Goal: Task Accomplishment & Management: Use online tool/utility

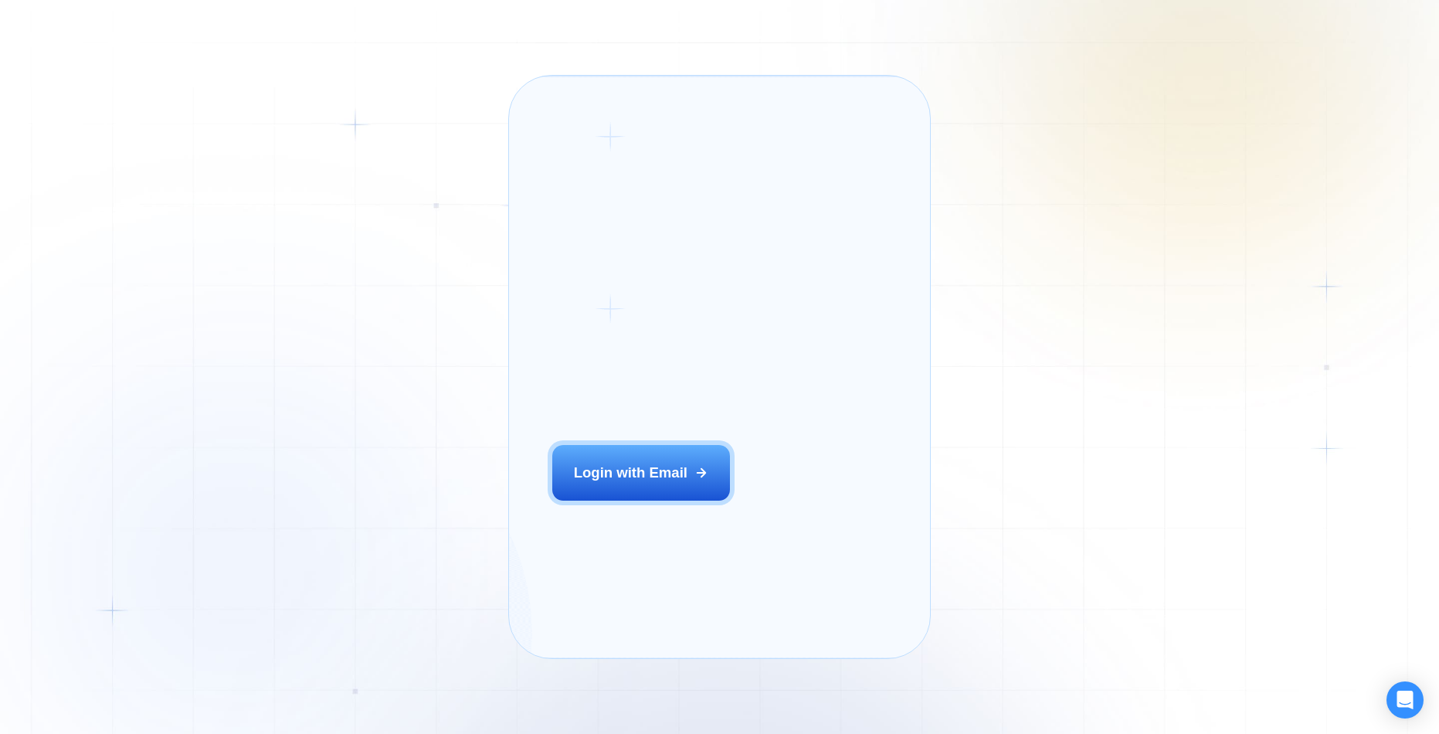
click at [659, 501] on button "Login with Email" at bounding box center [641, 473] width 178 height 56
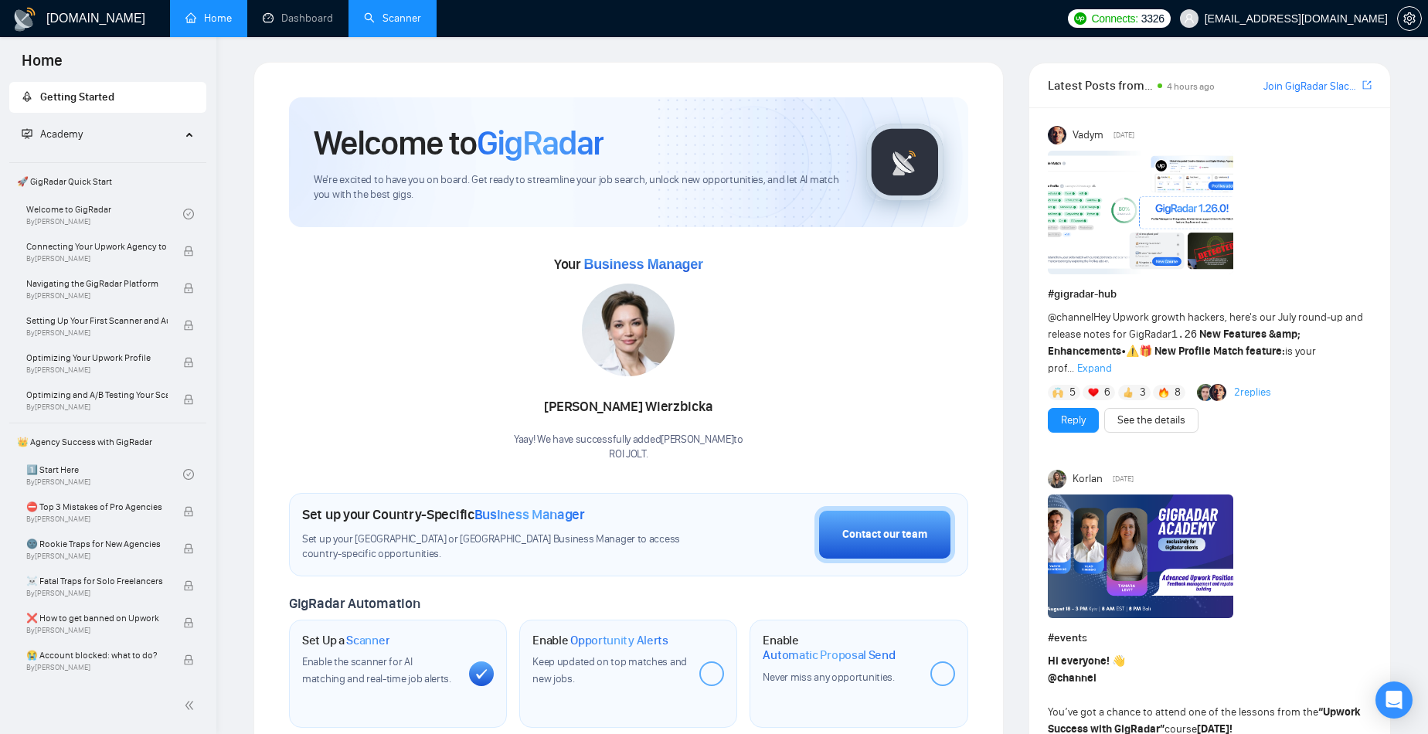
click at [416, 19] on link "Scanner" at bounding box center [392, 18] width 57 height 13
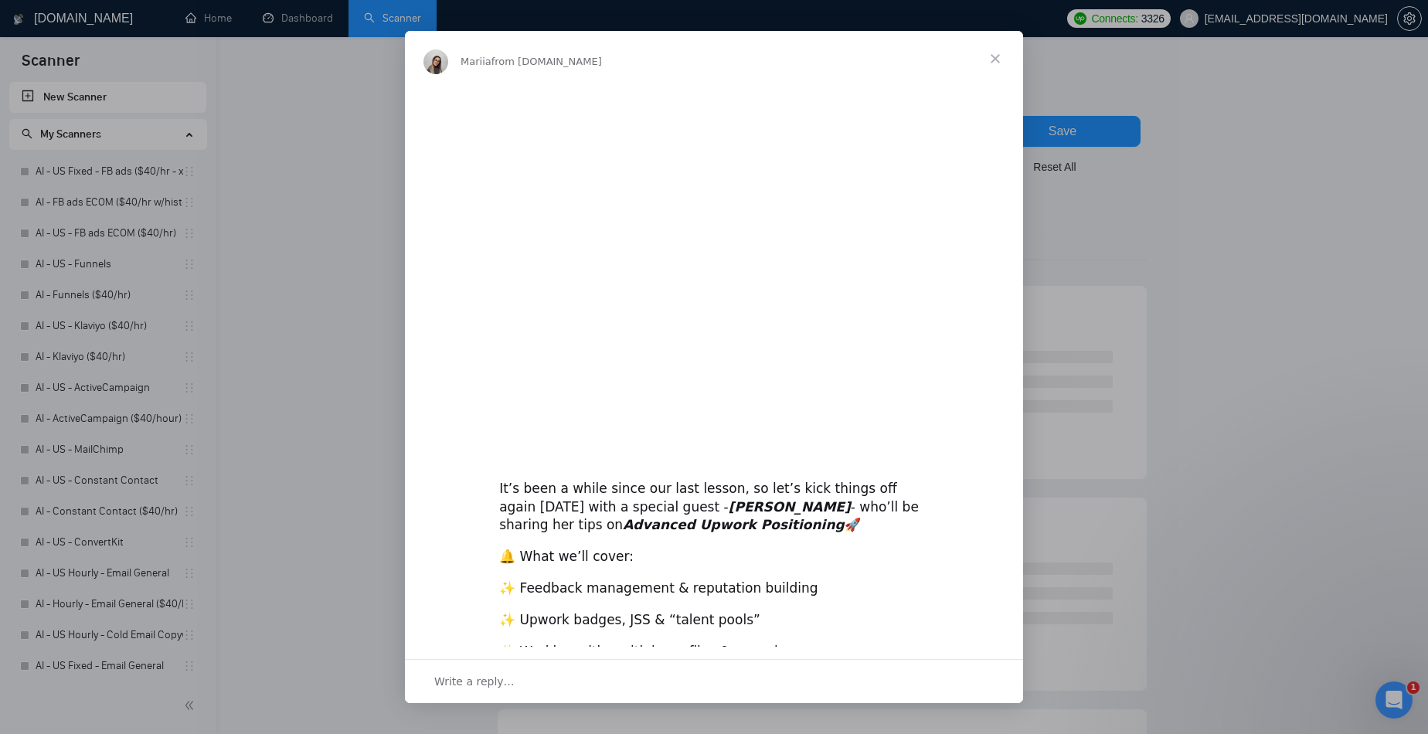
click at [86, 166] on div "Intercom messenger" at bounding box center [714, 367] width 1428 height 734
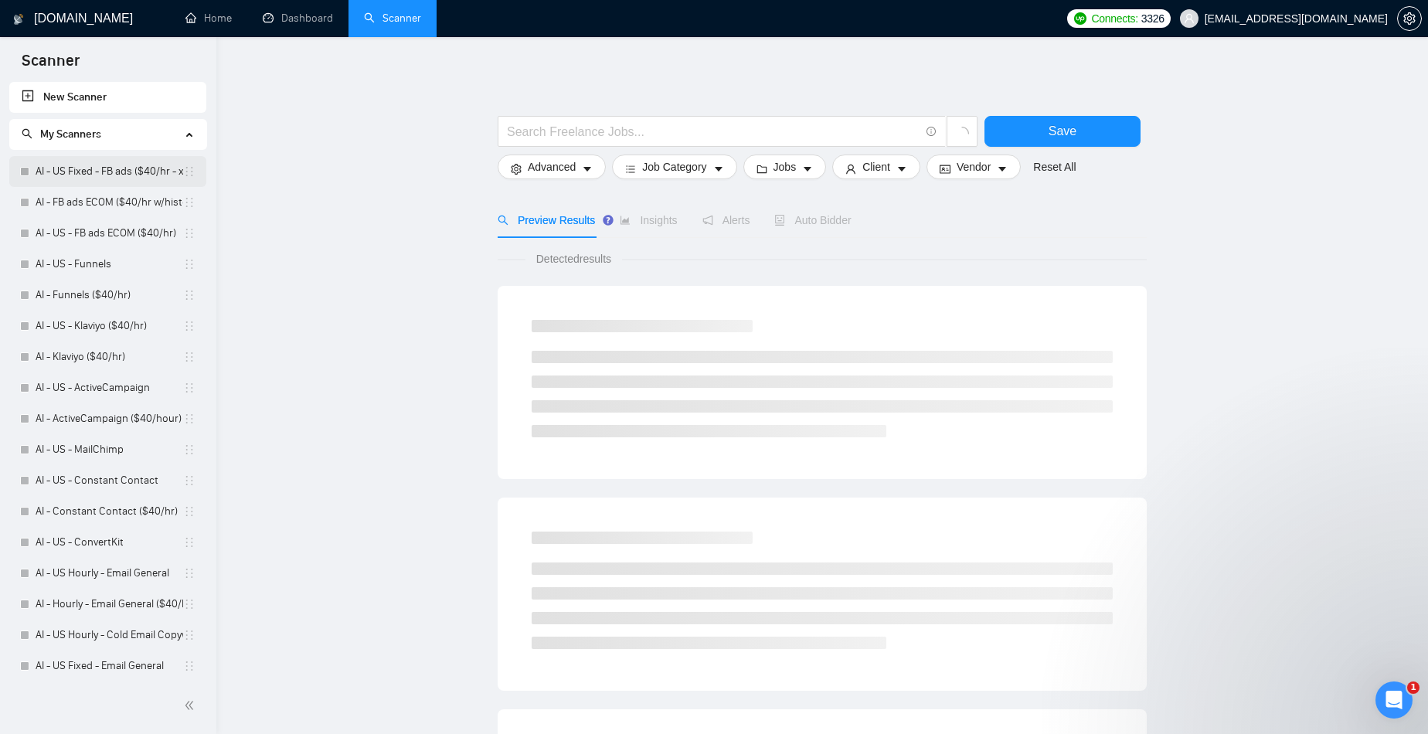
click at [88, 172] on link "AI - US Fixed - FB ads ($40/hr - xcl ECOM)" at bounding box center [110, 171] width 148 height 31
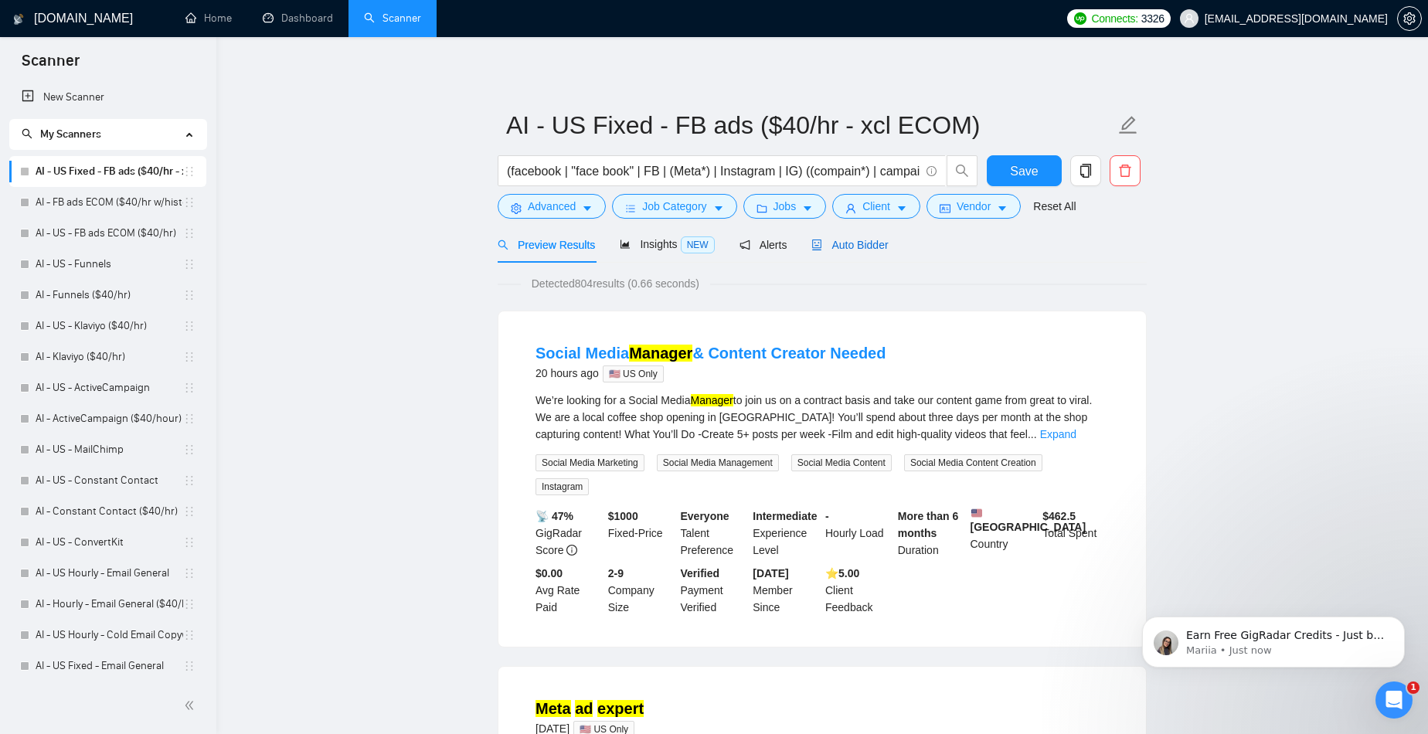
click at [879, 240] on span "Auto Bidder" at bounding box center [849, 245] width 76 height 12
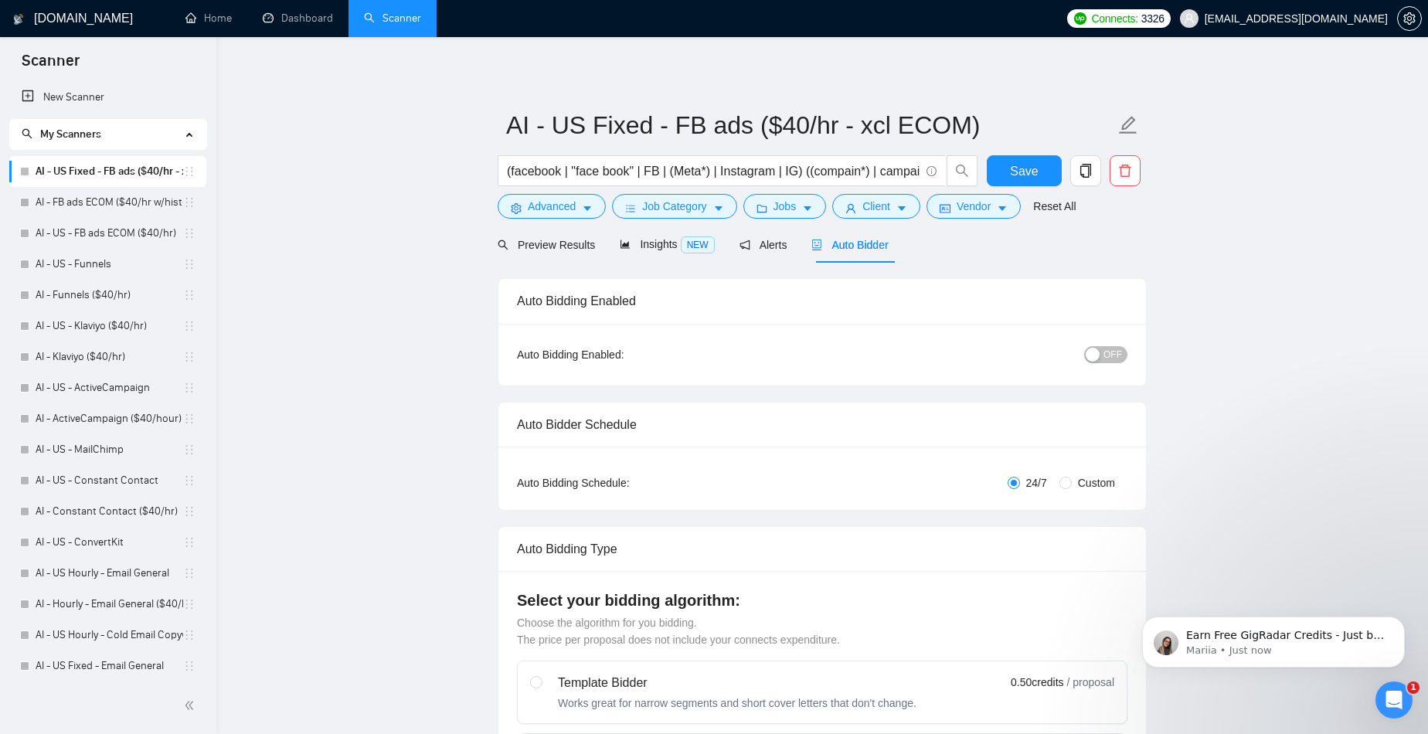
click at [1098, 359] on div "button" at bounding box center [1092, 355] width 14 height 14
click at [1012, 158] on button "Save" at bounding box center [1023, 170] width 75 height 31
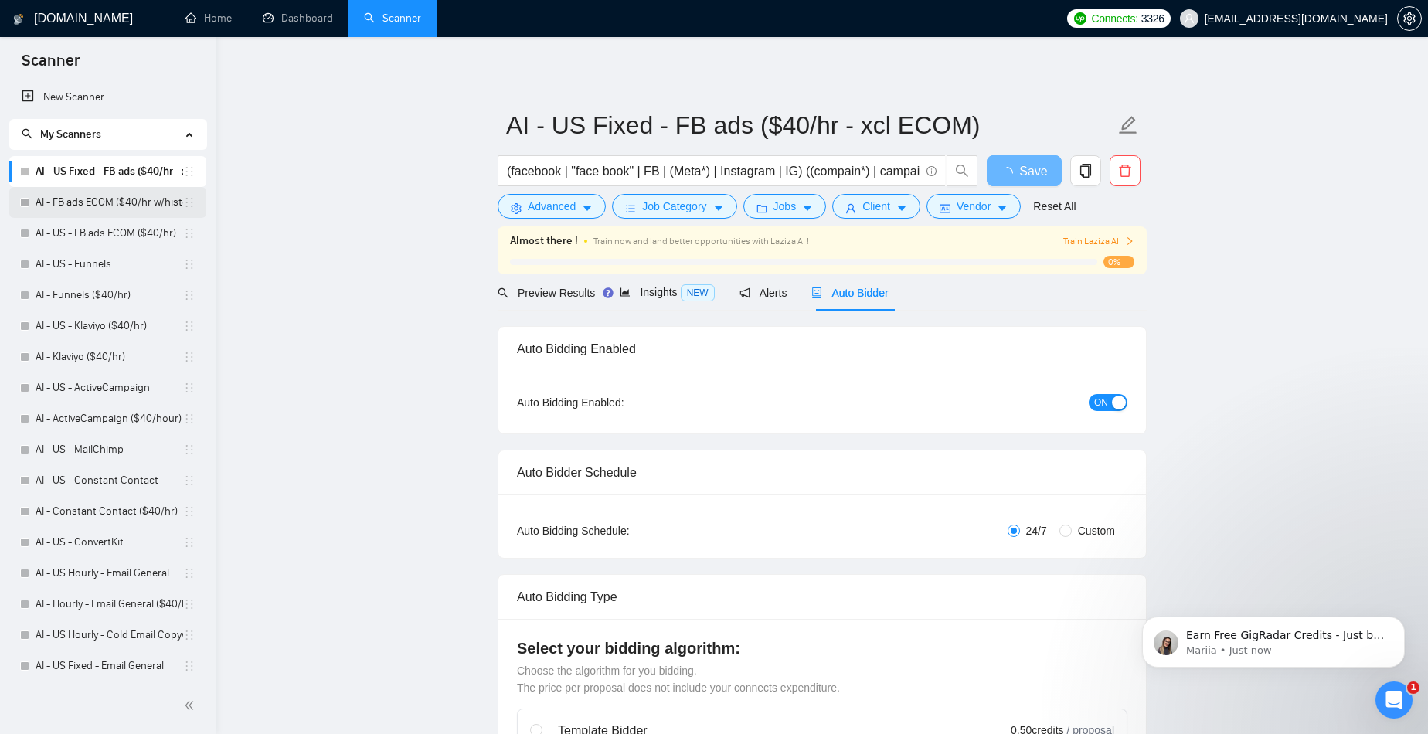
click at [104, 203] on link "AI - FB ads ECOM ($40/hr w/history)" at bounding box center [110, 202] width 148 height 31
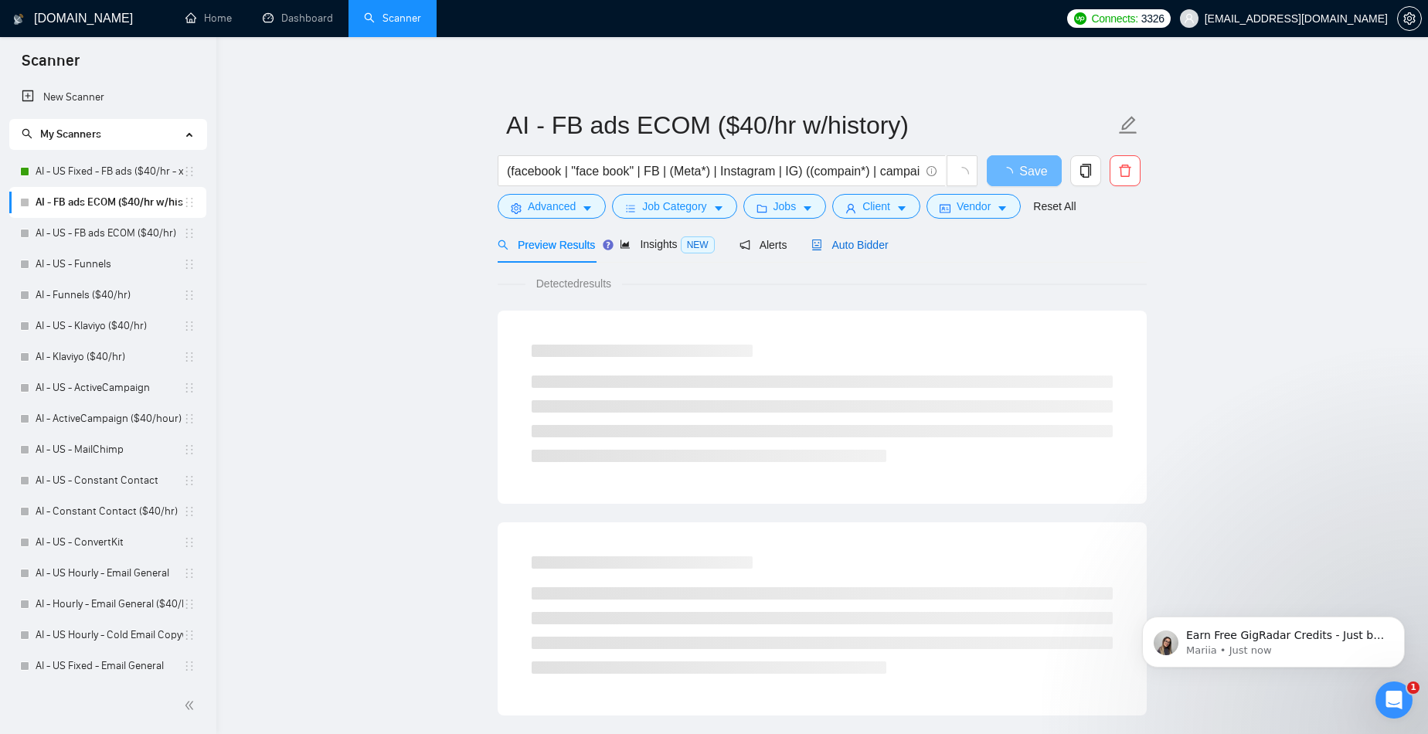
click at [885, 246] on span "Auto Bidder" at bounding box center [849, 245] width 76 height 12
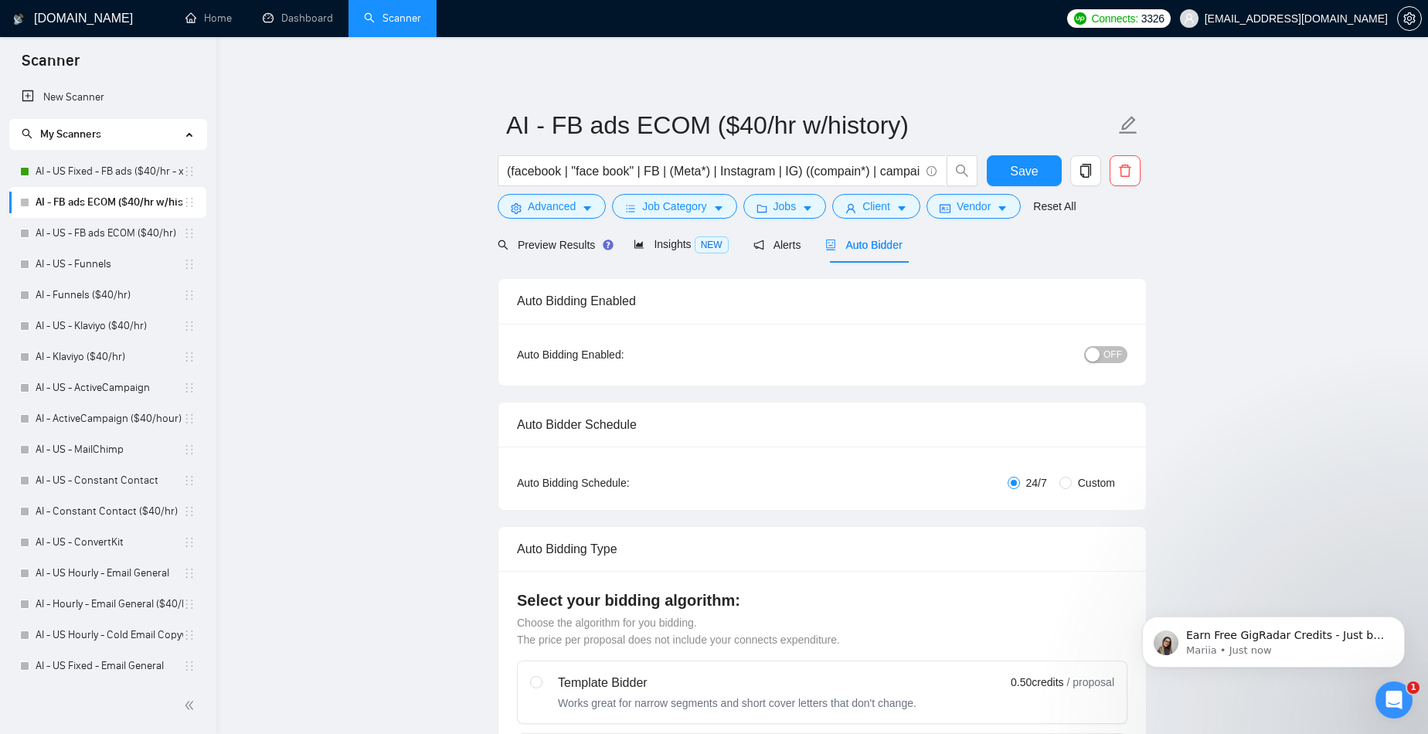
click at [1094, 353] on div "button" at bounding box center [1092, 355] width 14 height 14
click at [1016, 178] on span "Save" at bounding box center [1024, 170] width 28 height 19
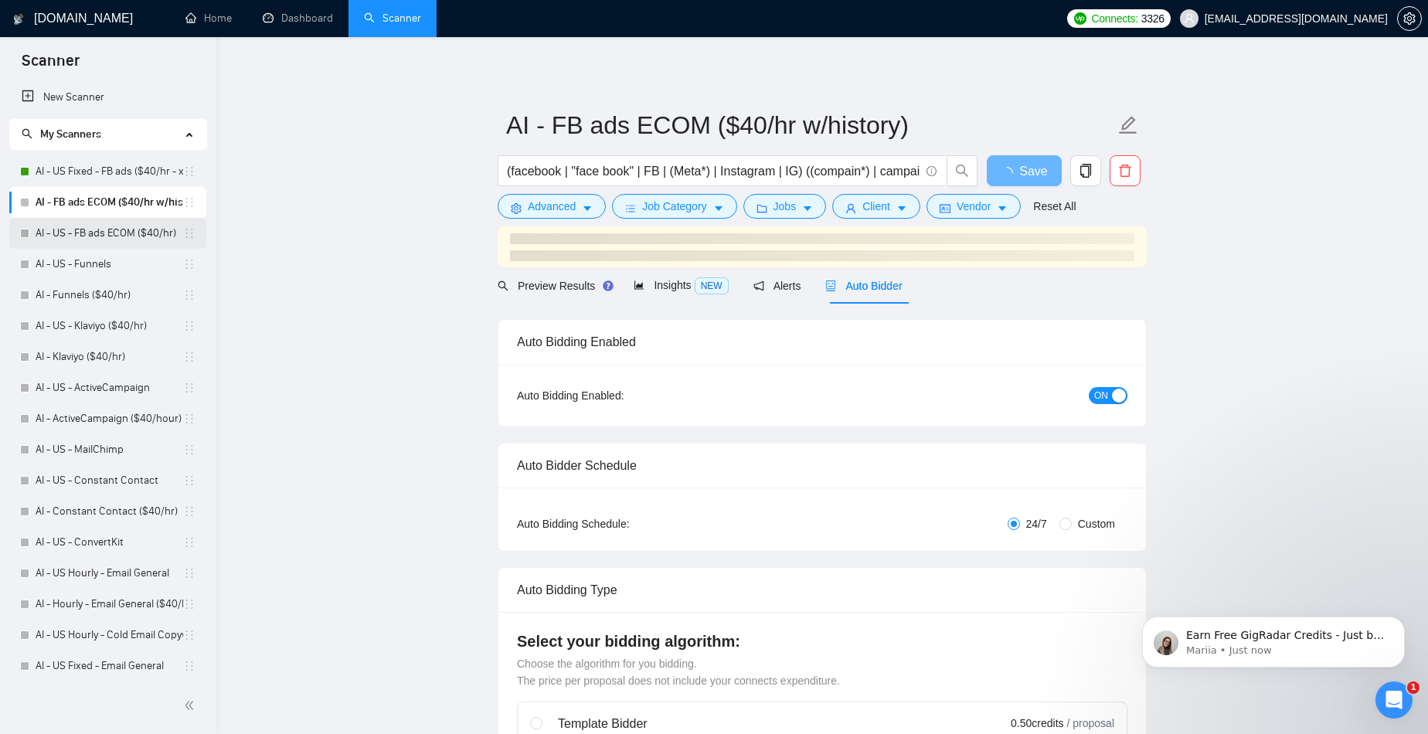
click at [59, 239] on link "AI - US - FB ads ECOM ($40/hr)" at bounding box center [110, 233] width 148 height 31
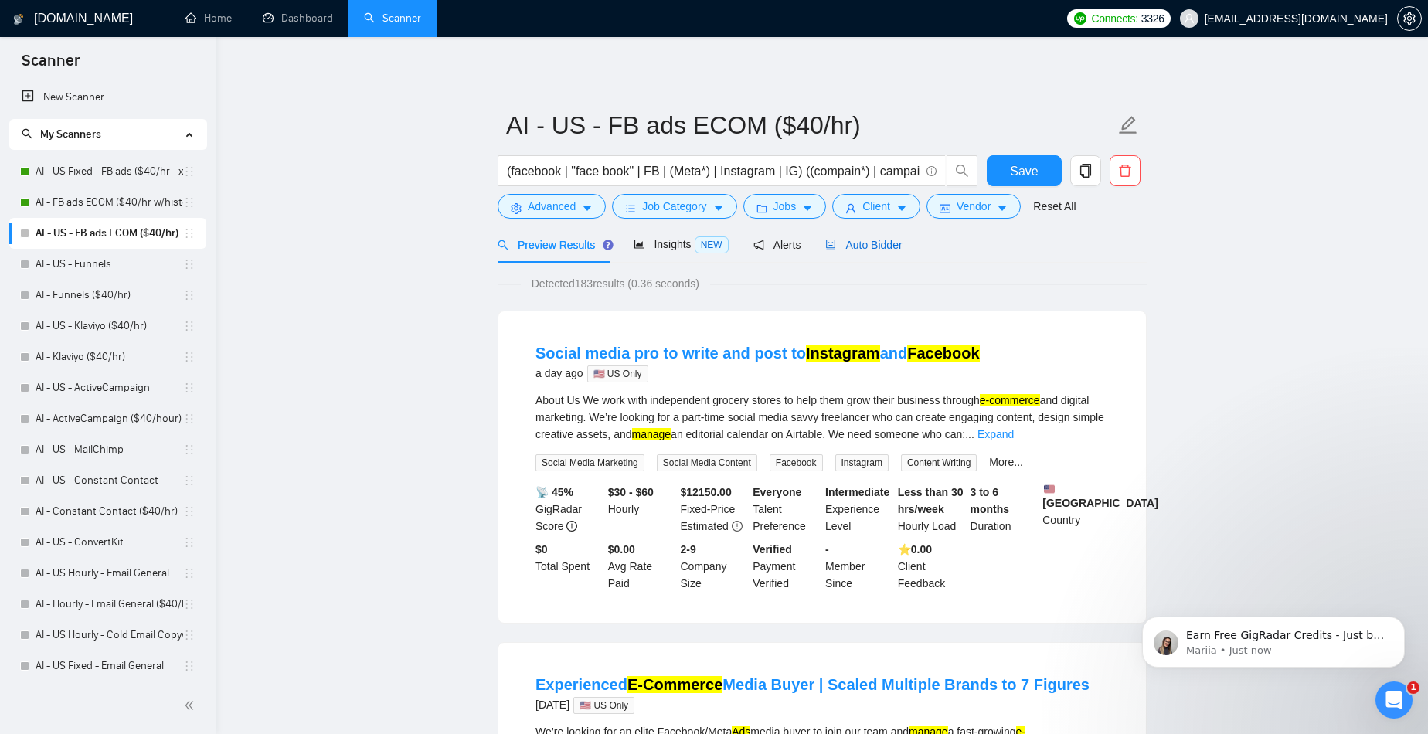
click at [881, 247] on span "Auto Bidder" at bounding box center [863, 245] width 76 height 12
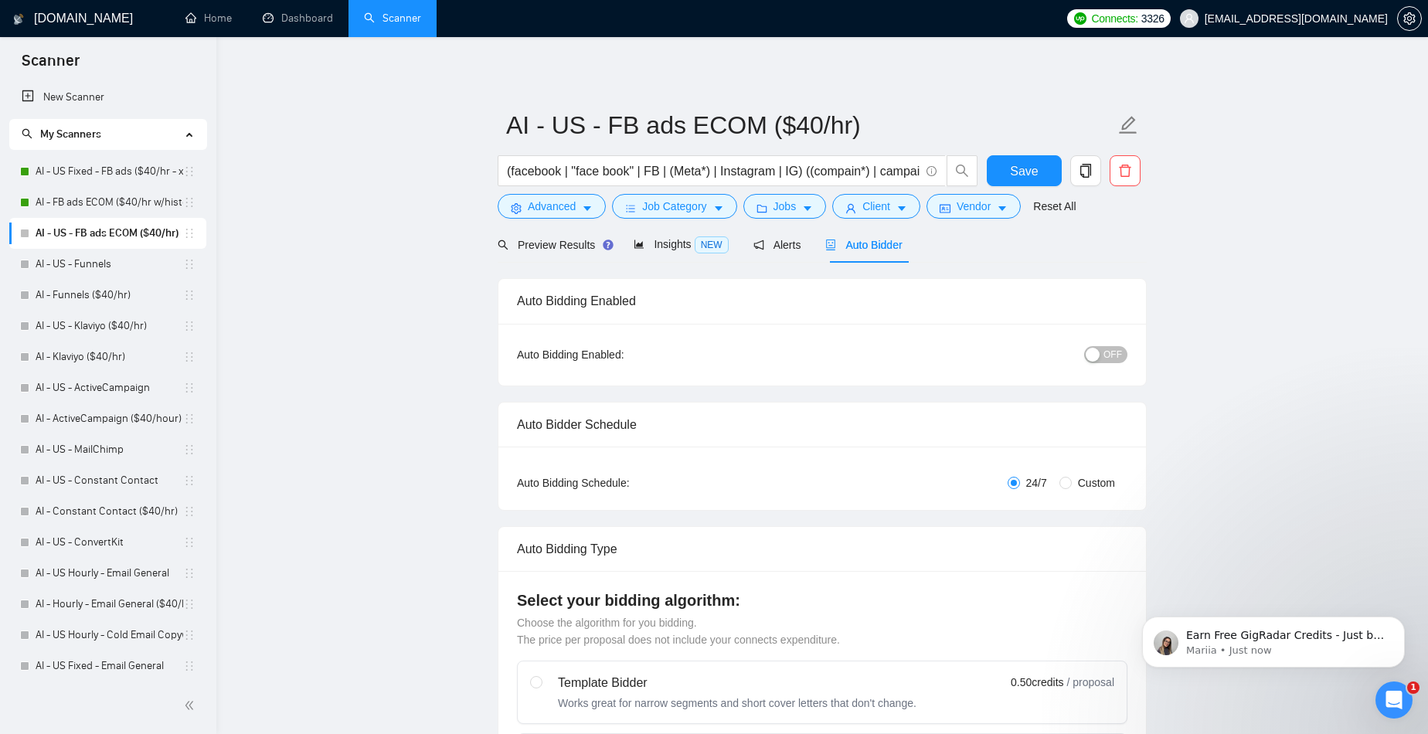
click at [1095, 359] on div "button" at bounding box center [1092, 355] width 14 height 14
click at [1029, 170] on span "Save" at bounding box center [1024, 170] width 28 height 19
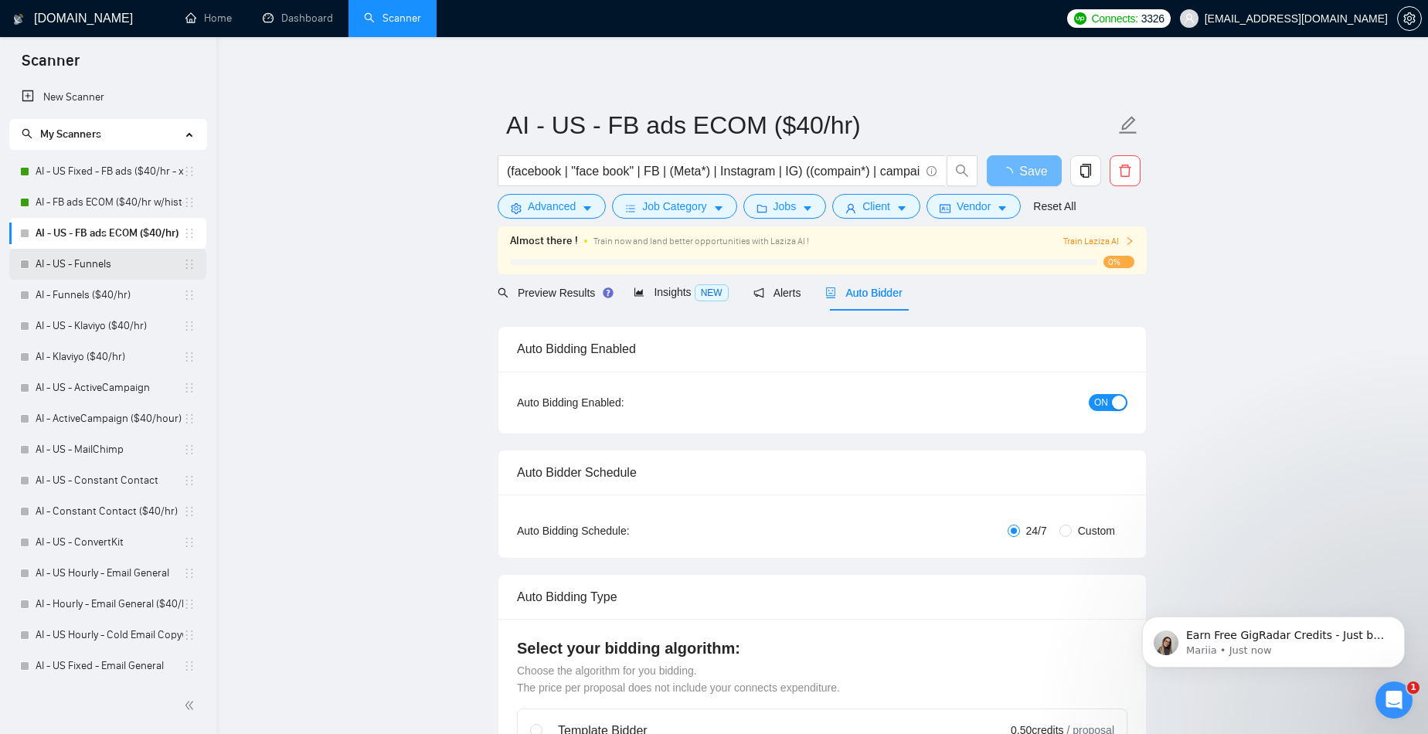
click at [90, 266] on link "AI - US - Funnels" at bounding box center [110, 264] width 148 height 31
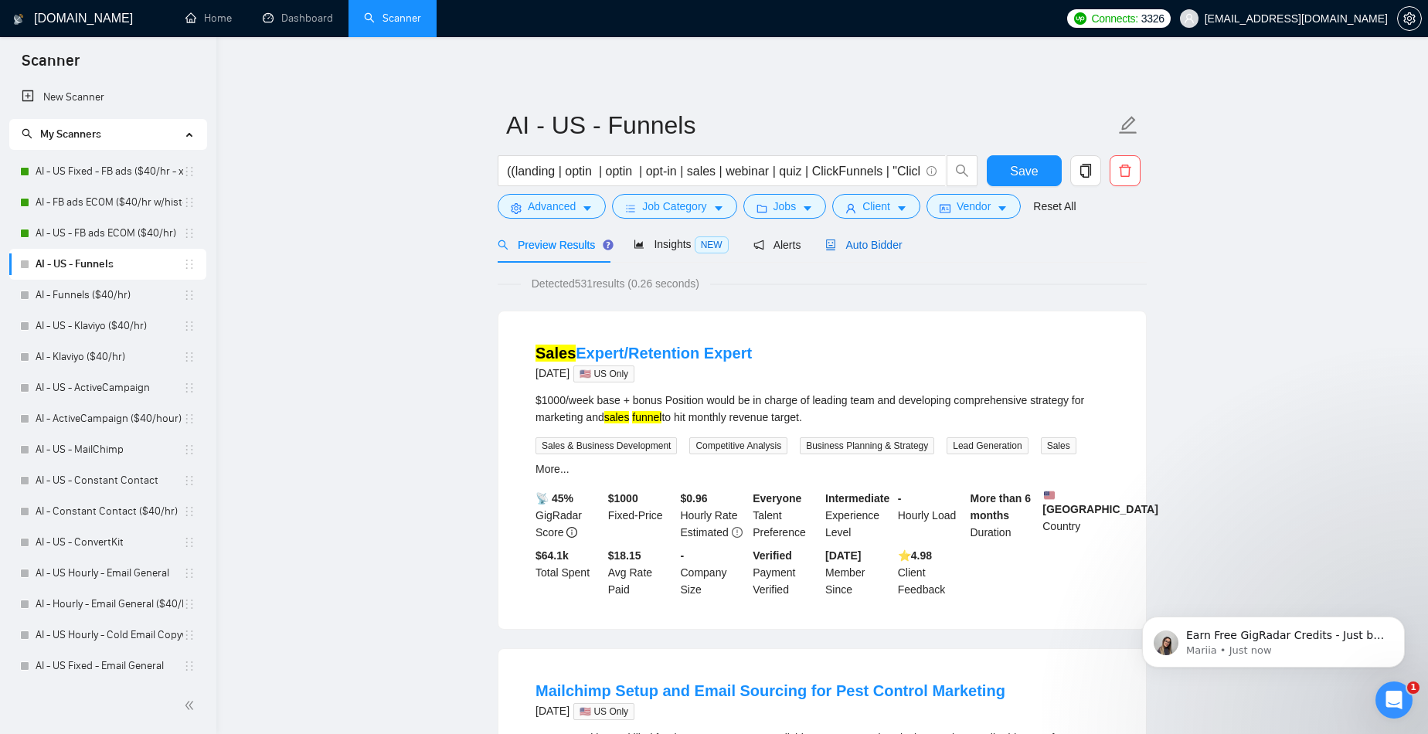
click at [901, 246] on span "Auto Bidder" at bounding box center [863, 245] width 76 height 12
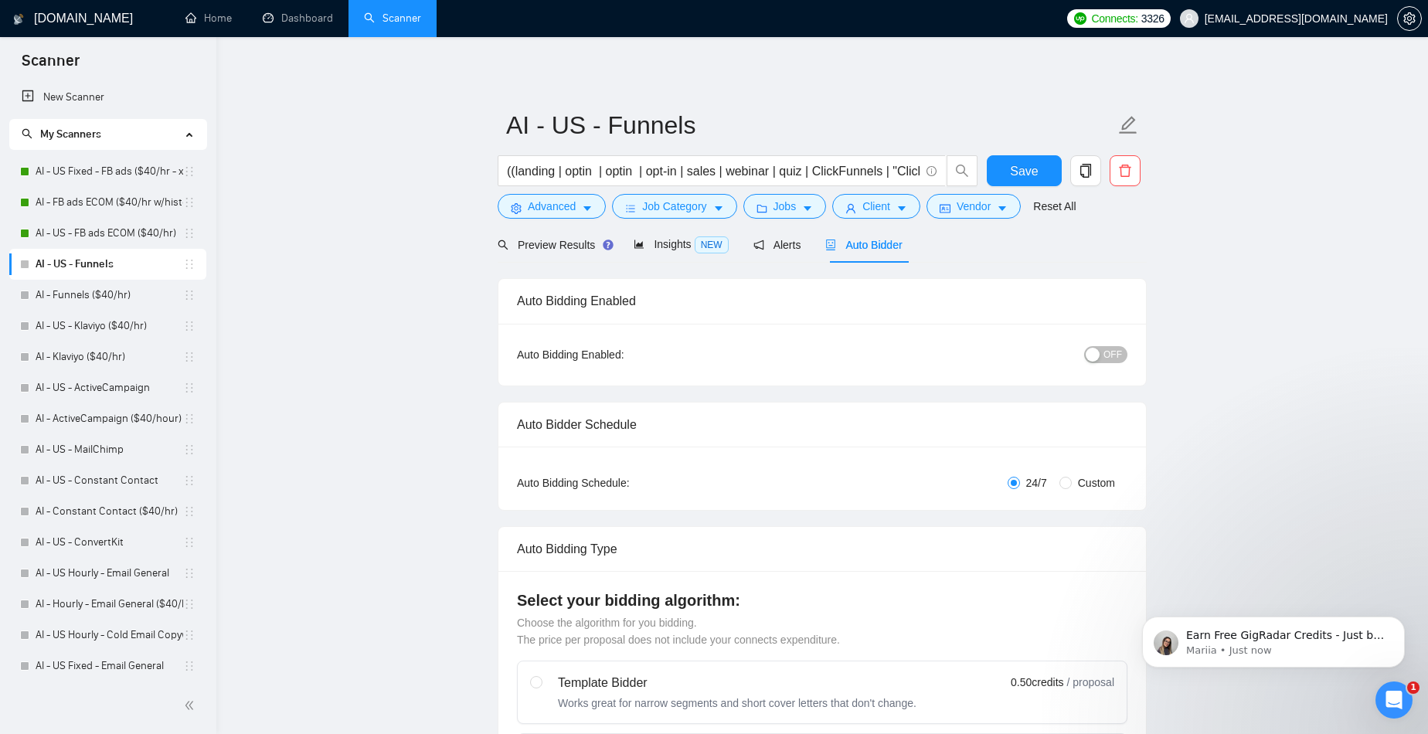
click at [1102, 360] on button "OFF" at bounding box center [1105, 354] width 43 height 17
click at [1013, 155] on button "Save" at bounding box center [1023, 170] width 75 height 31
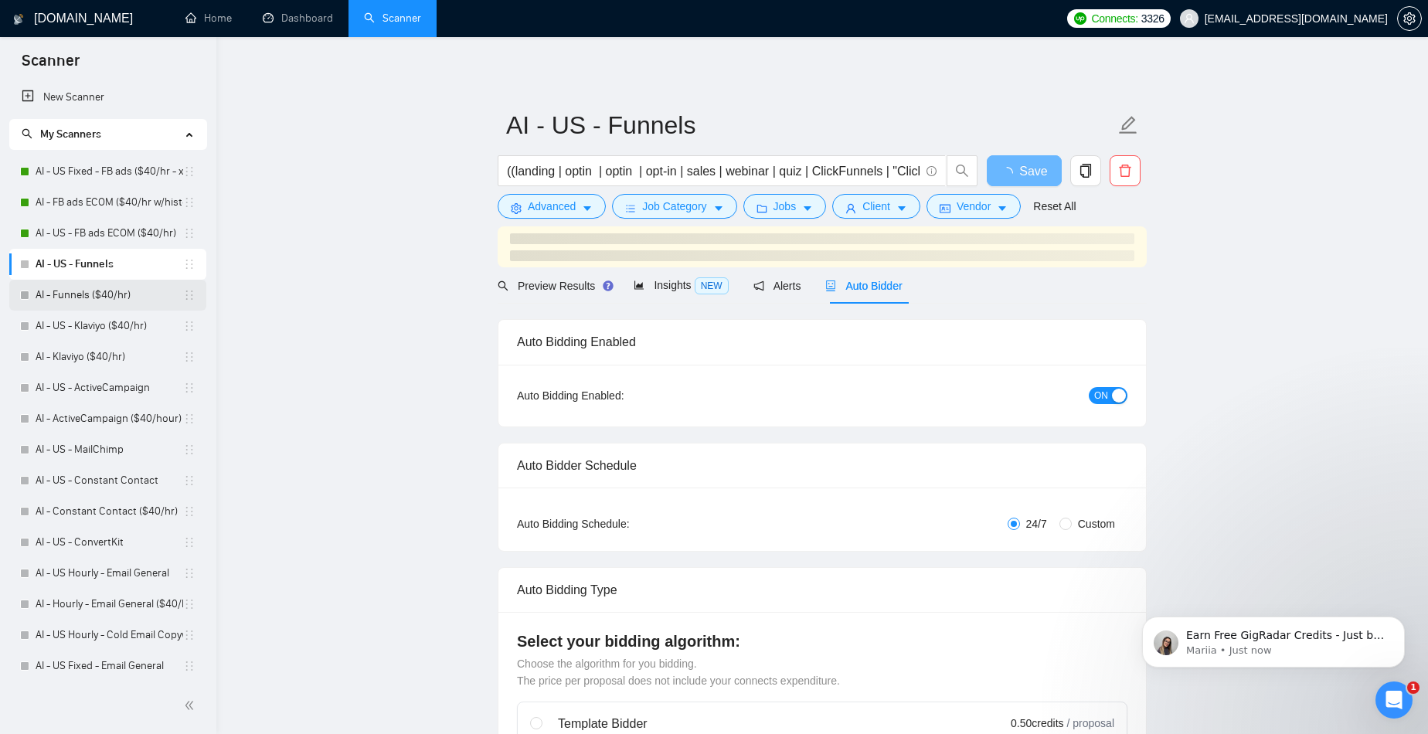
click at [124, 293] on link "AI - Funnels ($40/hr)" at bounding box center [110, 295] width 148 height 31
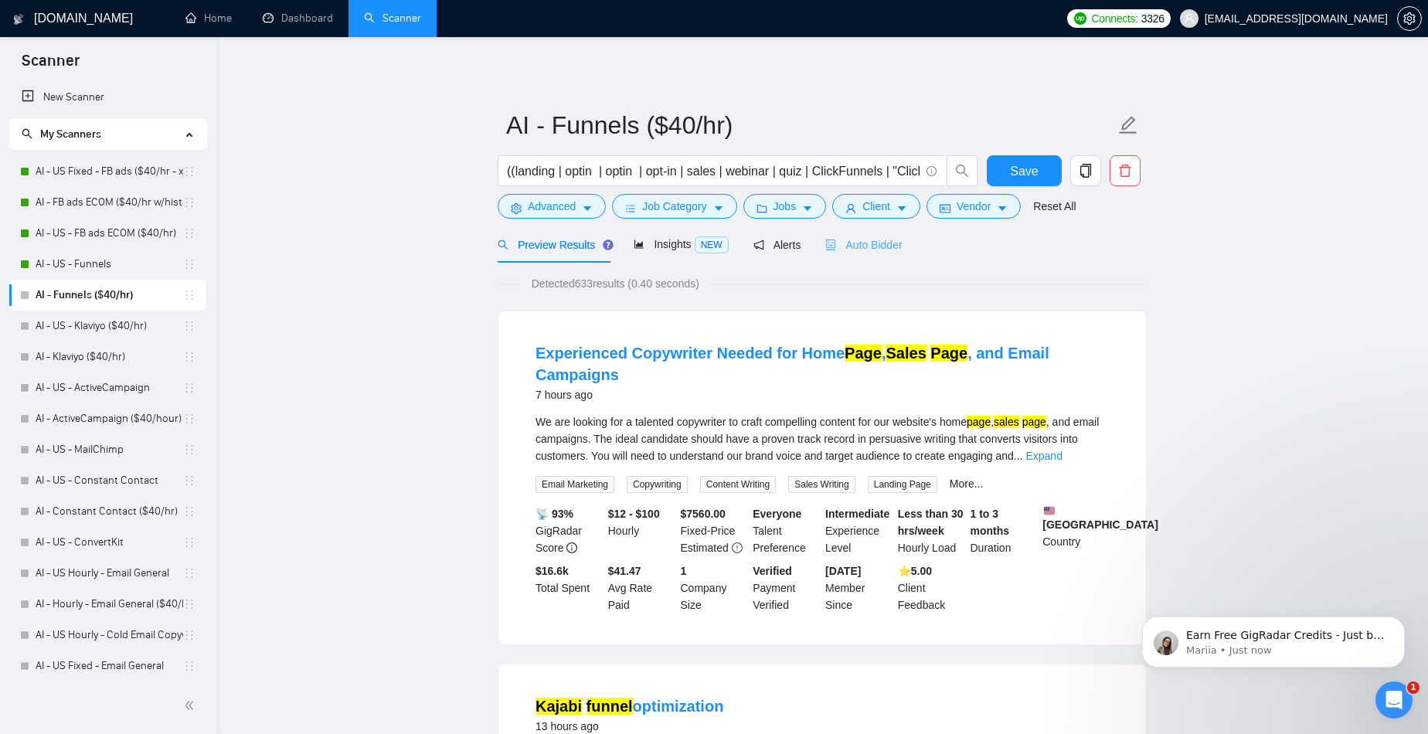
drag, startPoint x: 876, startPoint y: 233, endPoint x: 895, endPoint y: 246, distance: 22.7
click at [876, 233] on div "Auto Bidder" at bounding box center [863, 244] width 76 height 36
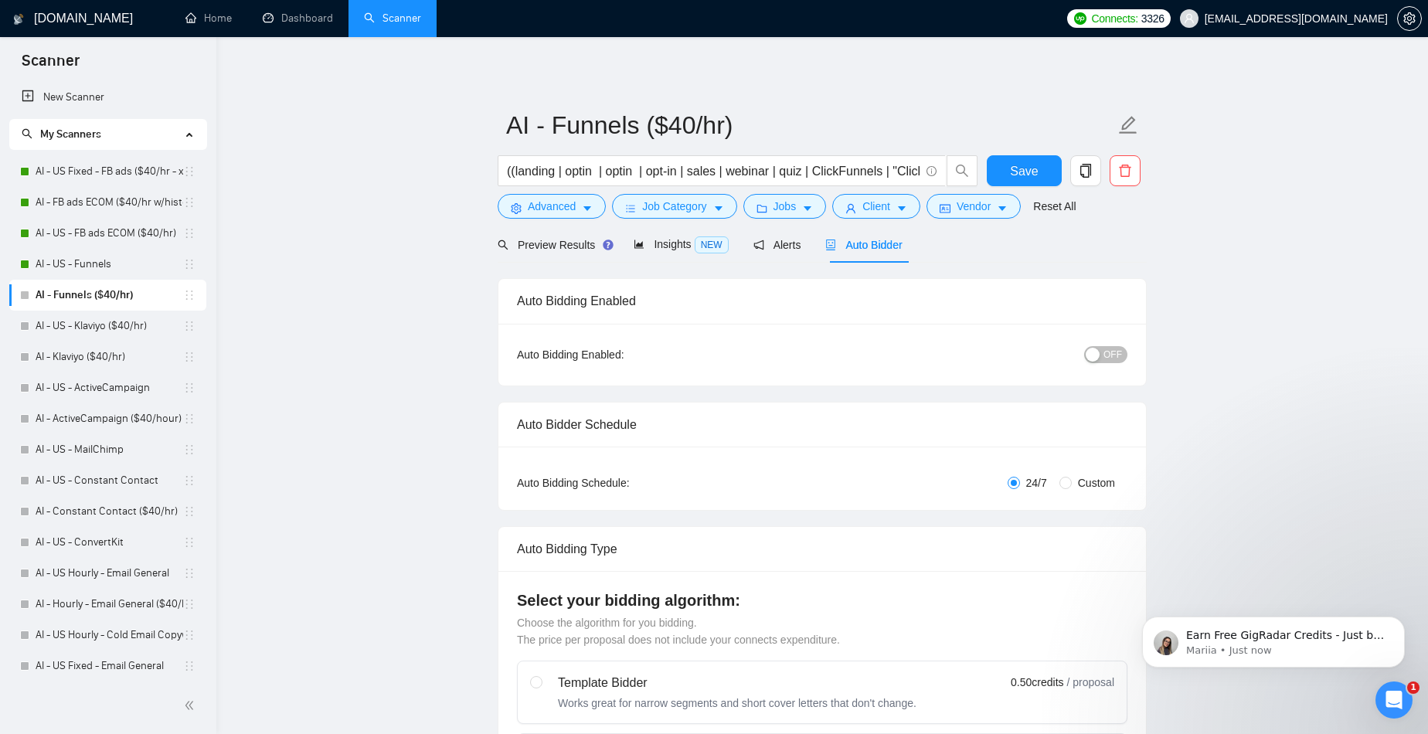
click at [1113, 347] on span "OFF" at bounding box center [1112, 354] width 19 height 17
click at [1020, 175] on span "Save" at bounding box center [1024, 170] width 28 height 19
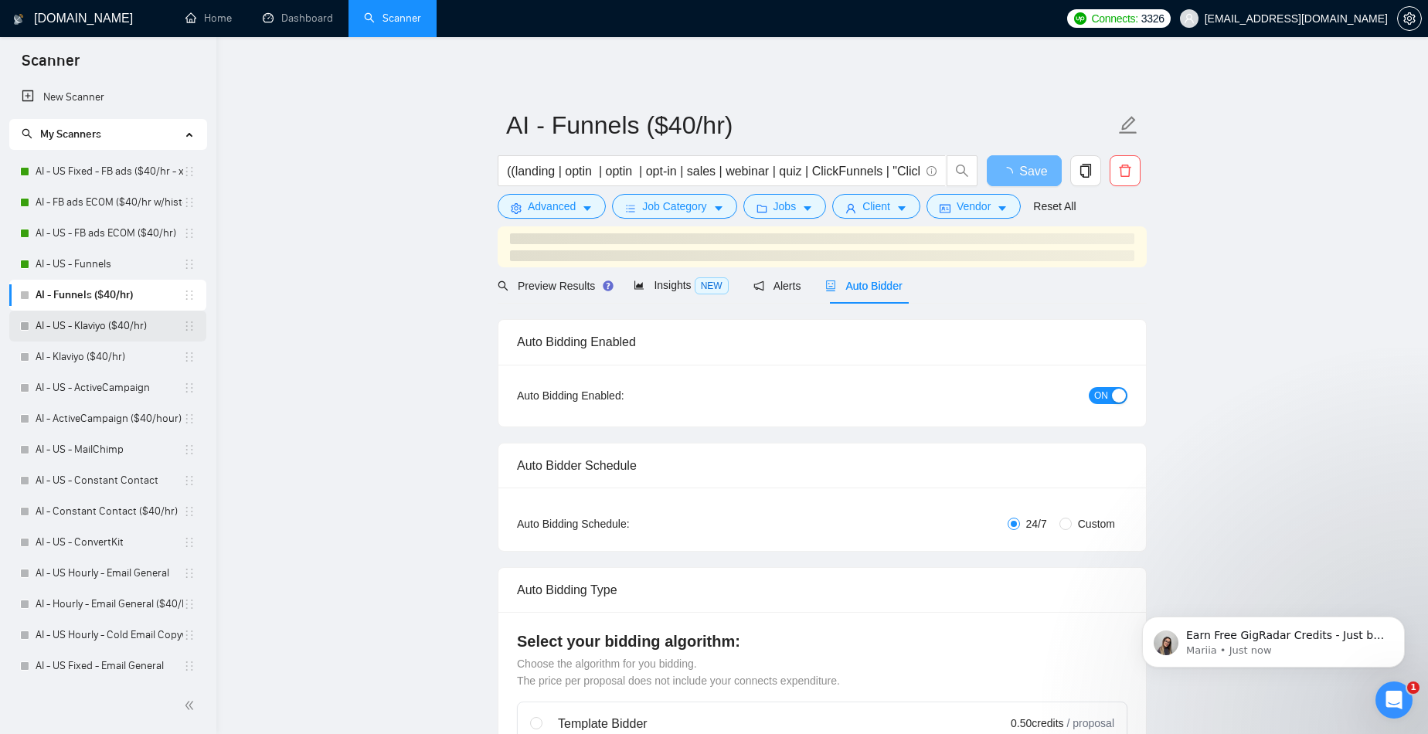
click at [58, 322] on link "AI - US - Klaviyo ($40/hr)" at bounding box center [110, 326] width 148 height 31
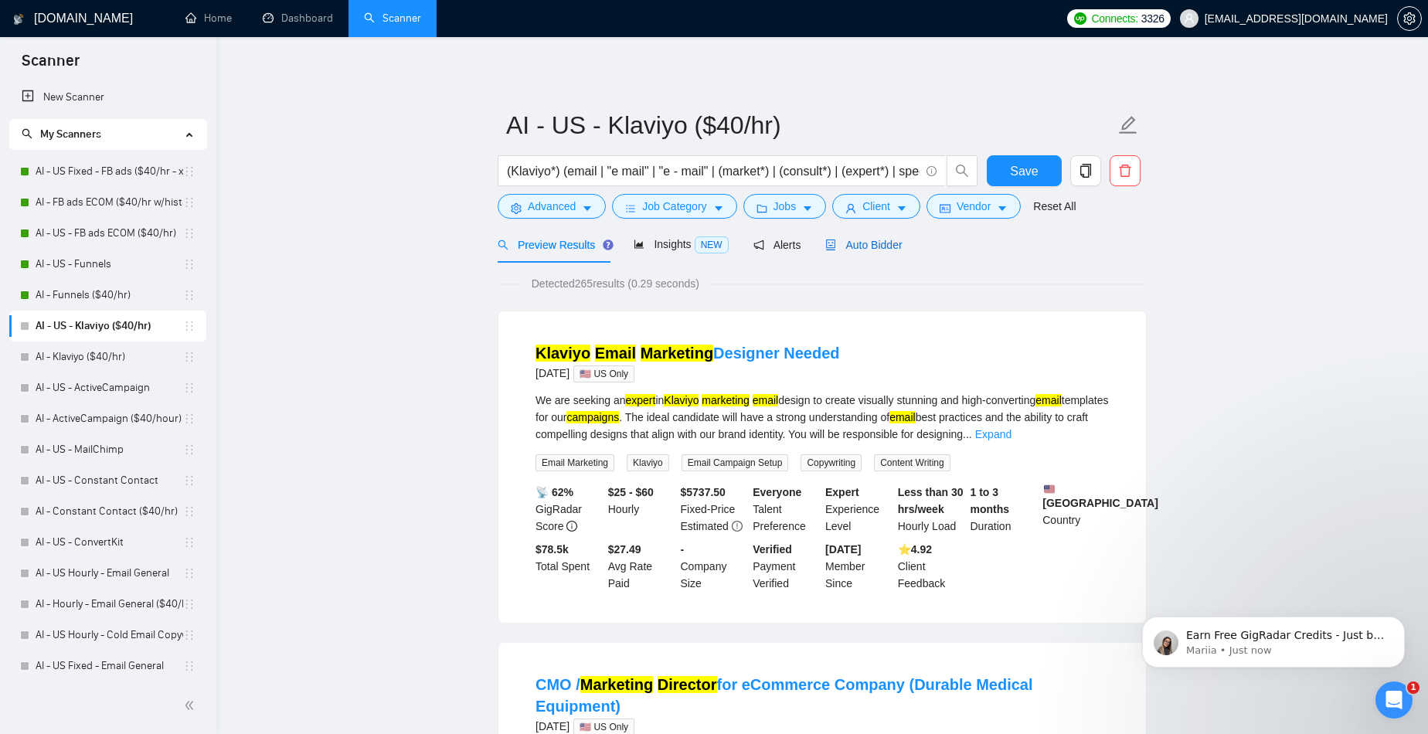
click at [891, 242] on span "Auto Bidder" at bounding box center [863, 245] width 76 height 12
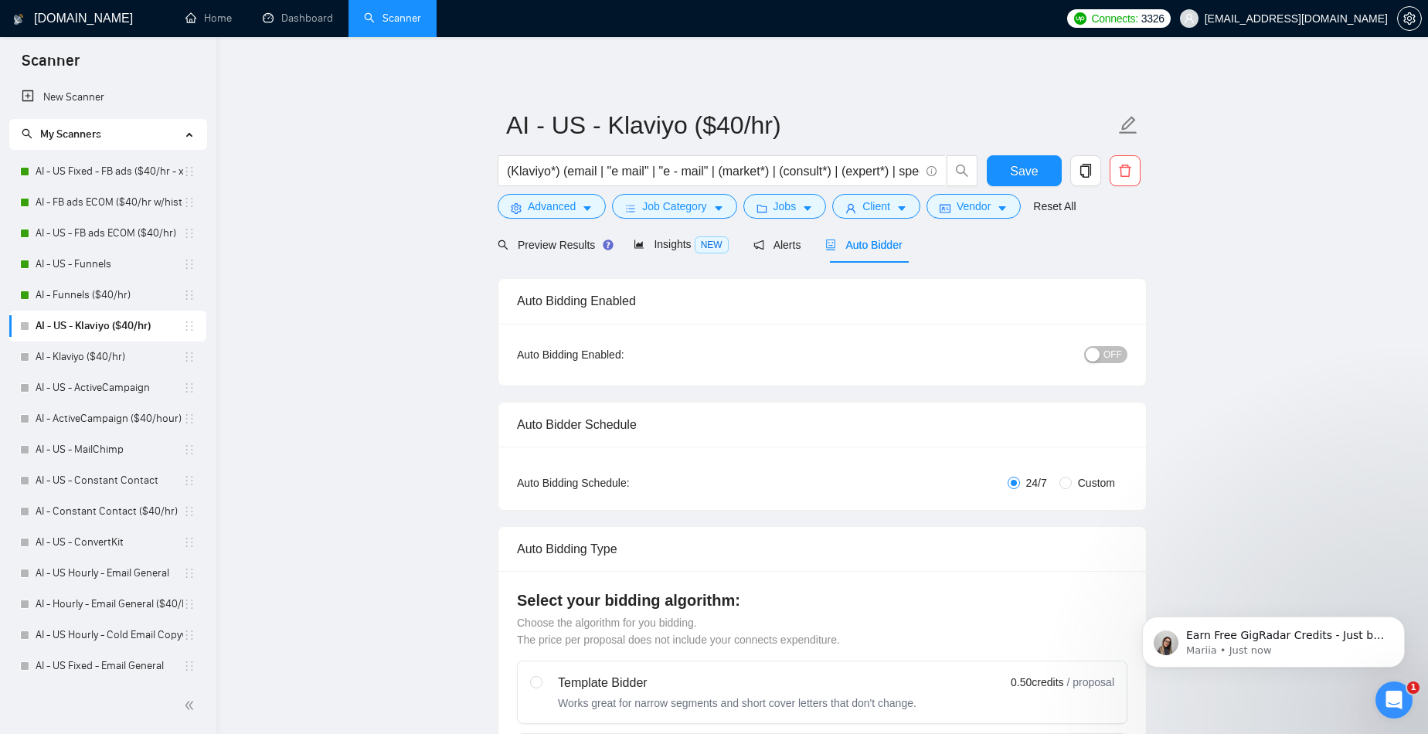
click at [1095, 357] on div "button" at bounding box center [1092, 355] width 14 height 14
click at [1008, 174] on button "Save" at bounding box center [1023, 170] width 75 height 31
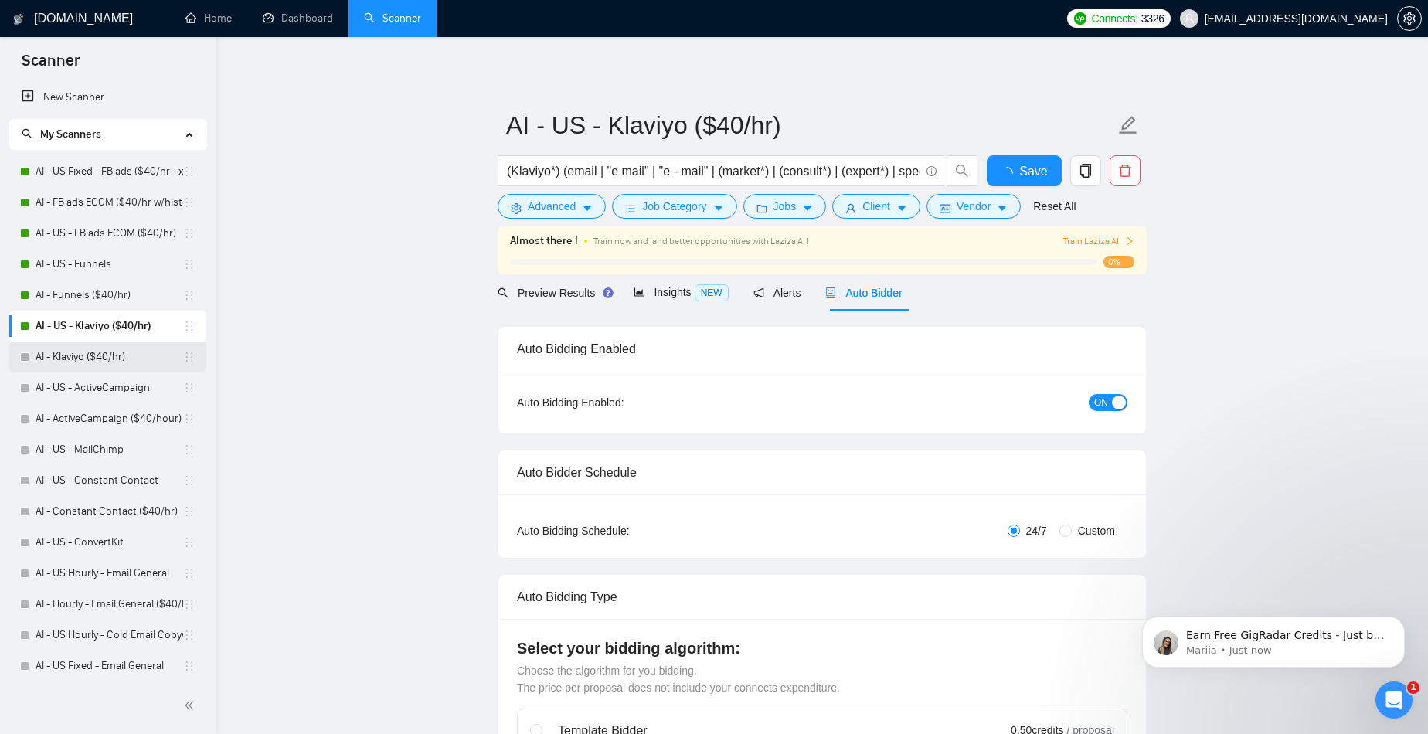
click at [136, 352] on link "AI - Klaviyo ($40/hr)" at bounding box center [110, 356] width 148 height 31
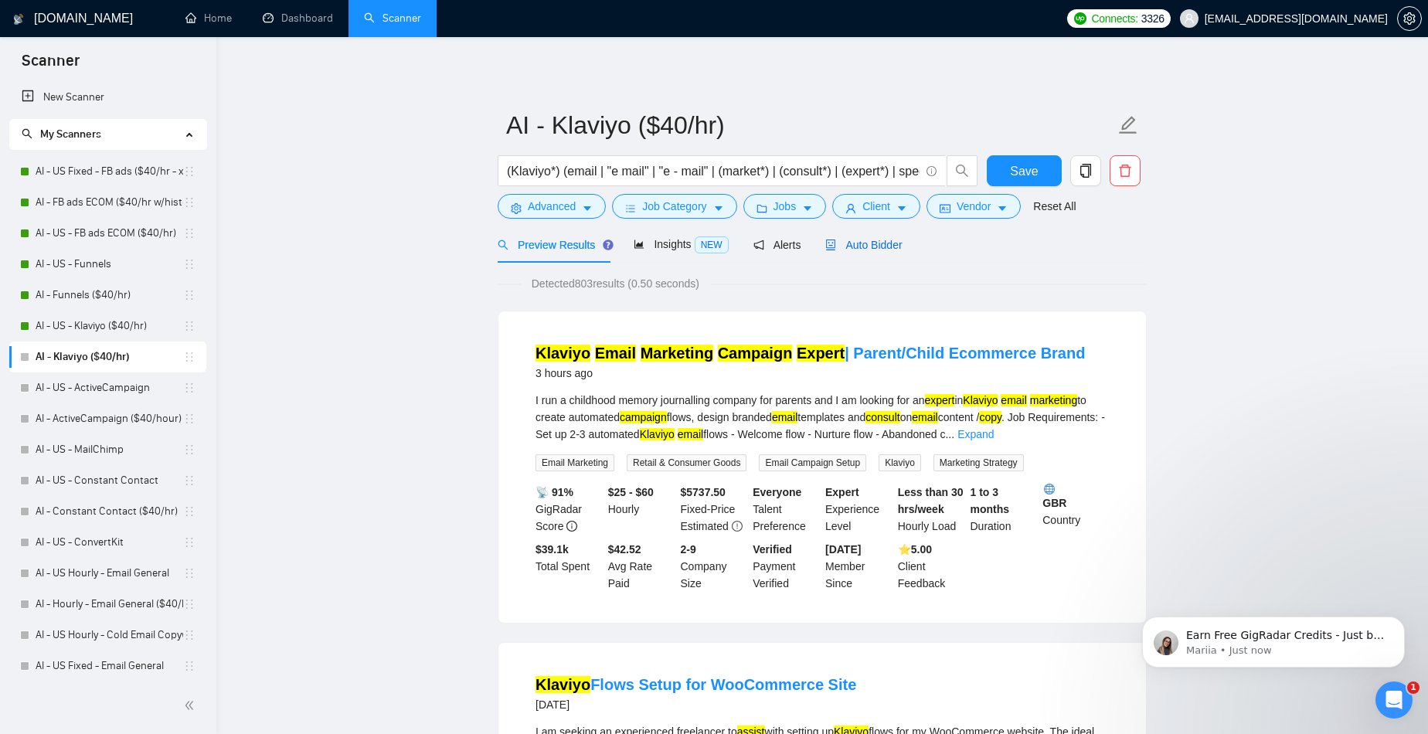
click at [871, 250] on span "Auto Bidder" at bounding box center [863, 245] width 76 height 12
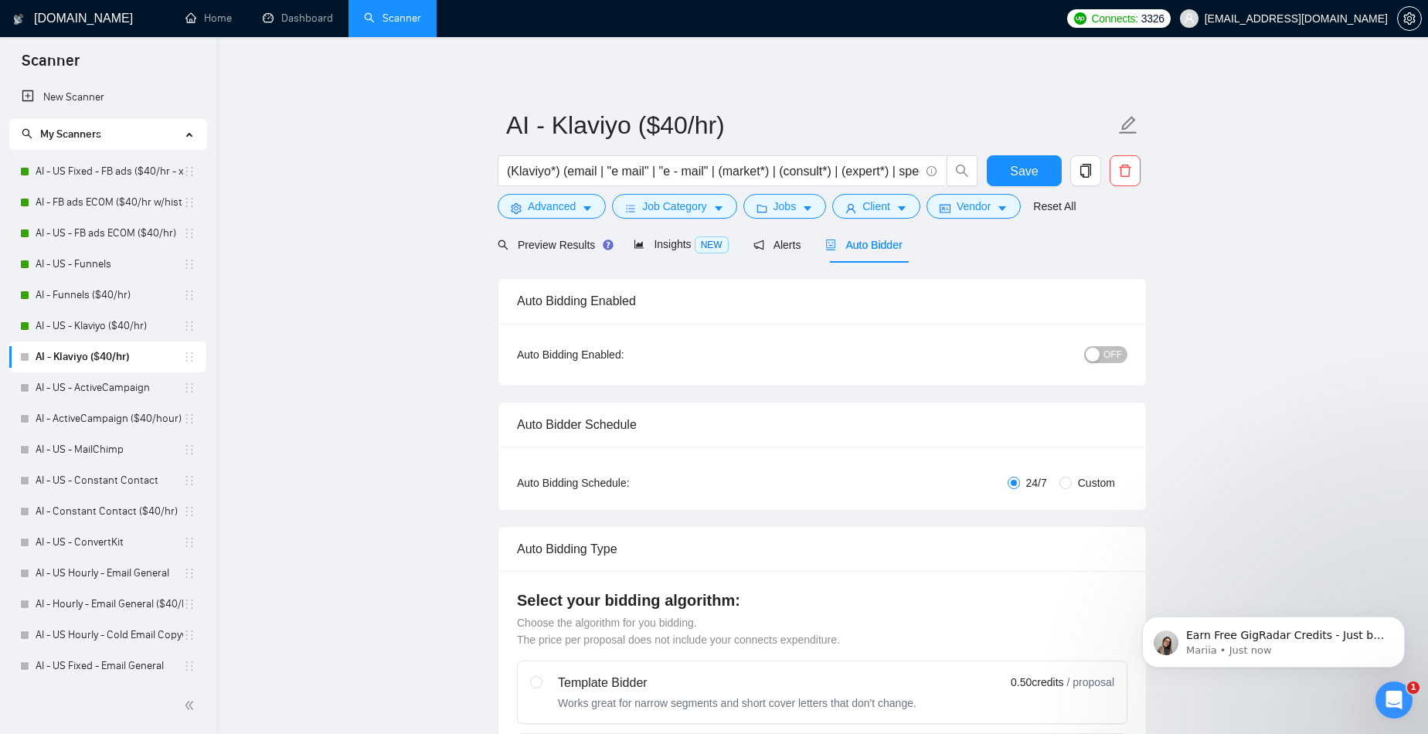
click at [1102, 353] on button "OFF" at bounding box center [1105, 354] width 43 height 17
click at [1001, 168] on button "Save" at bounding box center [1023, 170] width 75 height 31
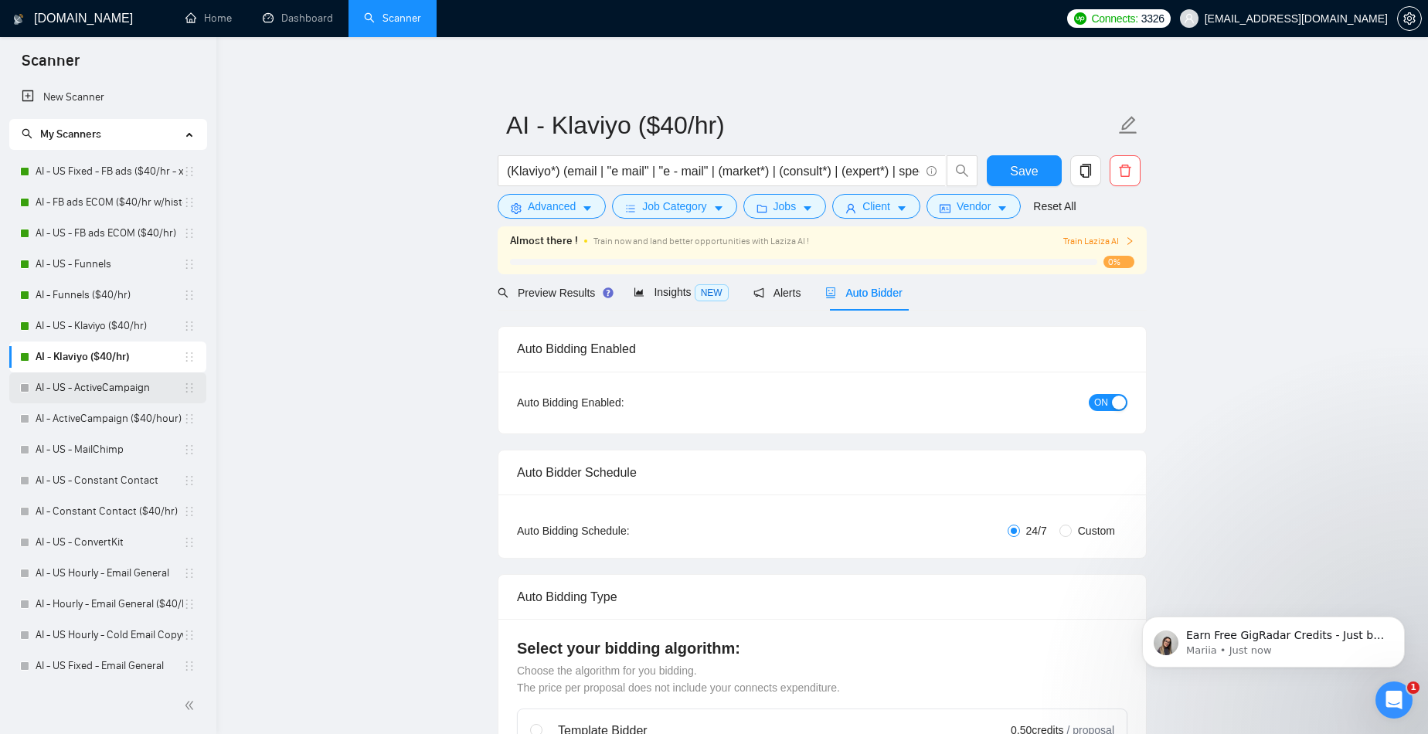
click at [121, 398] on link "AI - US - ActiveCampaign" at bounding box center [110, 387] width 148 height 31
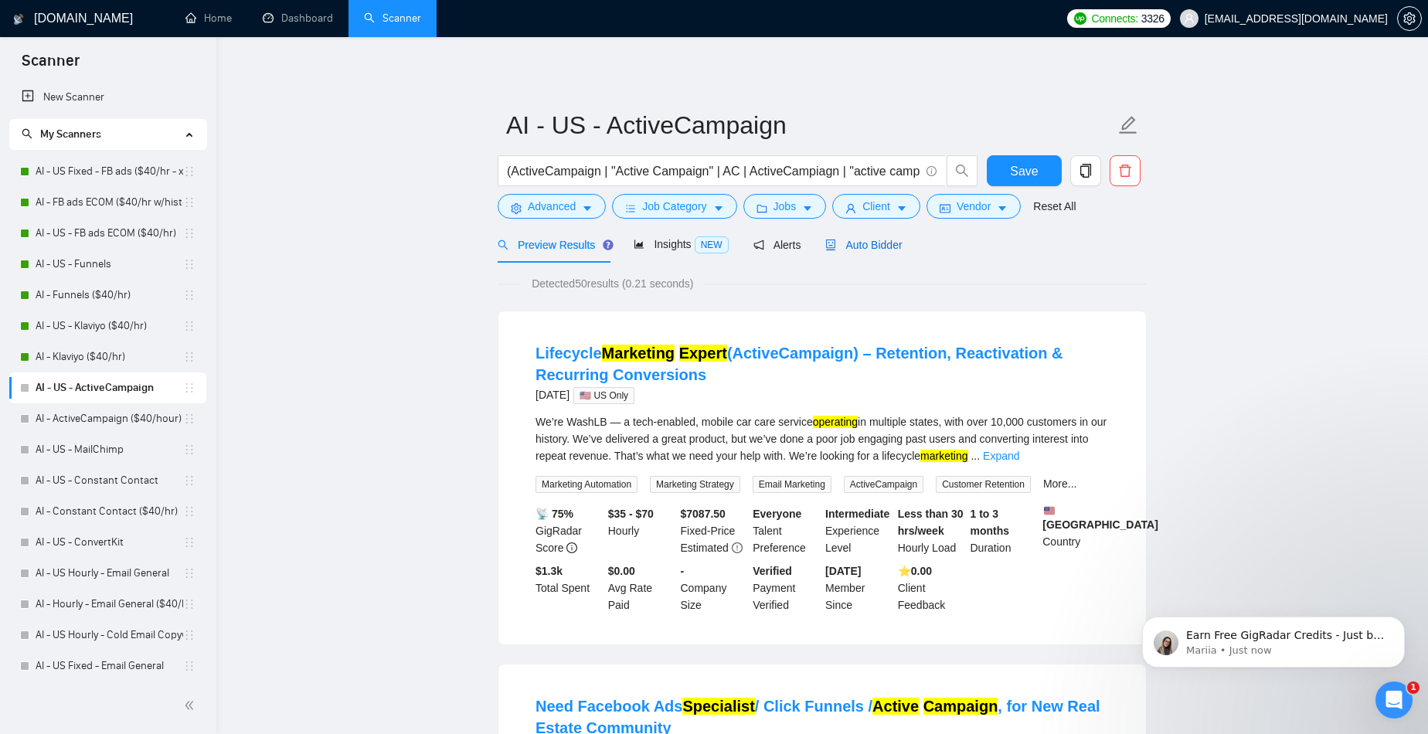
click at [884, 243] on span "Auto Bidder" at bounding box center [863, 245] width 76 height 12
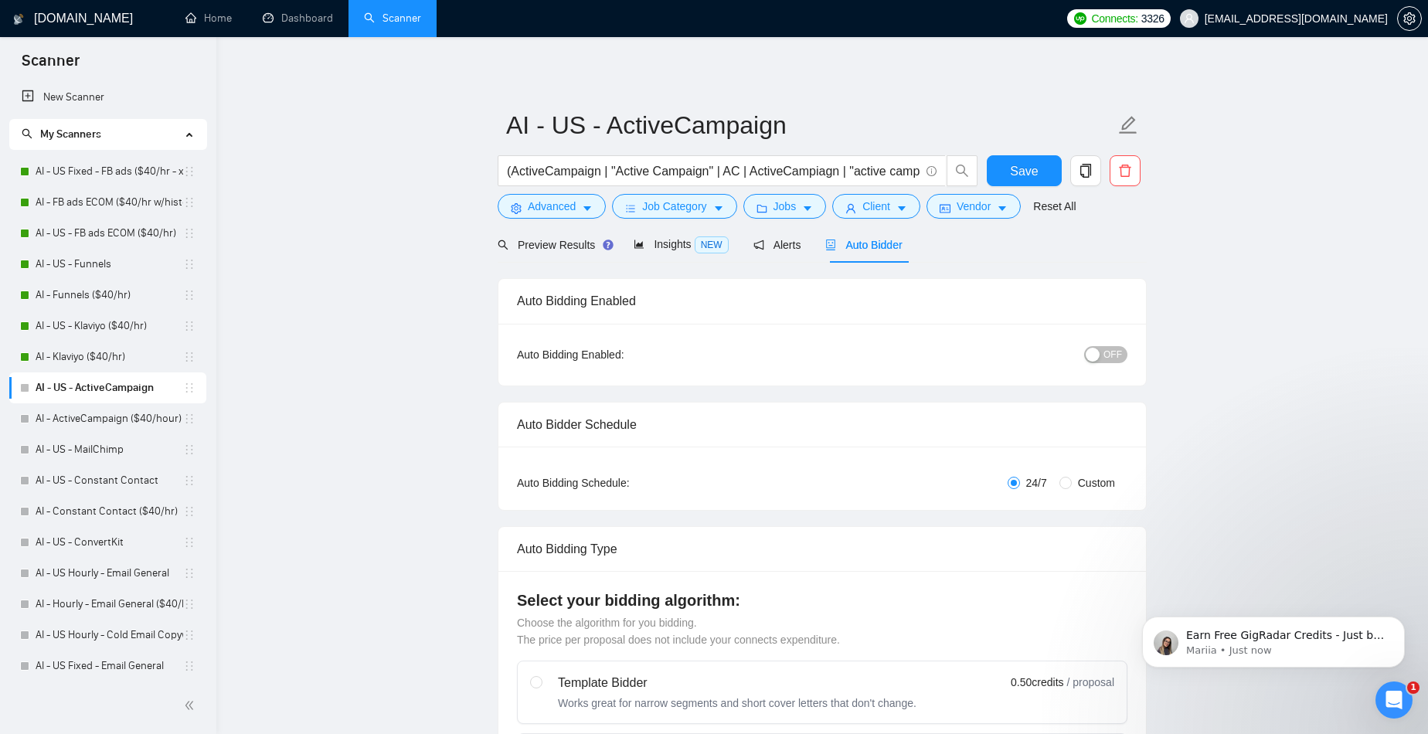
click at [1109, 361] on span "OFF" at bounding box center [1112, 354] width 19 height 17
click at [1028, 182] on button "Save" at bounding box center [1023, 170] width 75 height 31
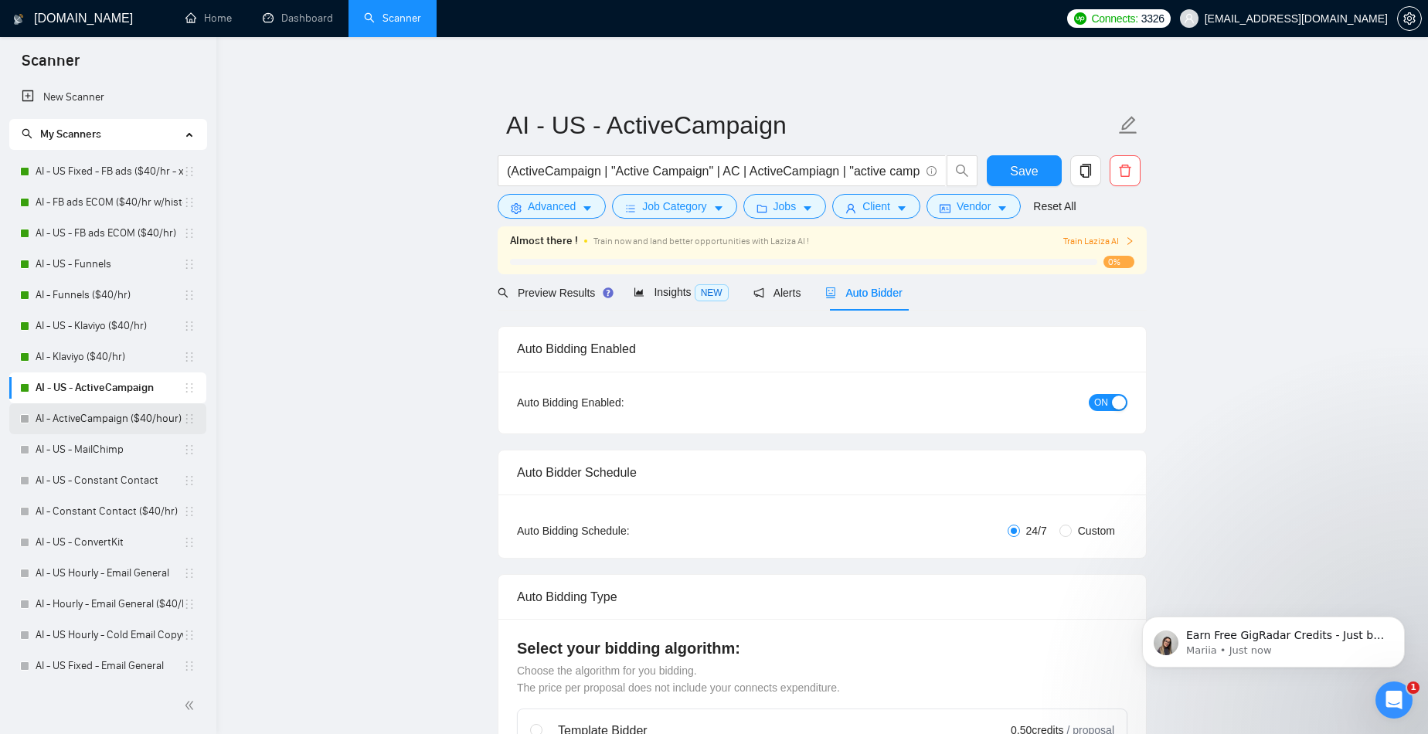
click at [77, 427] on link "AI - ActiveCampaign ($40/hour)" at bounding box center [110, 418] width 148 height 31
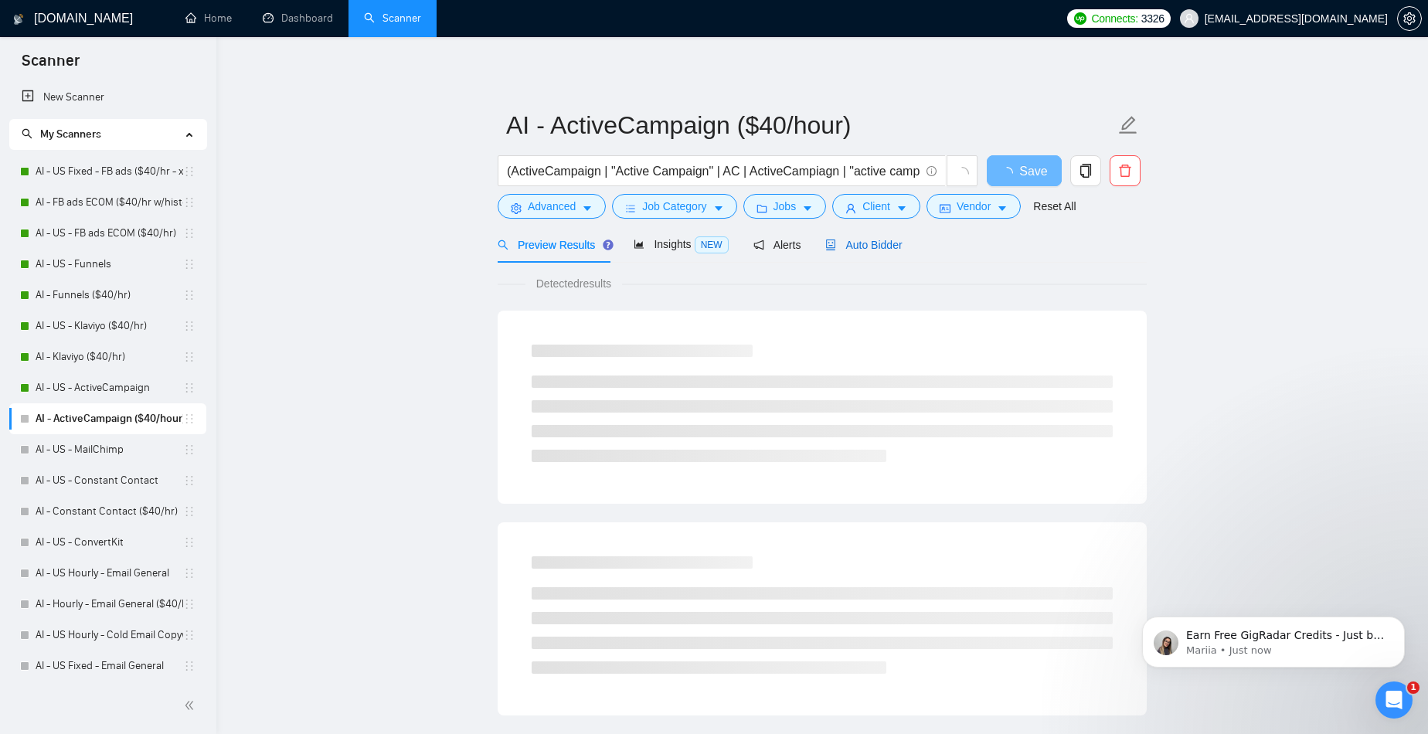
click at [864, 244] on span "Auto Bidder" at bounding box center [863, 245] width 76 height 12
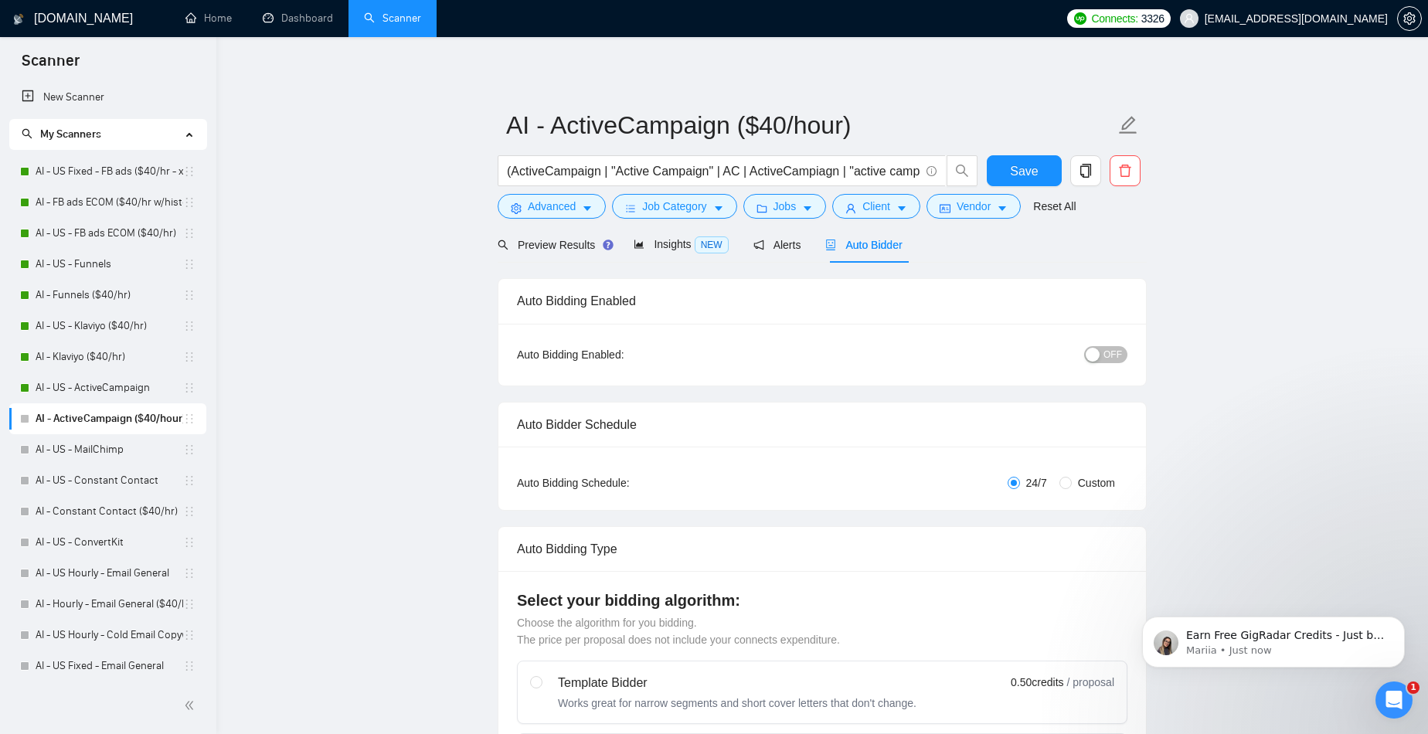
checkbox input "true"
click at [1098, 358] on div "button" at bounding box center [1092, 355] width 14 height 14
click at [1030, 170] on span "Save" at bounding box center [1024, 170] width 28 height 19
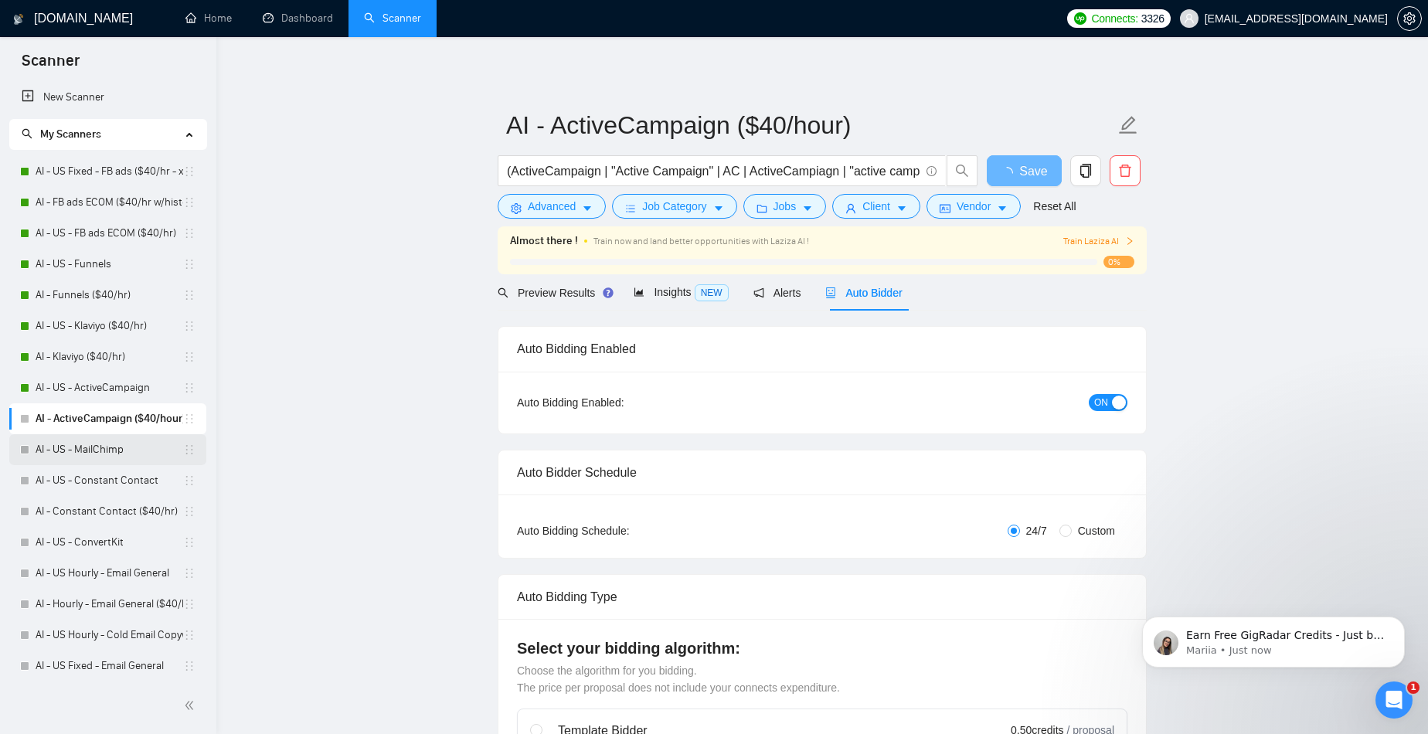
click at [83, 456] on link "AI - US - MailChimp" at bounding box center [110, 449] width 148 height 31
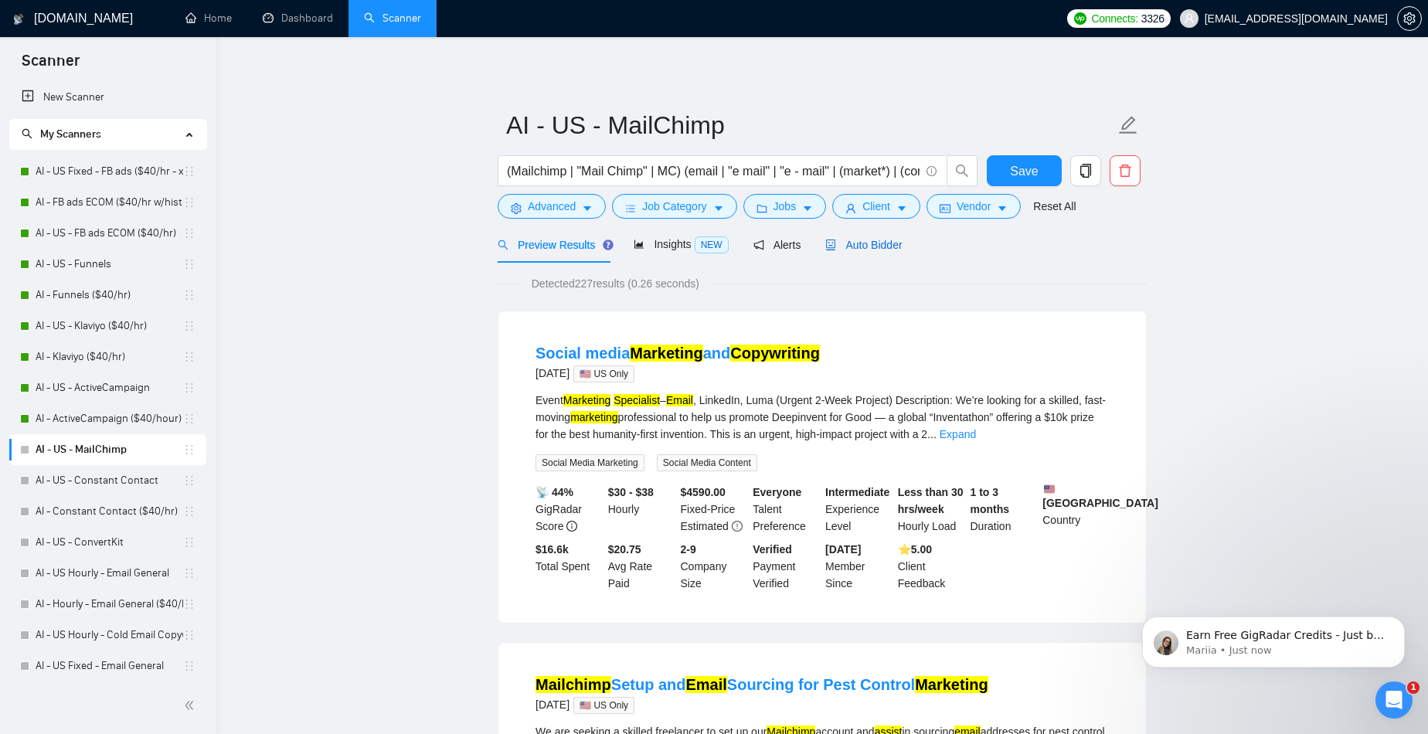
click at [889, 243] on span "Auto Bidder" at bounding box center [863, 245] width 76 height 12
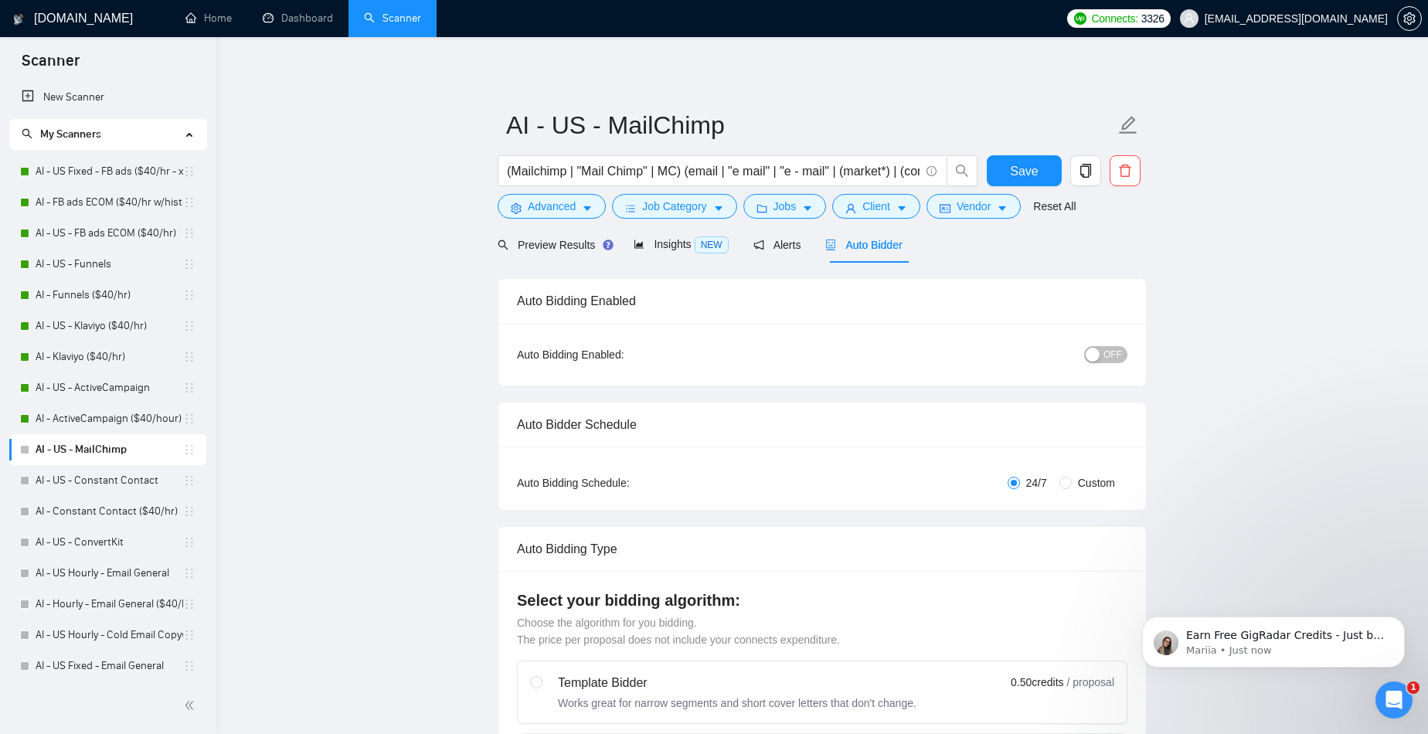
click at [1099, 351] on div "button" at bounding box center [1092, 355] width 14 height 14
click at [1013, 174] on span "Save" at bounding box center [1024, 170] width 28 height 19
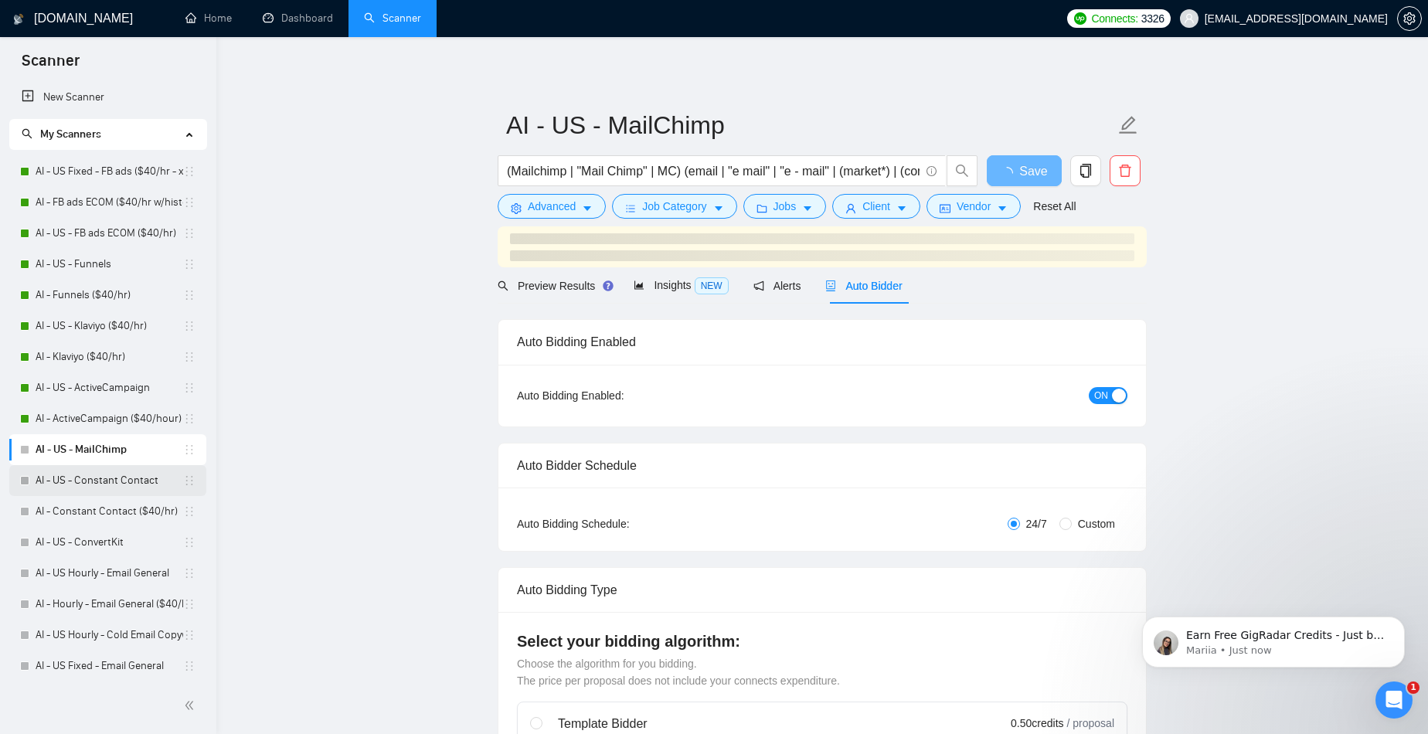
click at [122, 483] on link "AI - US - Constant Contact" at bounding box center [110, 480] width 148 height 31
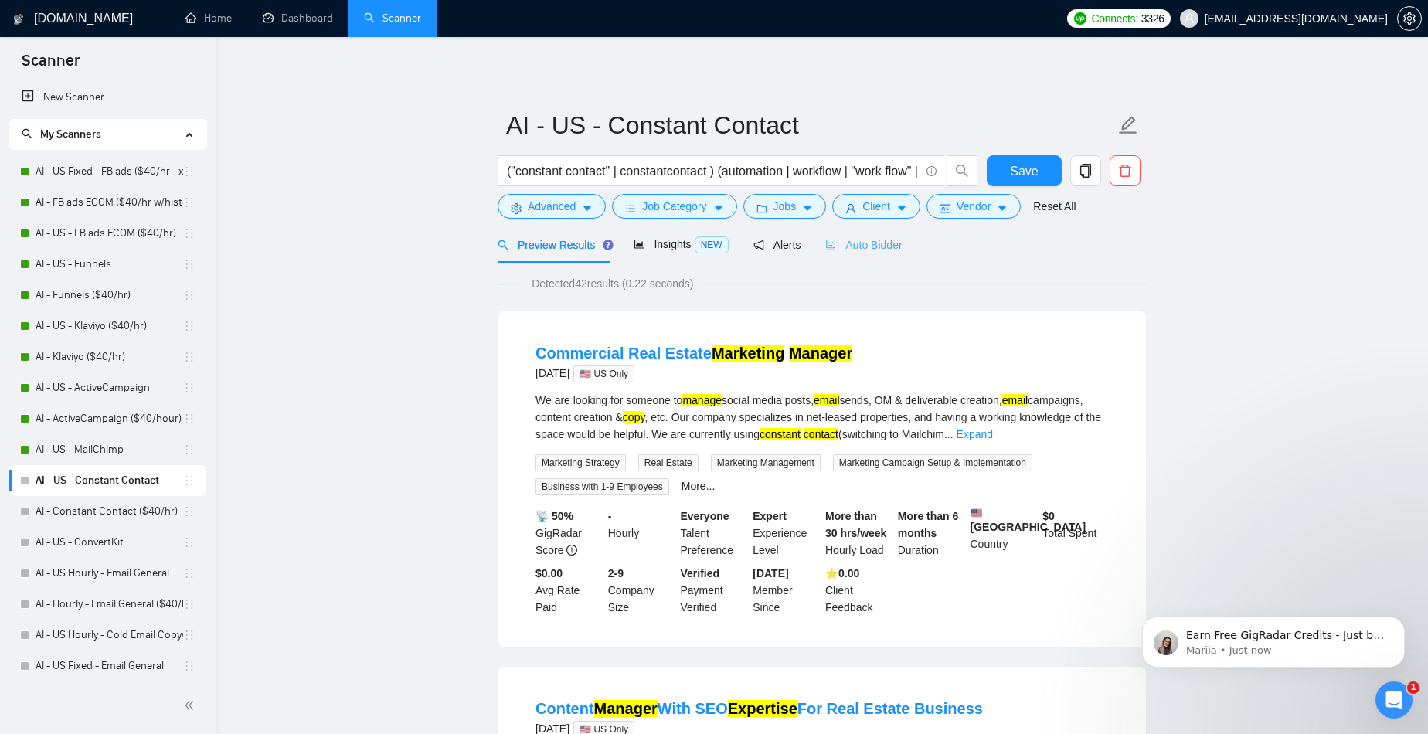
click at [890, 258] on div "Auto Bidder" at bounding box center [863, 244] width 76 height 36
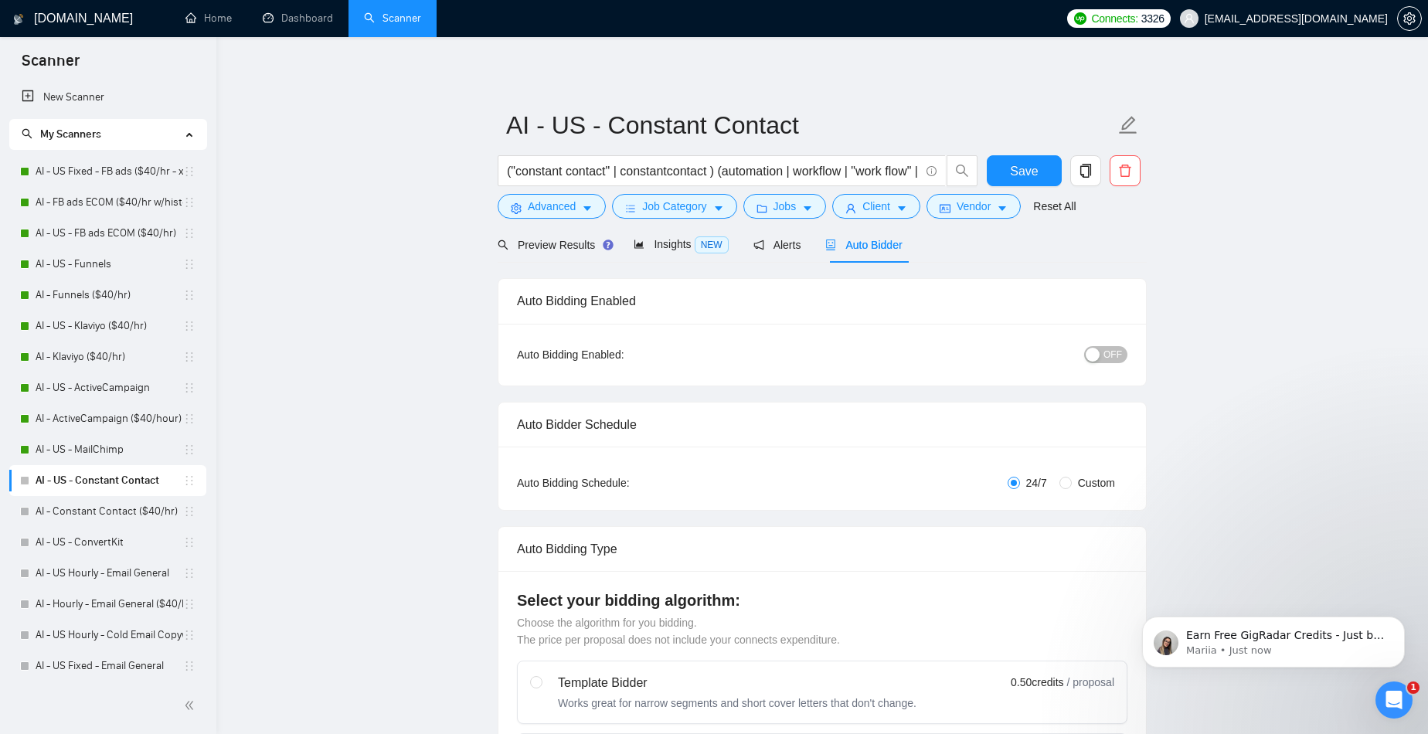
click at [1103, 355] on button "OFF" at bounding box center [1105, 354] width 43 height 17
click at [1029, 175] on div "Reset all filters" at bounding box center [1061, 177] width 83 height 26
click at [1007, 167] on button "Save" at bounding box center [1023, 170] width 75 height 31
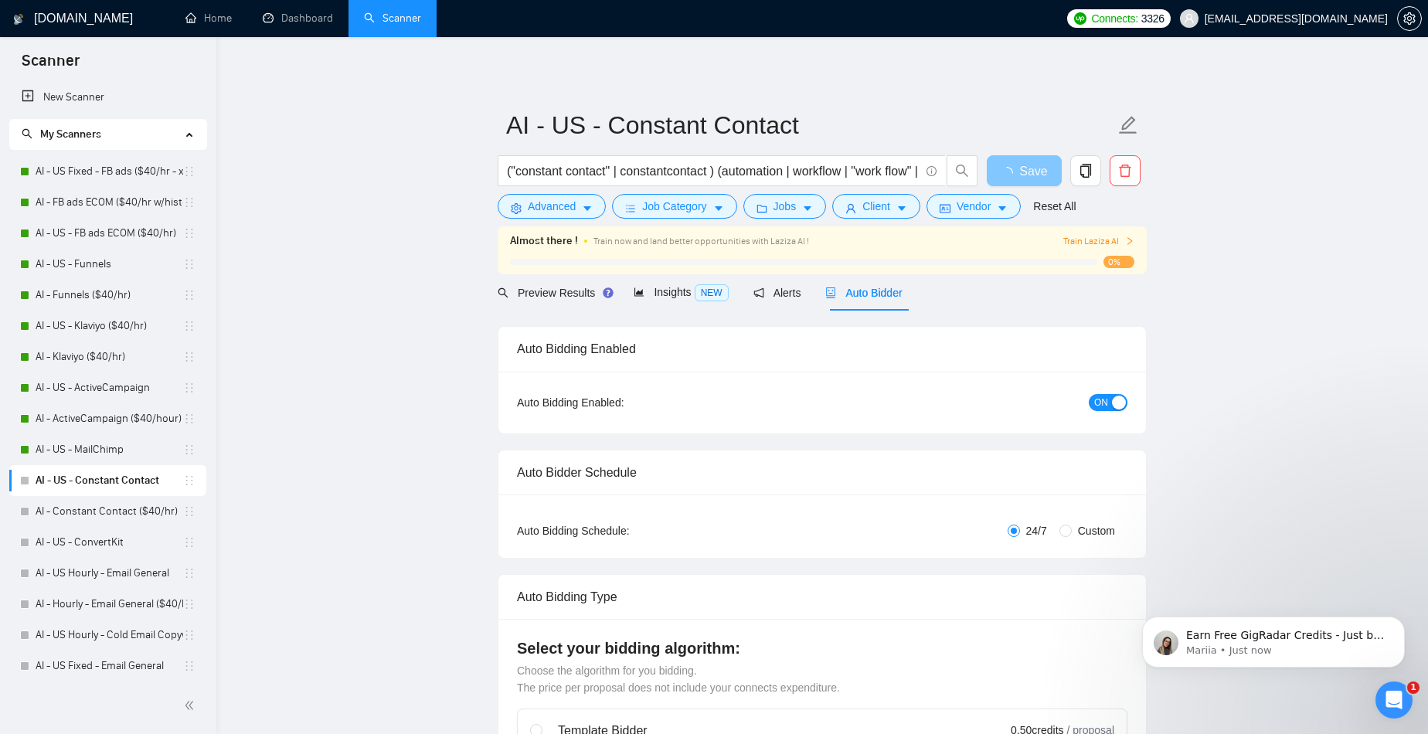
scroll to position [105, 0]
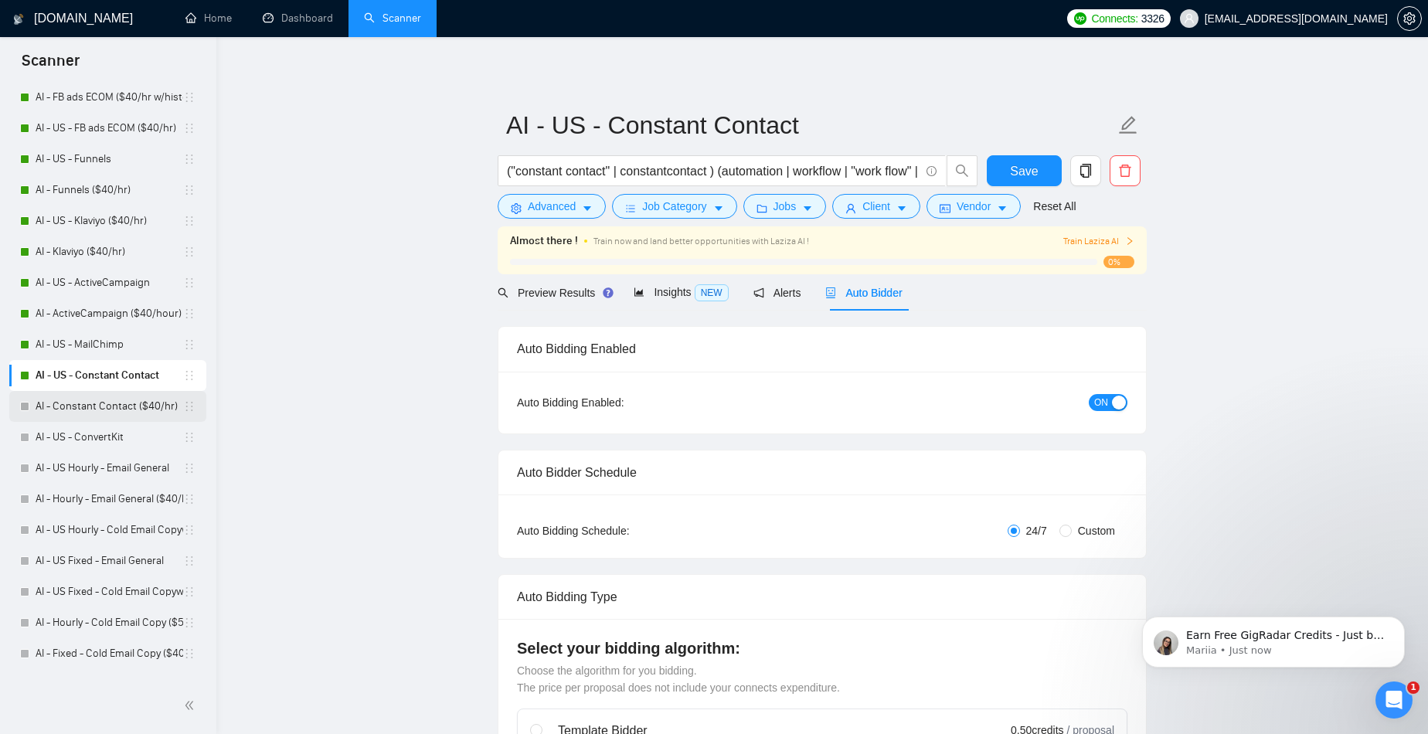
click at [110, 409] on link "AI - Constant Contact ($40/hr)" at bounding box center [110, 406] width 148 height 31
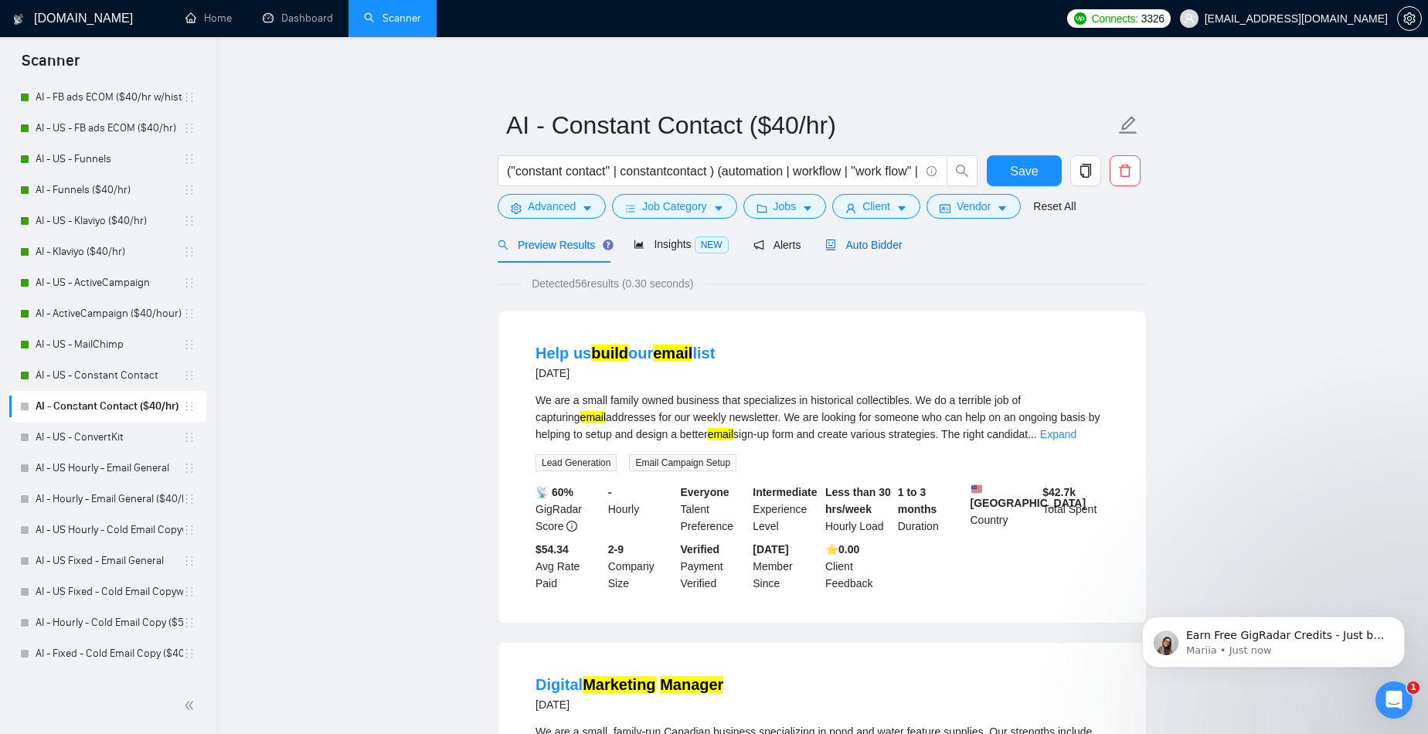
click at [888, 239] on span "Auto Bidder" at bounding box center [863, 245] width 76 height 12
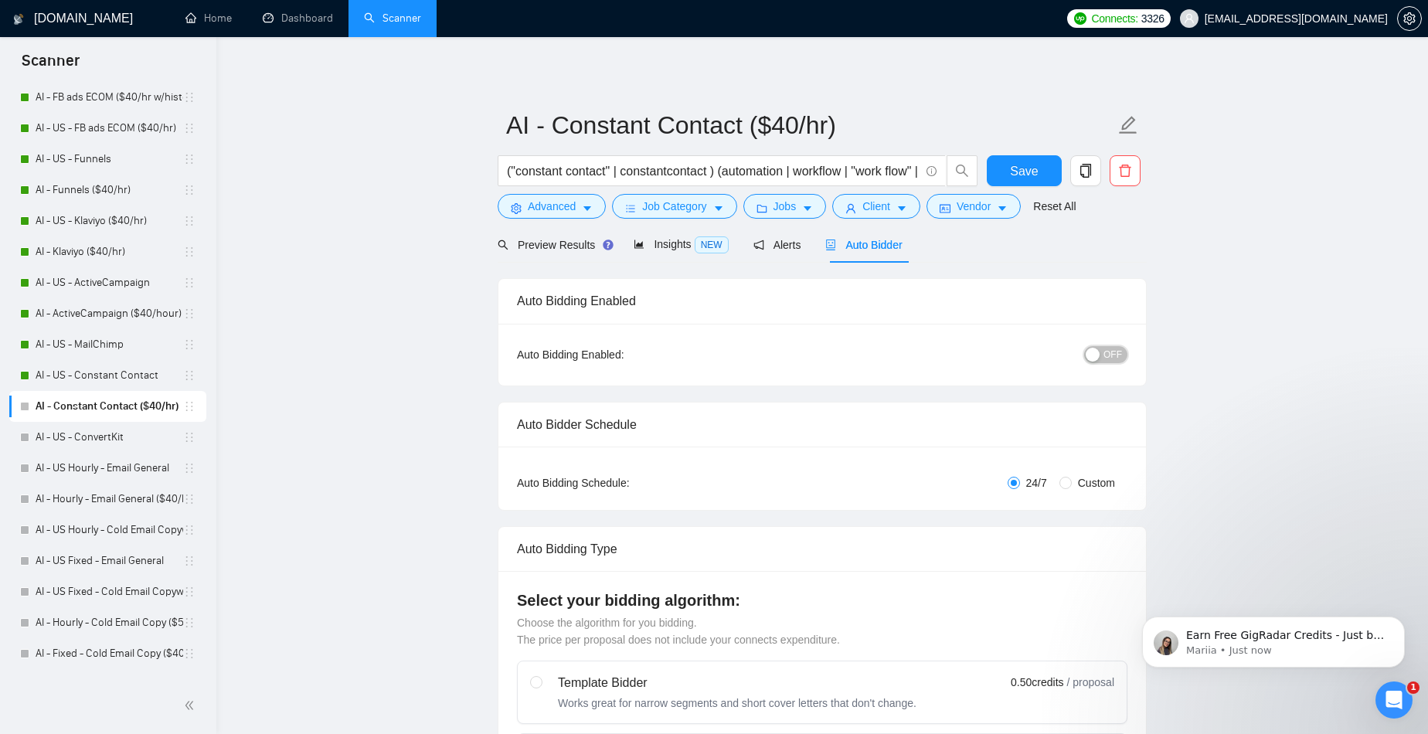
click at [1095, 355] on div "button" at bounding box center [1092, 355] width 14 height 14
click at [1013, 178] on span "Save" at bounding box center [1024, 170] width 28 height 19
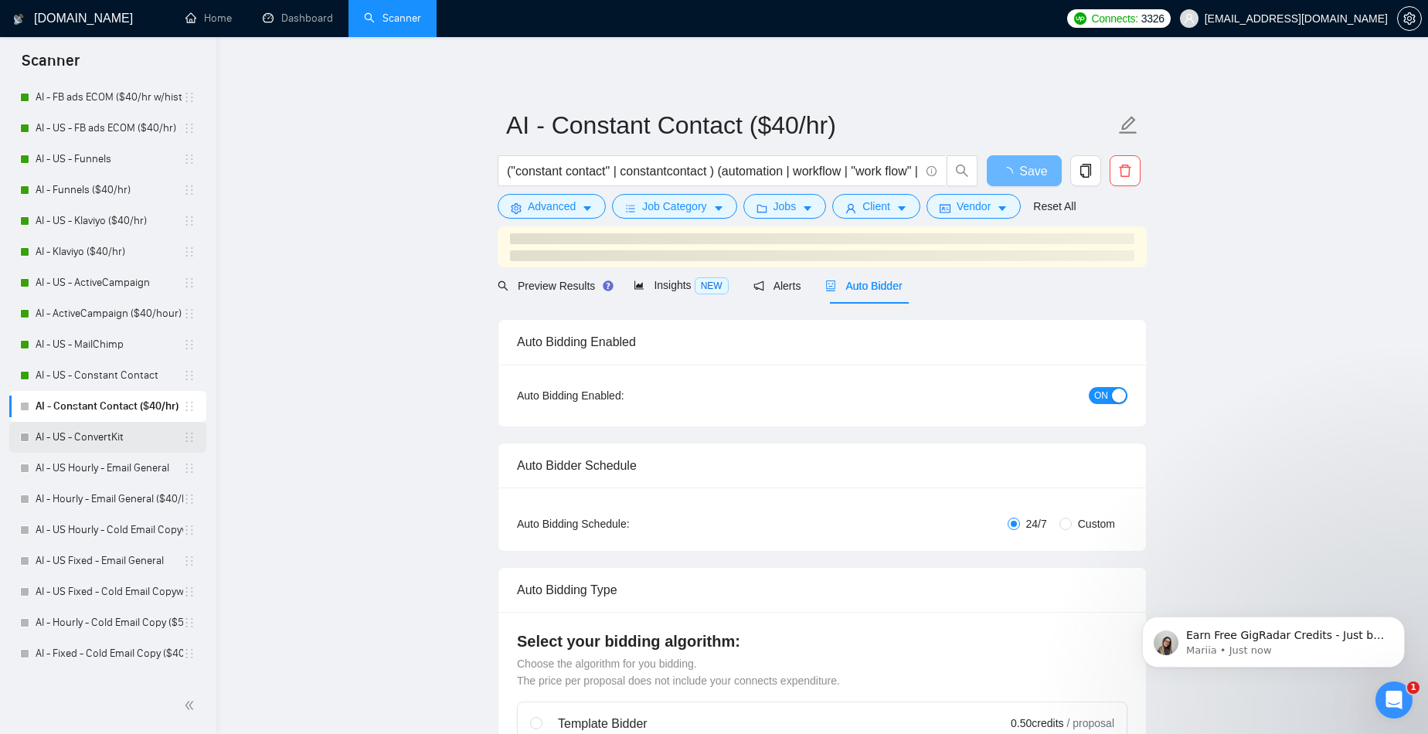
click at [89, 436] on link "AI - US - ConvertKit" at bounding box center [110, 437] width 148 height 31
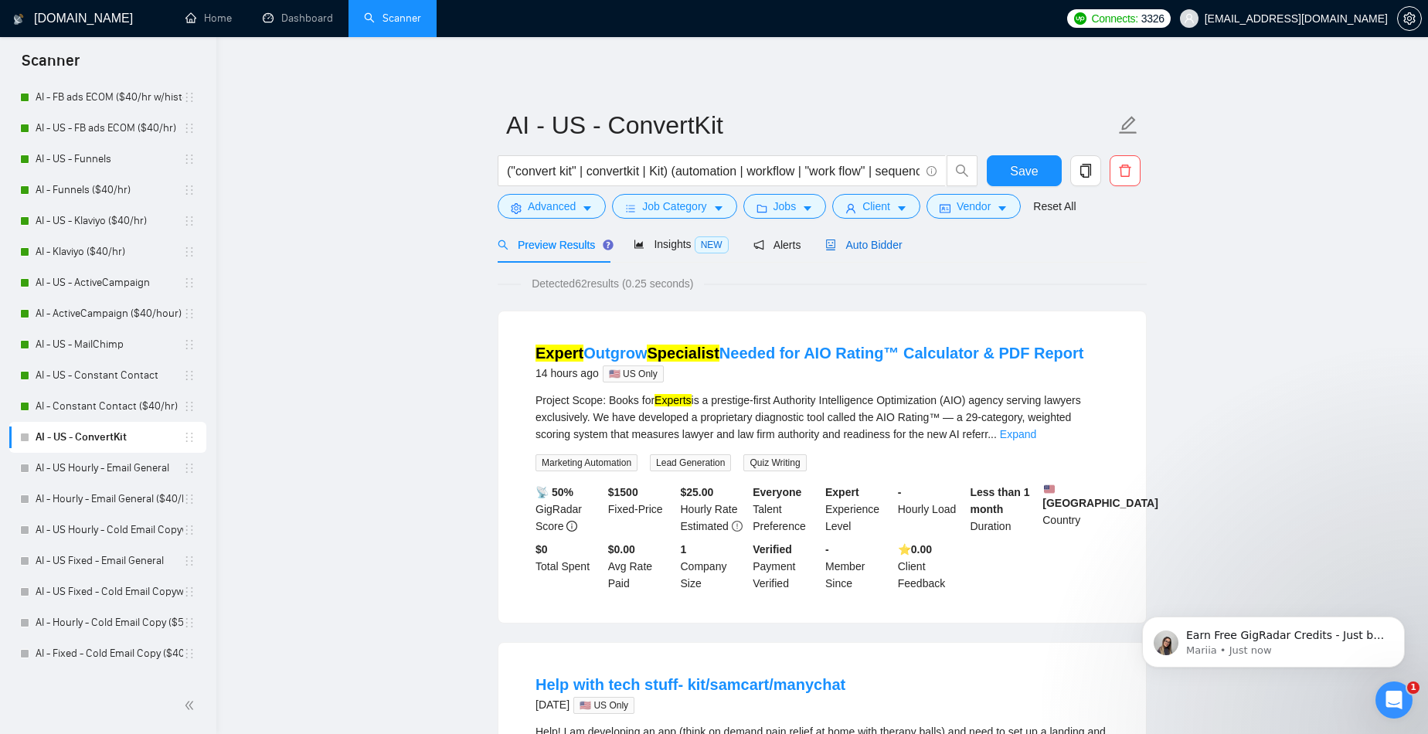
click at [868, 245] on span "Auto Bidder" at bounding box center [863, 245] width 76 height 12
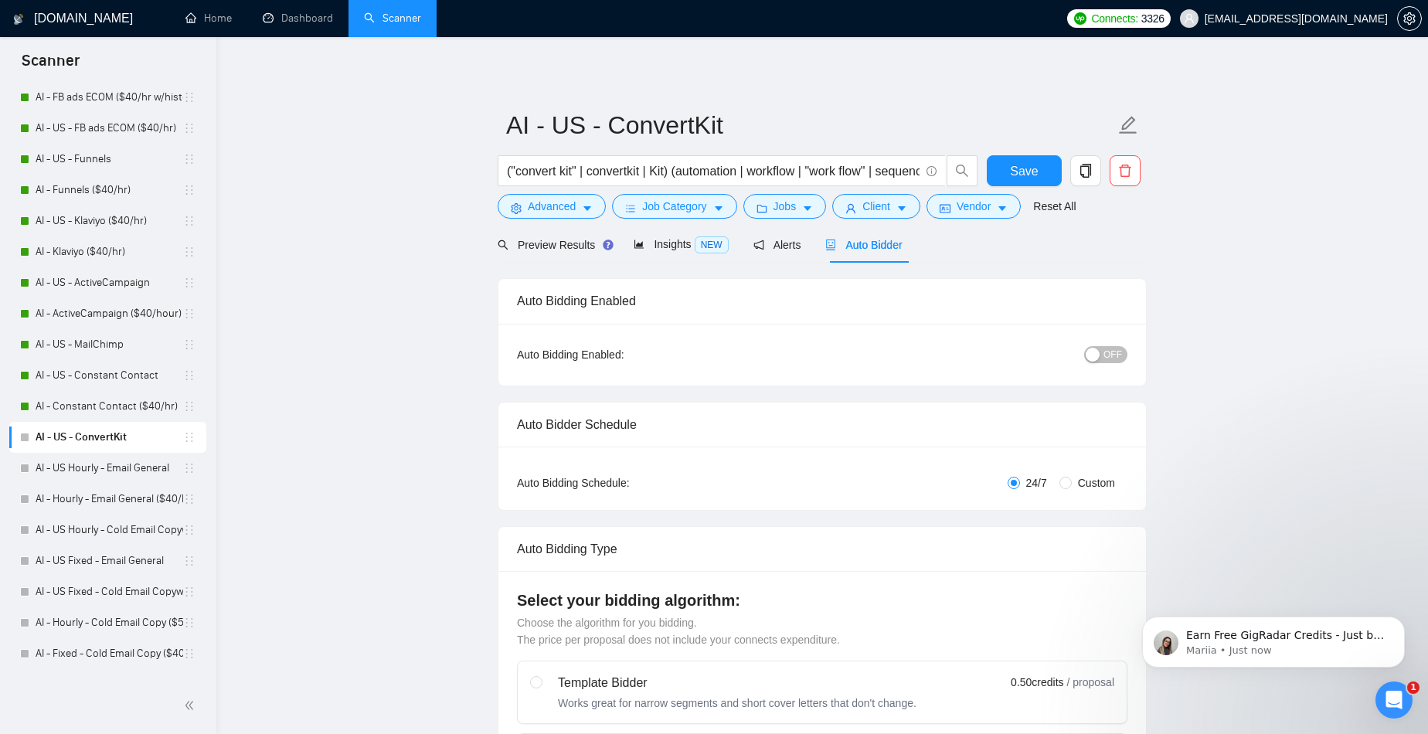
click at [1096, 349] on div "button" at bounding box center [1092, 355] width 14 height 14
click at [1011, 175] on span "Save" at bounding box center [1024, 170] width 28 height 19
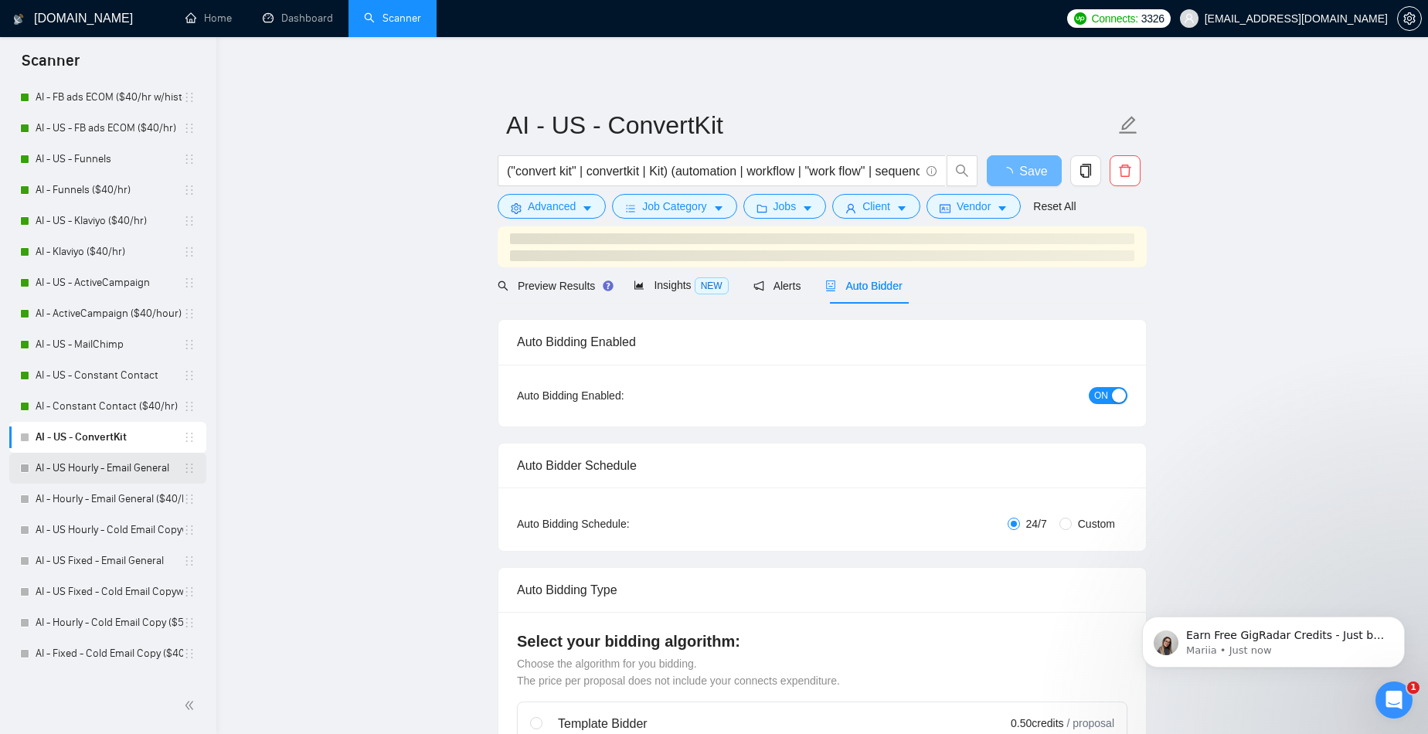
click at [140, 457] on link "AI - US Hourly - Email General" at bounding box center [110, 468] width 148 height 31
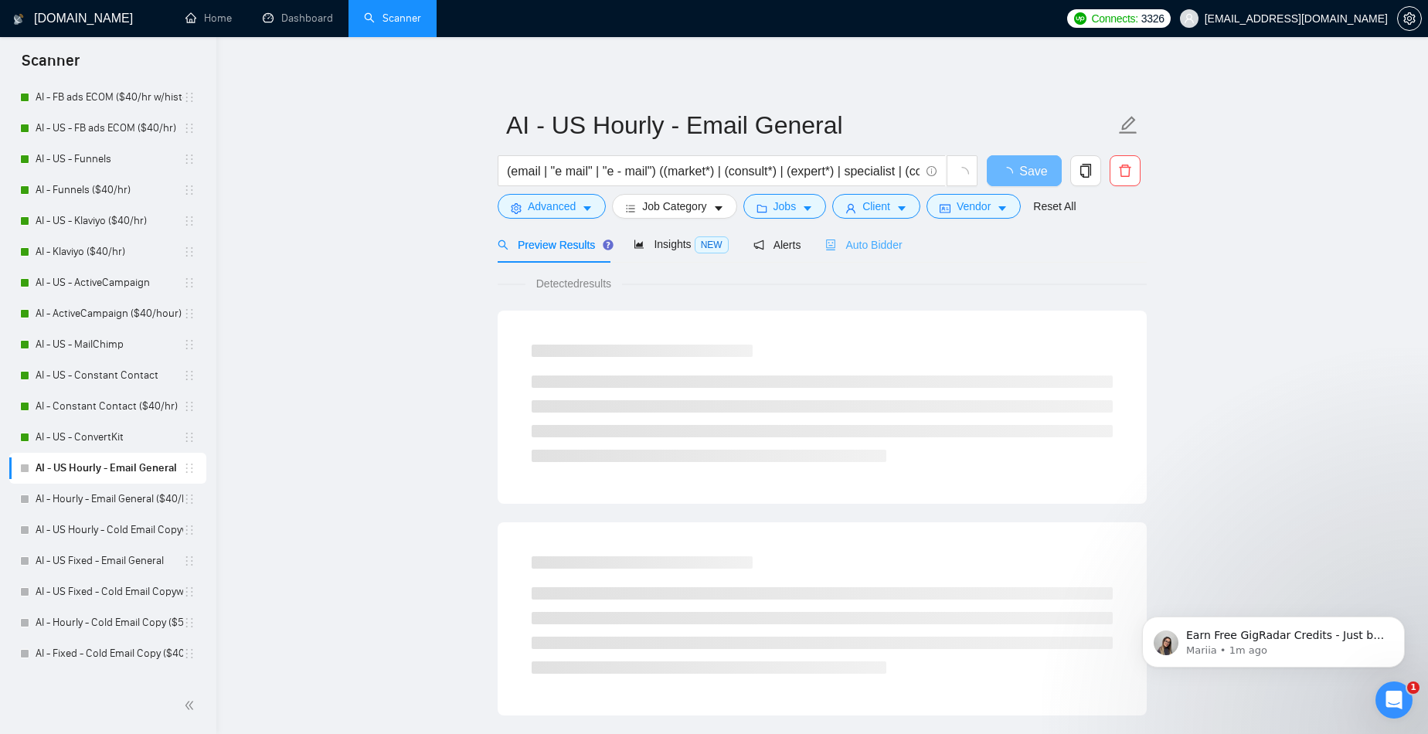
click at [857, 229] on div "Auto Bidder" at bounding box center [863, 244] width 76 height 36
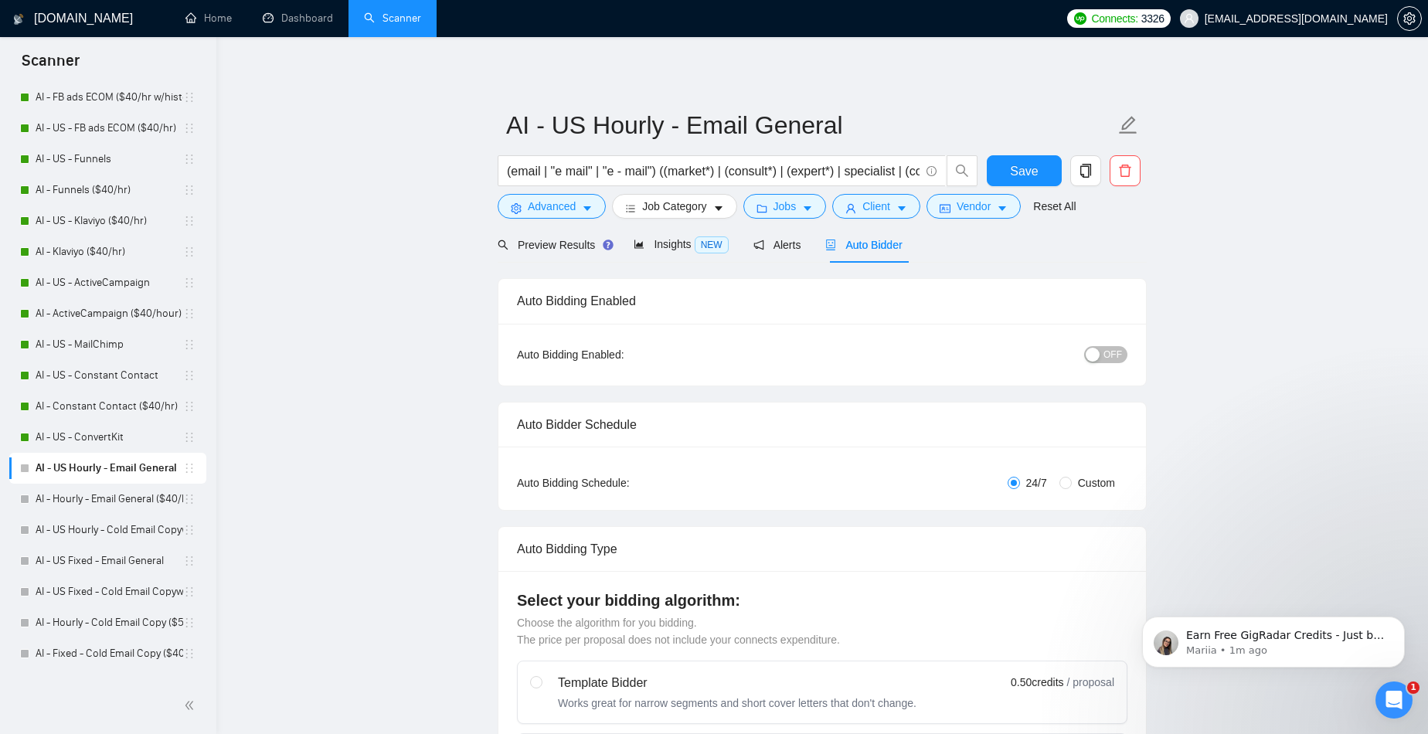
click at [1092, 348] on div "button" at bounding box center [1092, 355] width 14 height 14
click at [1016, 178] on span "Save" at bounding box center [1024, 170] width 28 height 19
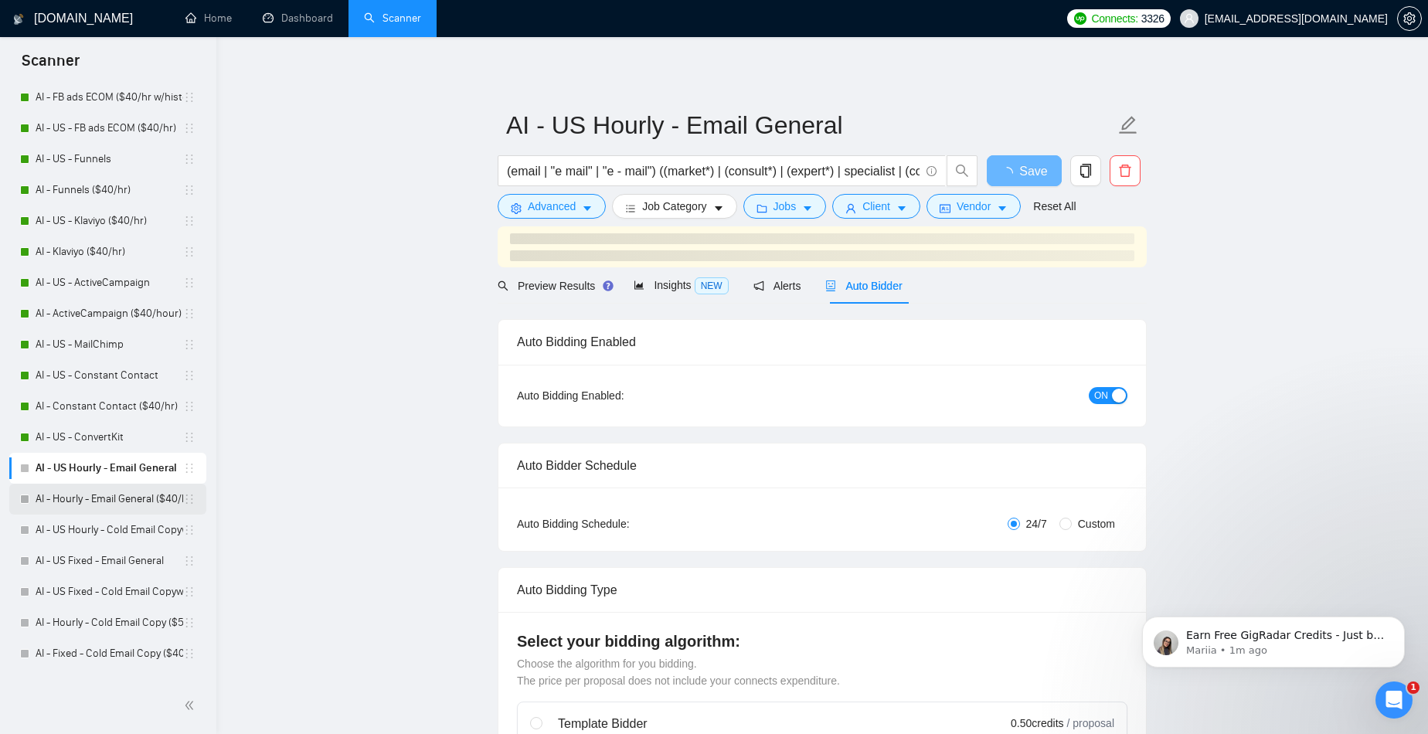
click at [152, 500] on link "AI - Hourly - Email General ($40/hr)" at bounding box center [110, 499] width 148 height 31
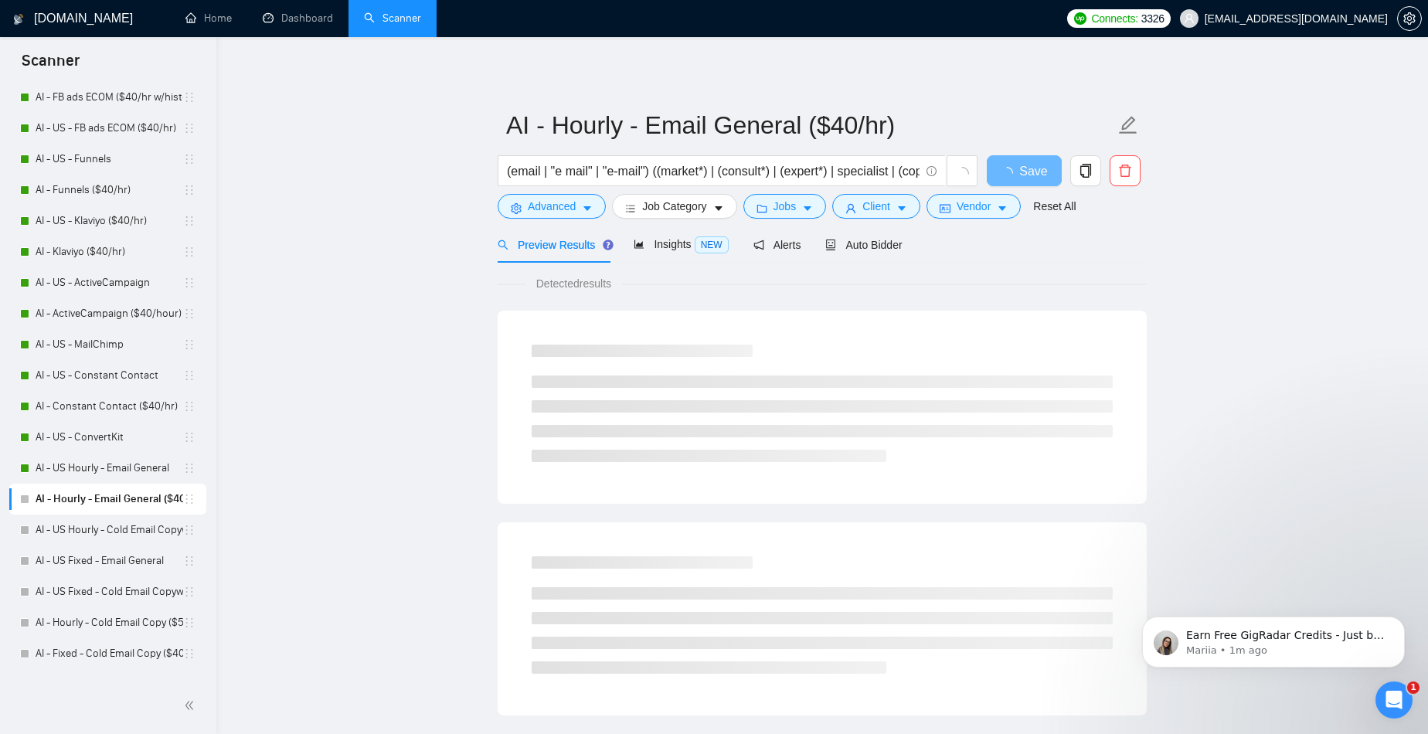
click at [826, 243] on div "Preview Results Insights NEW Alerts Auto Bidder" at bounding box center [699, 244] width 405 height 36
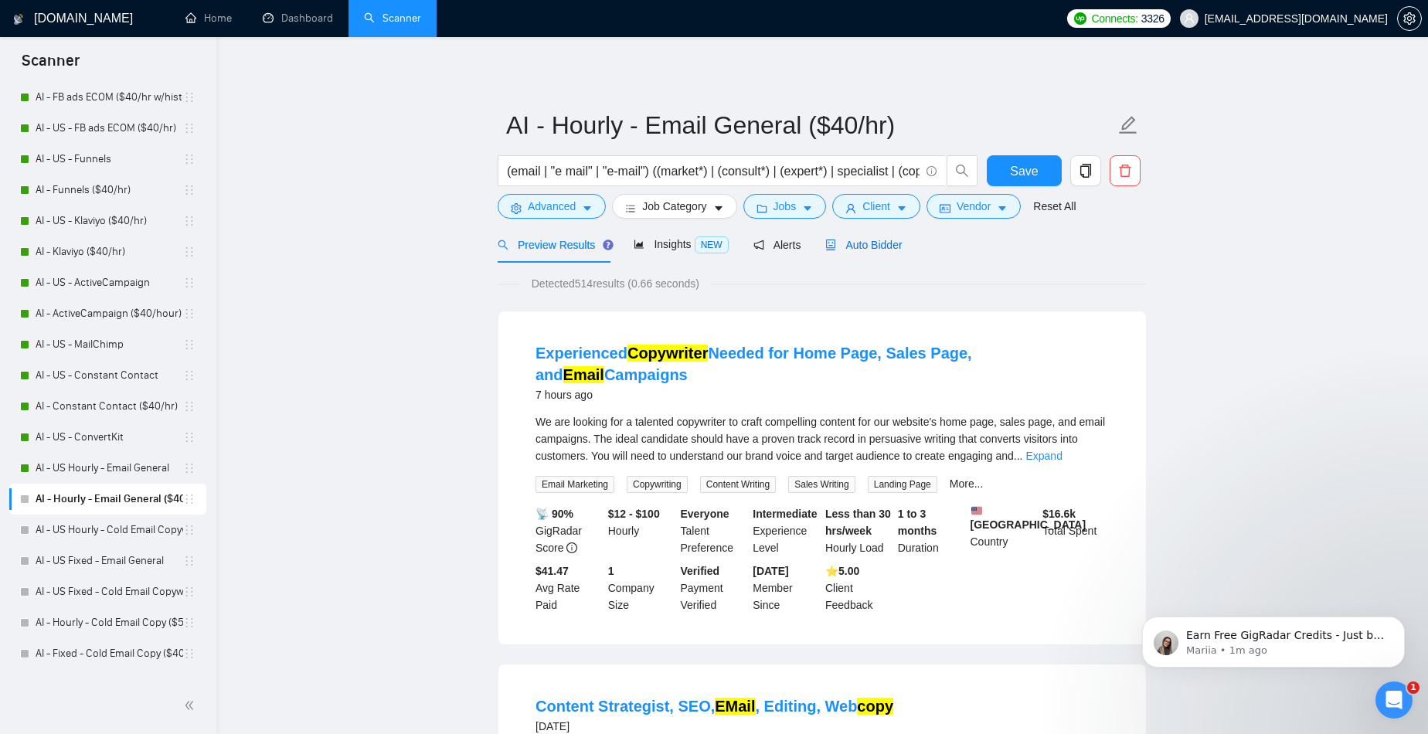
click at [871, 250] on span "Auto Bidder" at bounding box center [863, 245] width 76 height 12
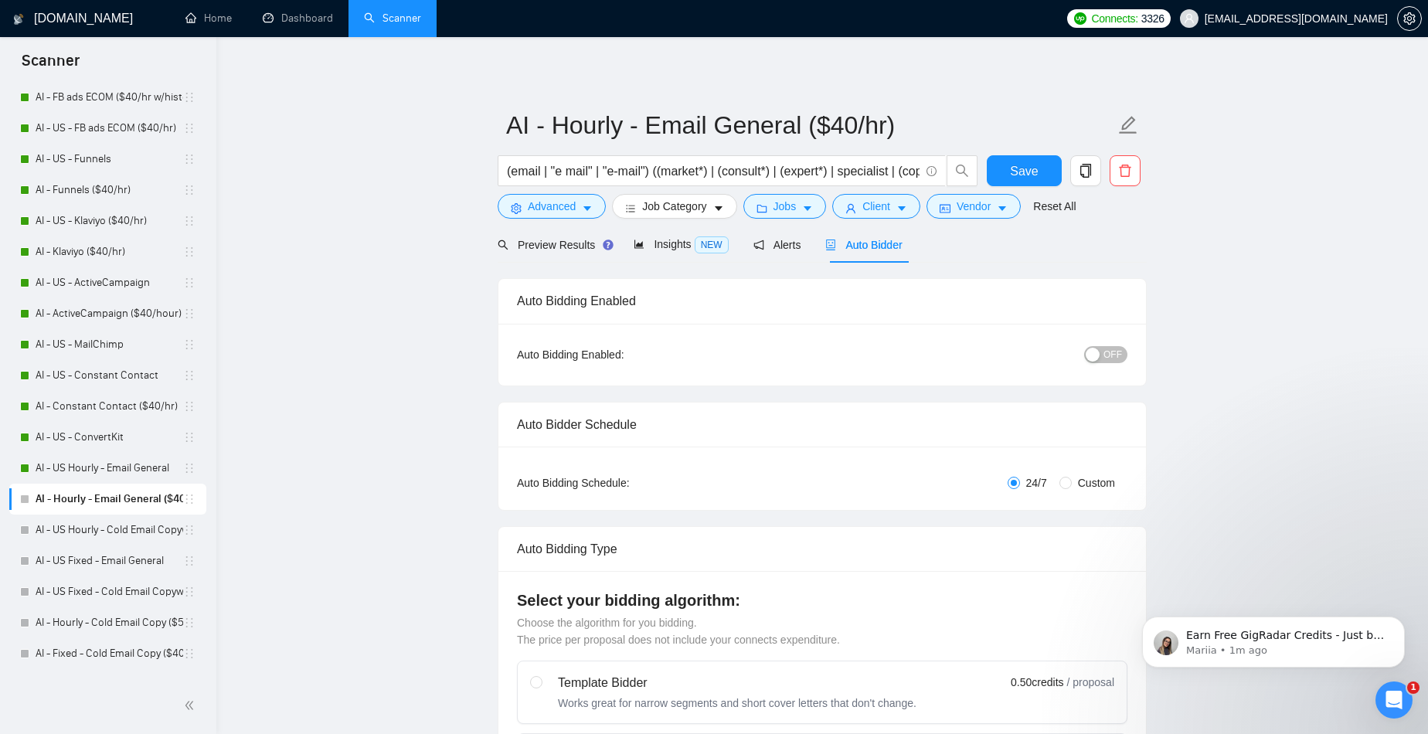
click at [1099, 355] on div "button" at bounding box center [1092, 355] width 14 height 14
click at [1017, 173] on span "Save" at bounding box center [1024, 170] width 28 height 19
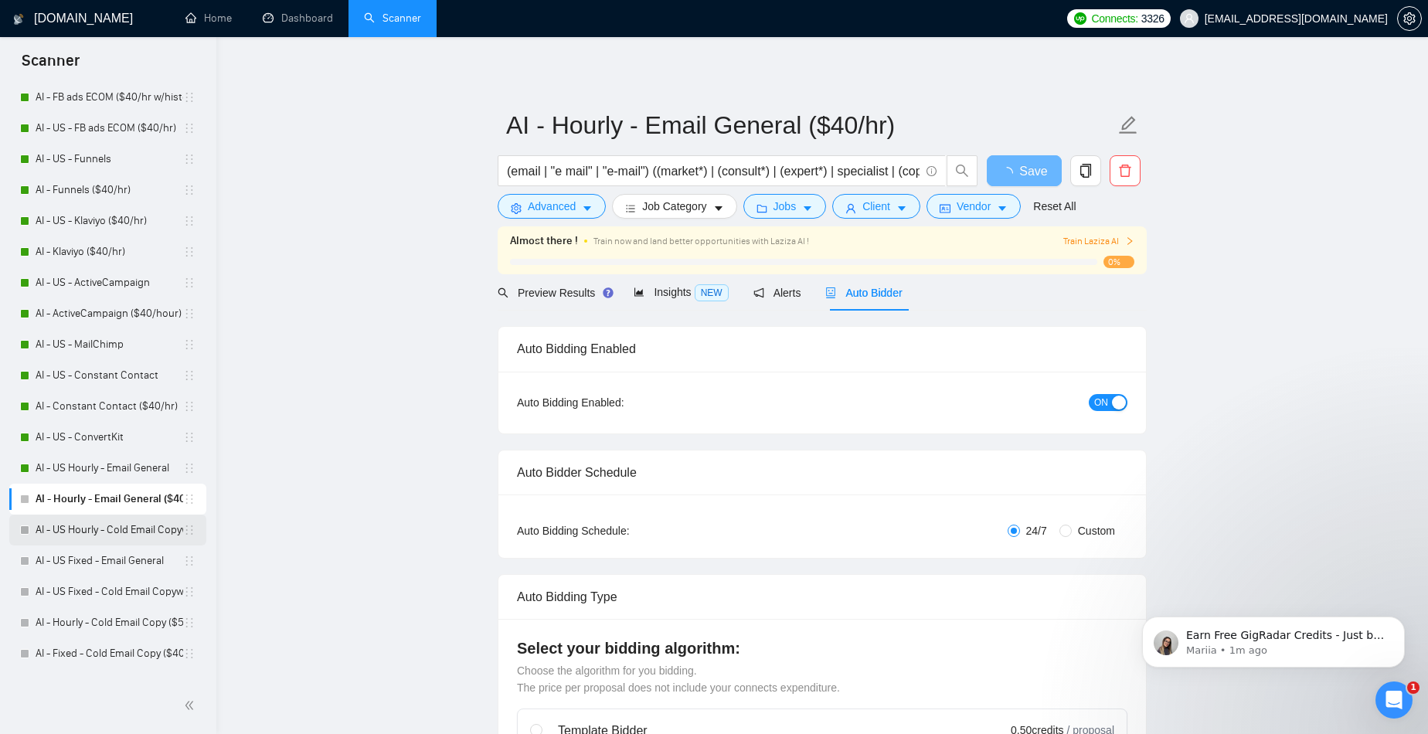
click at [84, 526] on link "AI - US Hourly - Cold Email Copywriting" at bounding box center [110, 529] width 148 height 31
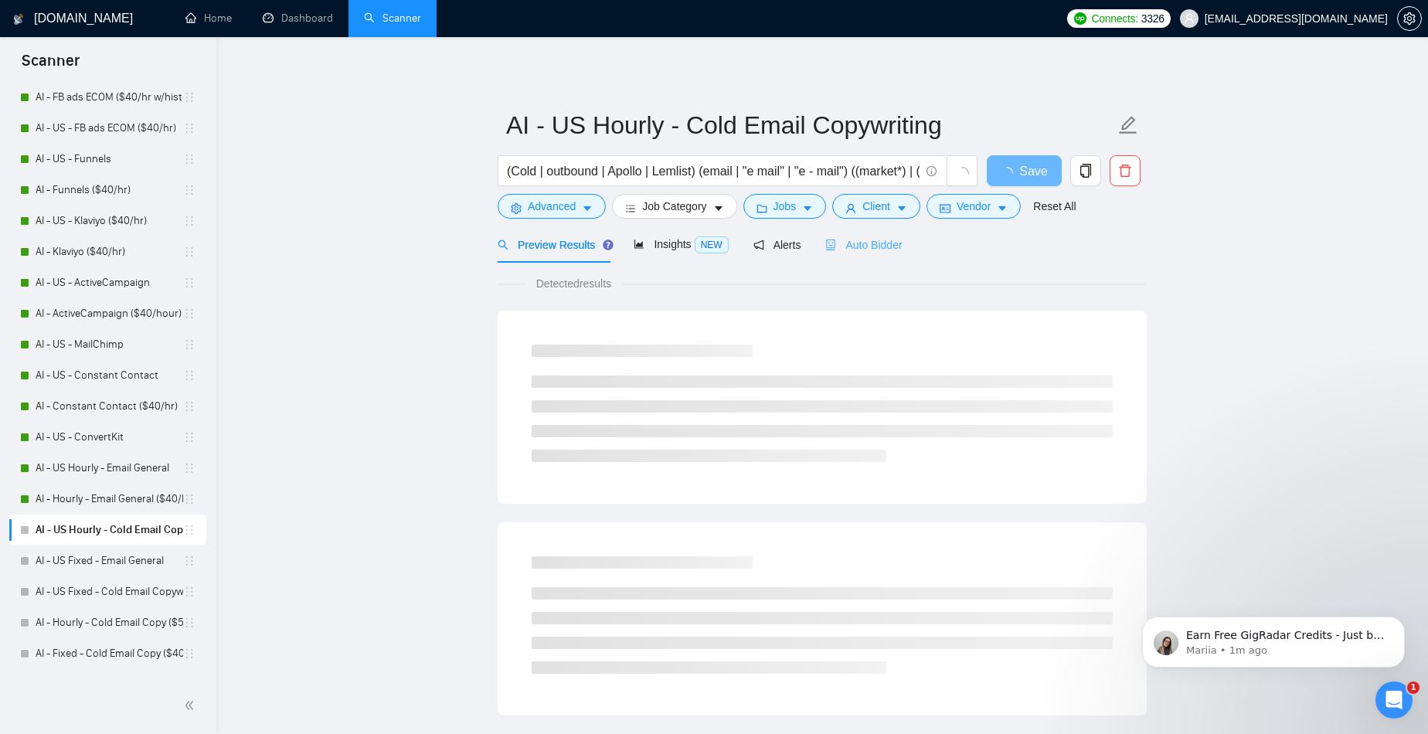
click at [869, 254] on div "Auto Bidder" at bounding box center [863, 244] width 76 height 36
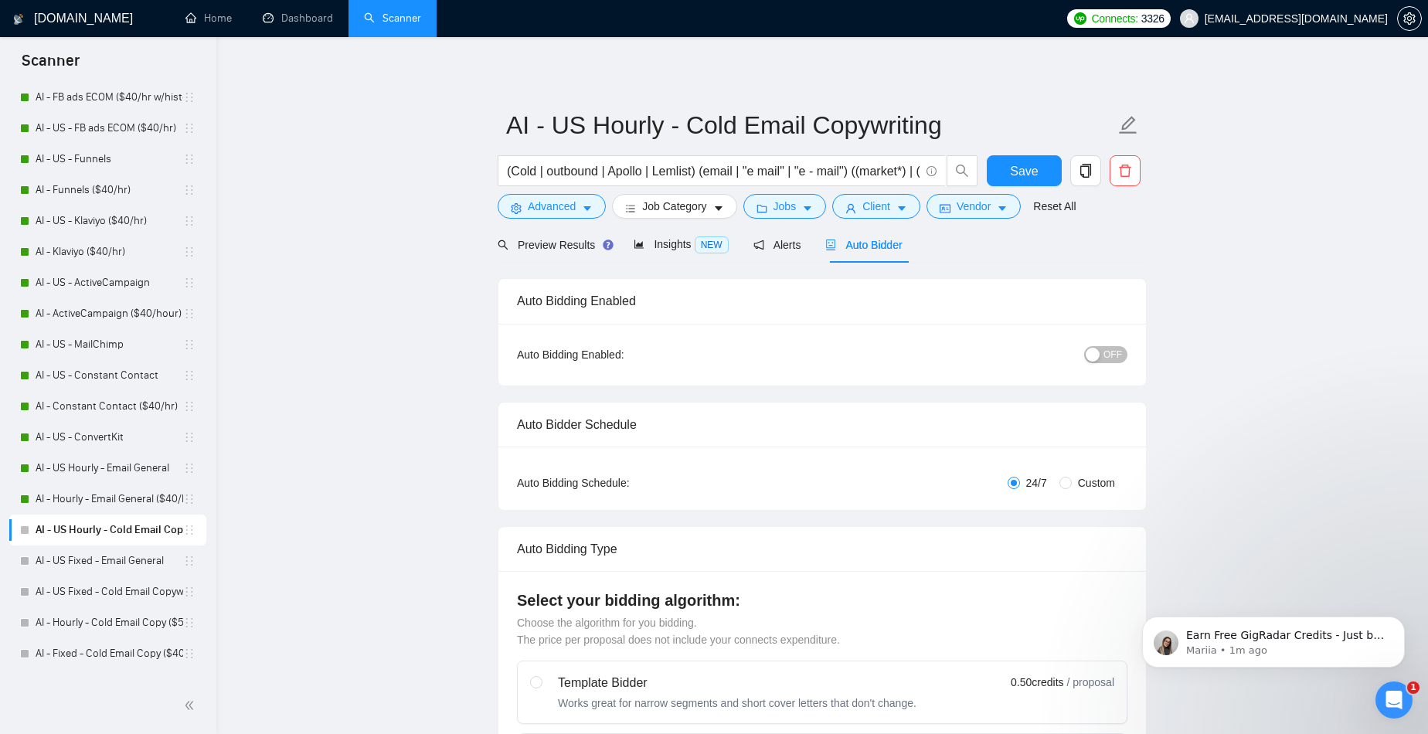
drag, startPoint x: 1108, startPoint y: 357, endPoint x: 1086, endPoint y: 321, distance: 41.6
click at [1108, 357] on span "OFF" at bounding box center [1112, 354] width 19 height 17
click at [1037, 168] on span "Save" at bounding box center [1024, 170] width 28 height 19
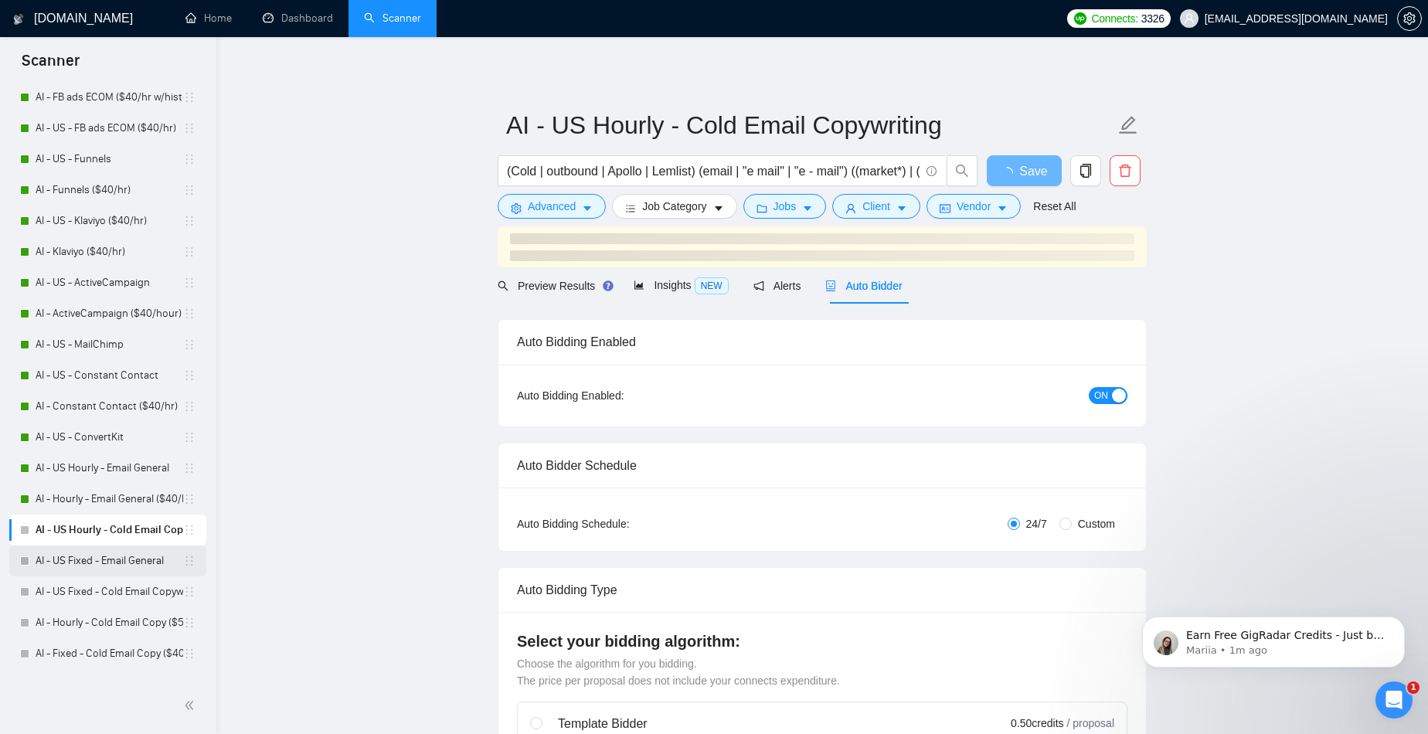
click at [109, 560] on link "AI - US Fixed - Email General" at bounding box center [110, 560] width 148 height 31
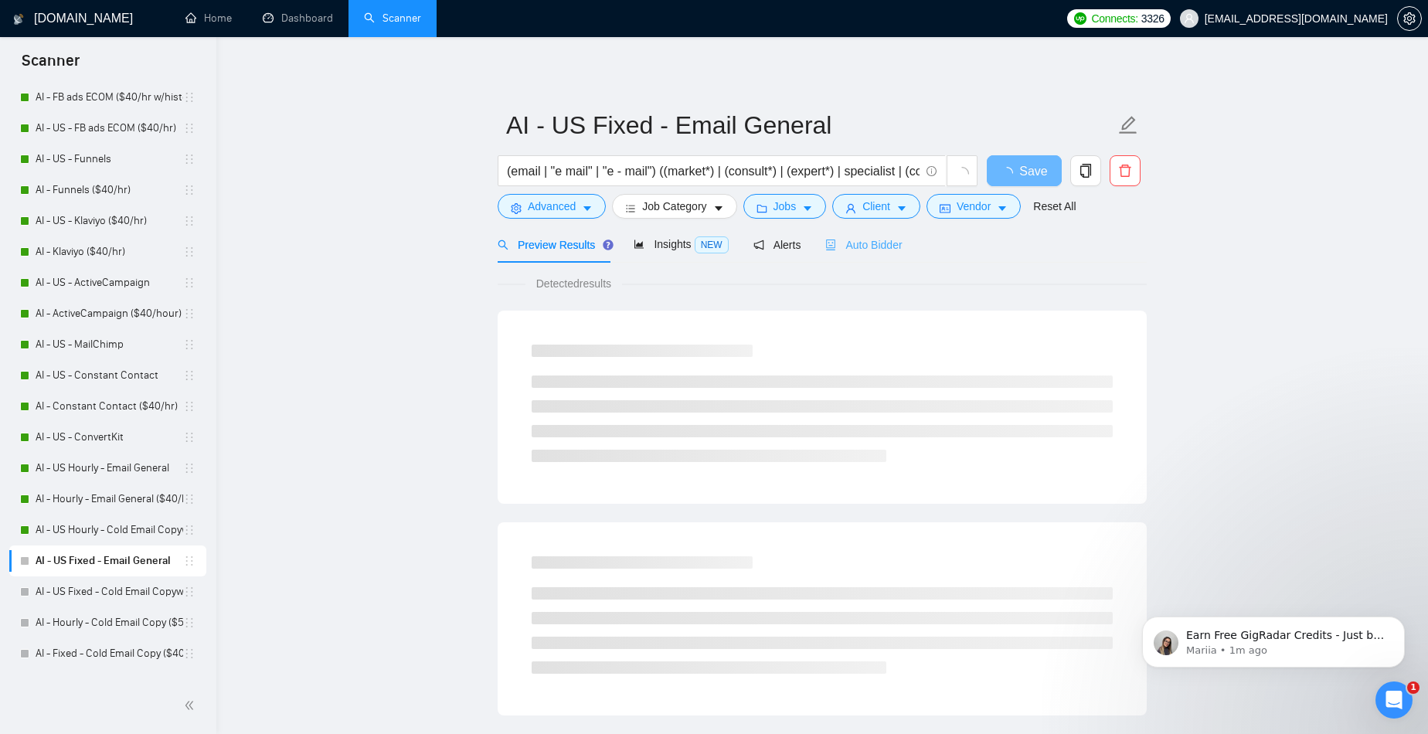
click at [884, 256] on div "Auto Bidder" at bounding box center [863, 244] width 76 height 36
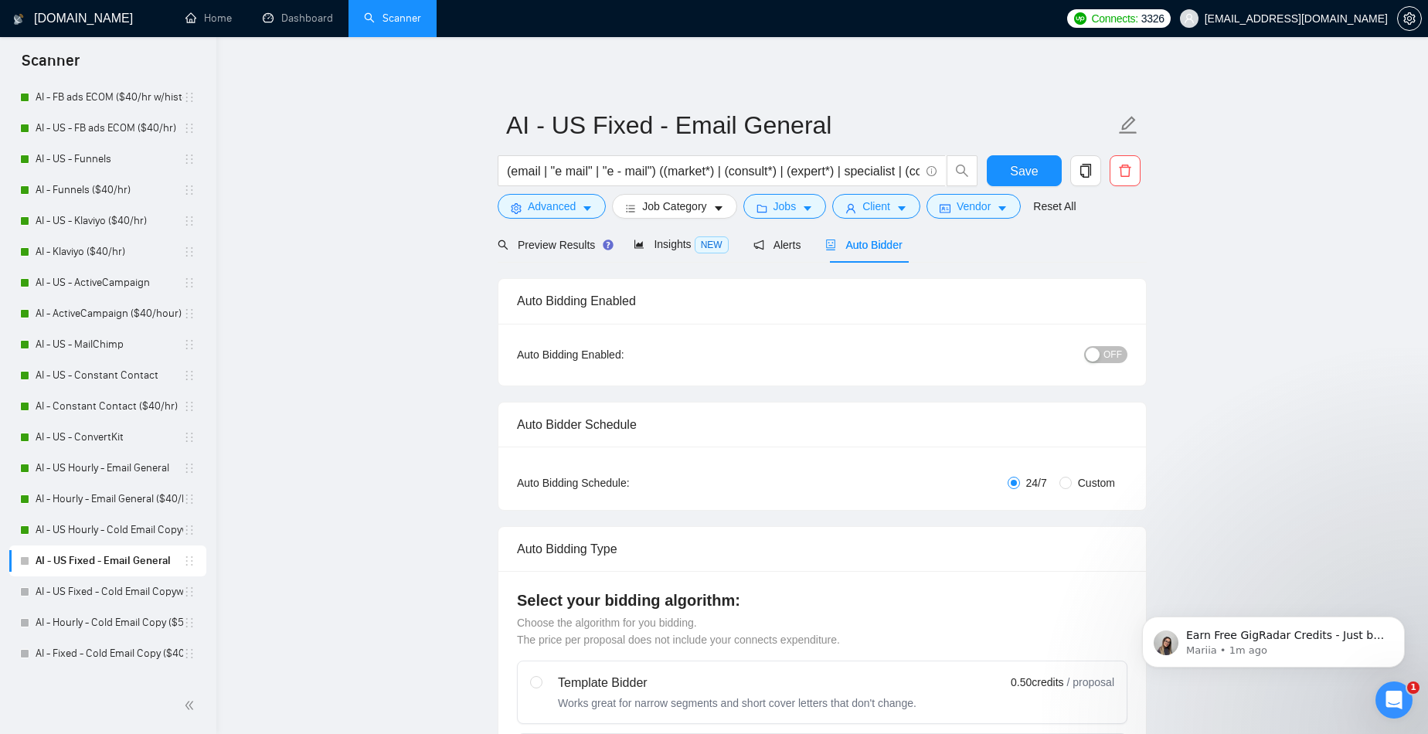
click at [1118, 352] on span "OFF" at bounding box center [1112, 354] width 19 height 17
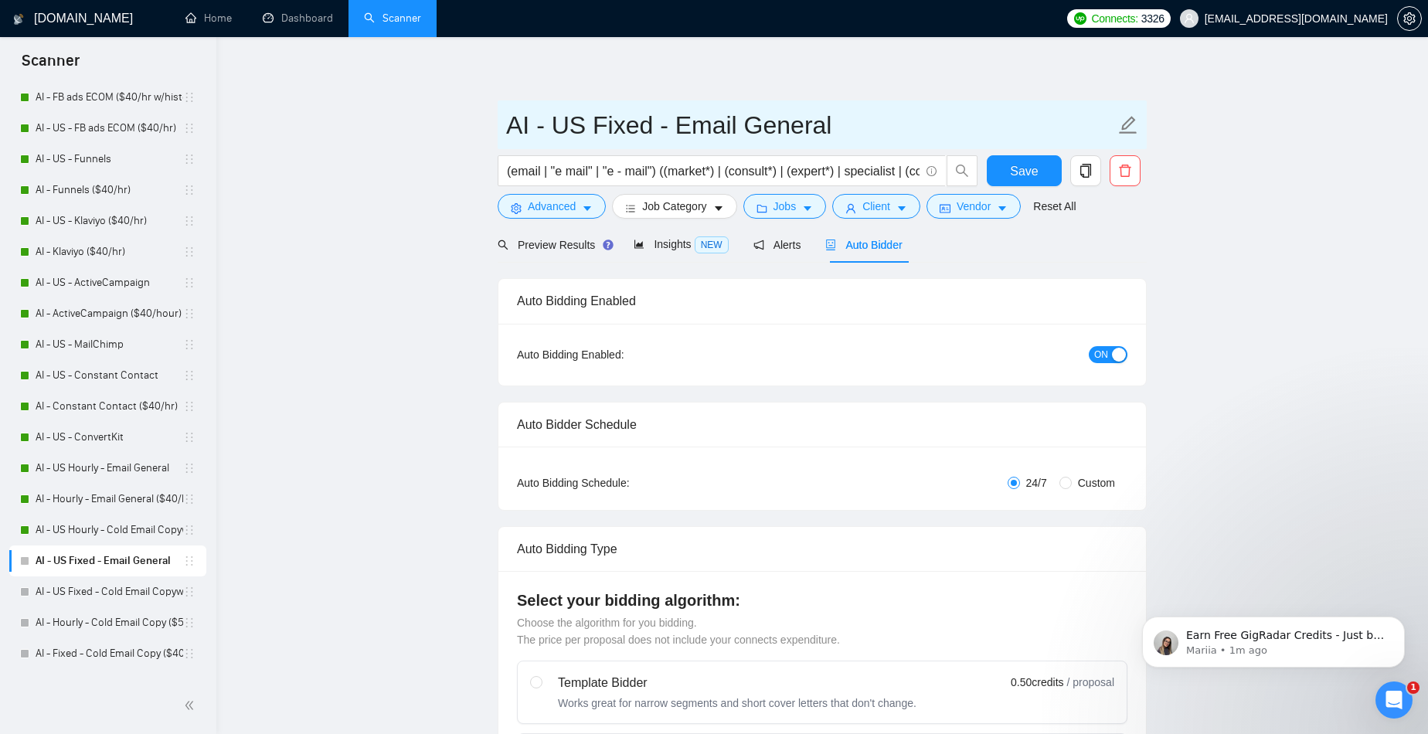
click at [1001, 146] on span "AI - US Fixed - Email General" at bounding box center [821, 124] width 649 height 49
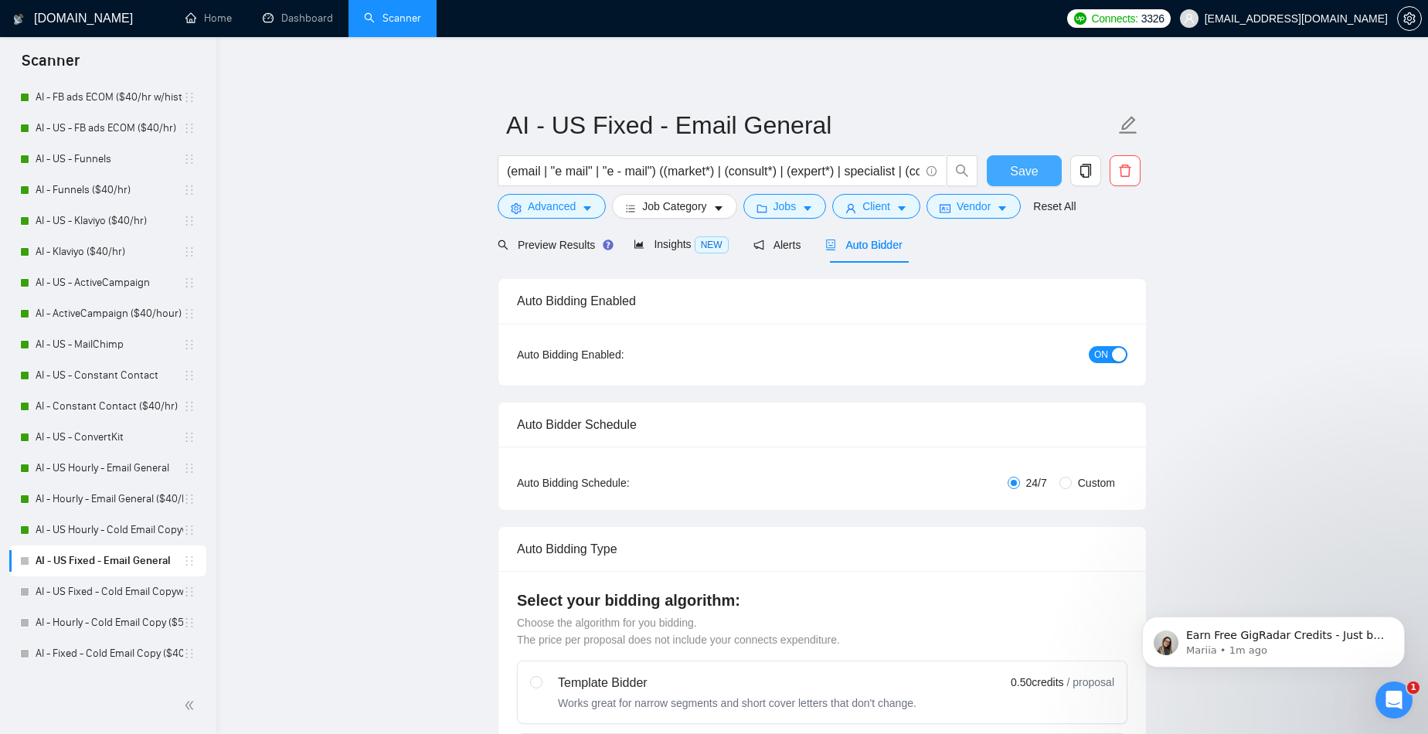
click at [1012, 163] on span "Save" at bounding box center [1024, 170] width 28 height 19
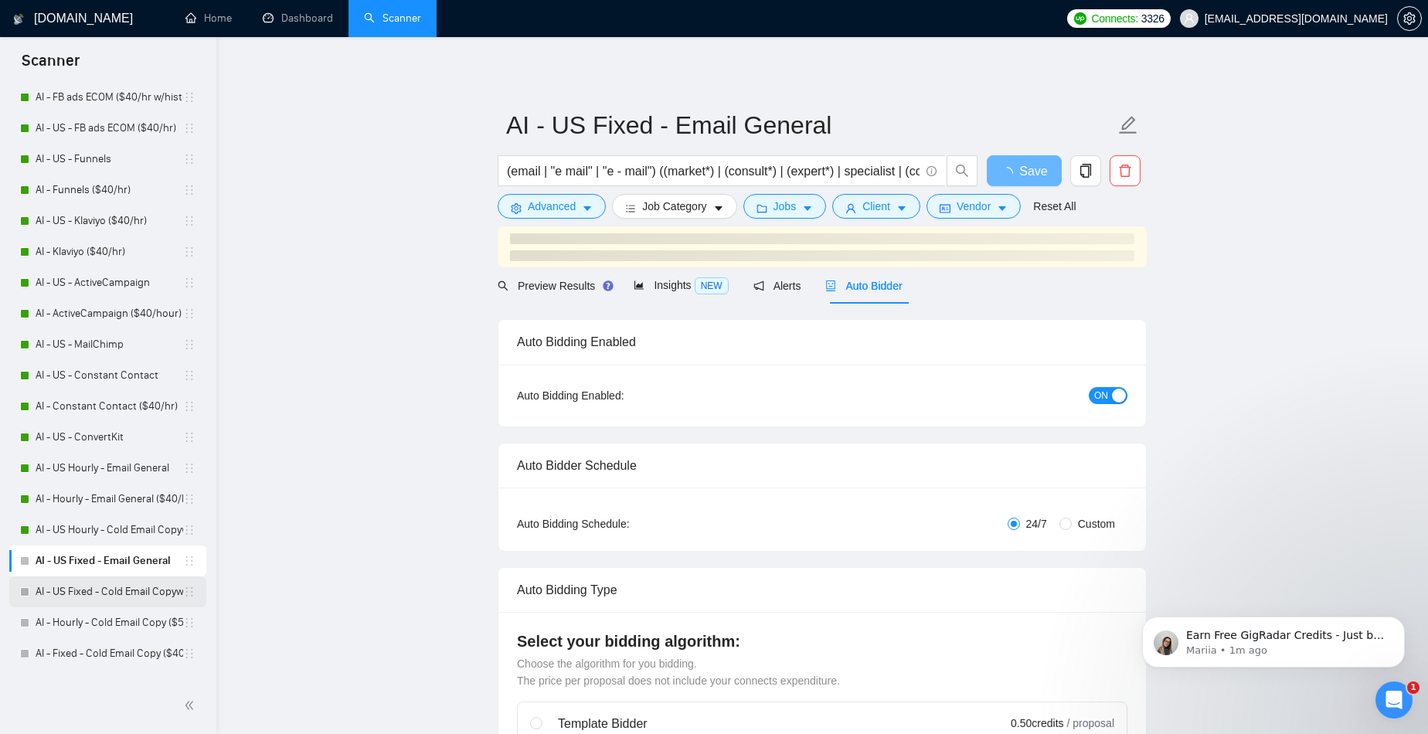
drag, startPoint x: 71, startPoint y: 581, endPoint x: 92, endPoint y: 584, distance: 21.1
click at [72, 582] on link "AI - US Fixed - Cold Email Copywriting" at bounding box center [110, 591] width 148 height 31
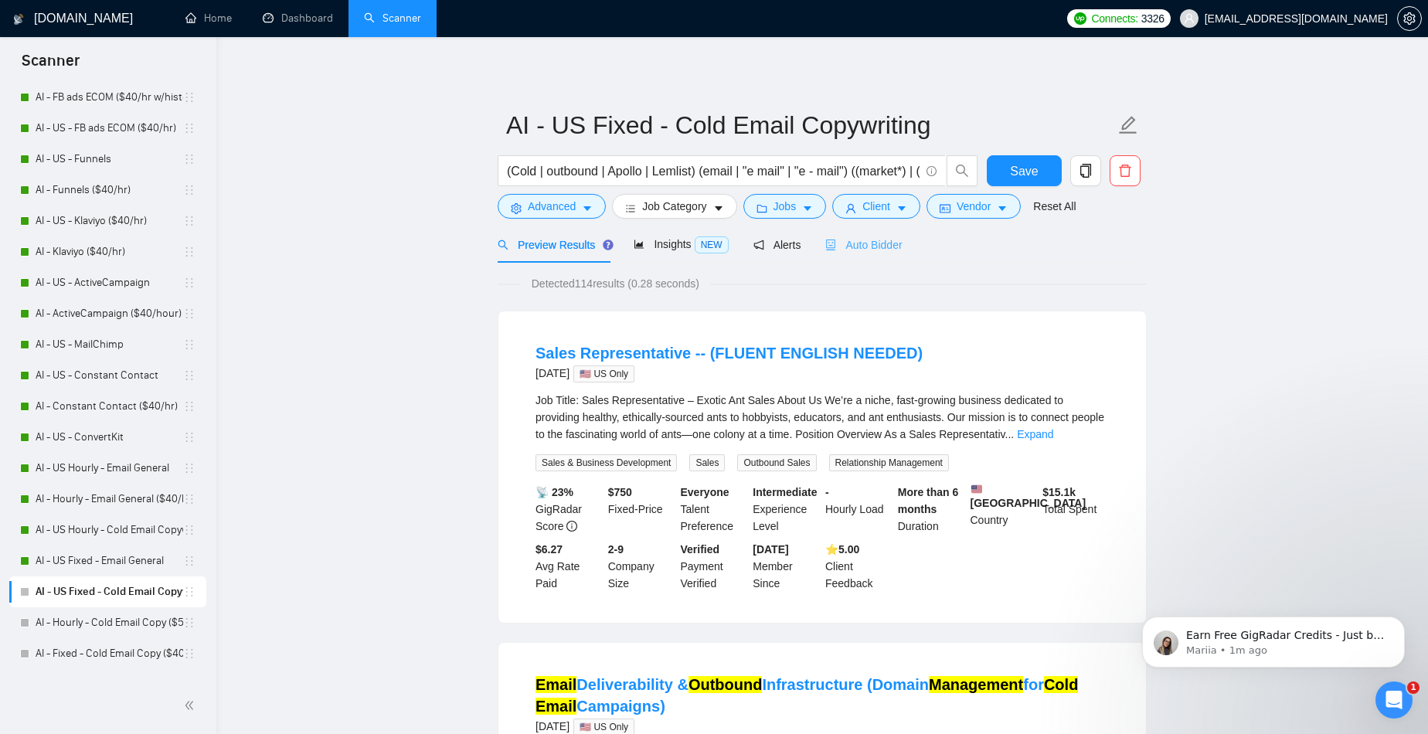
click at [891, 255] on div "Auto Bidder" at bounding box center [863, 244] width 76 height 36
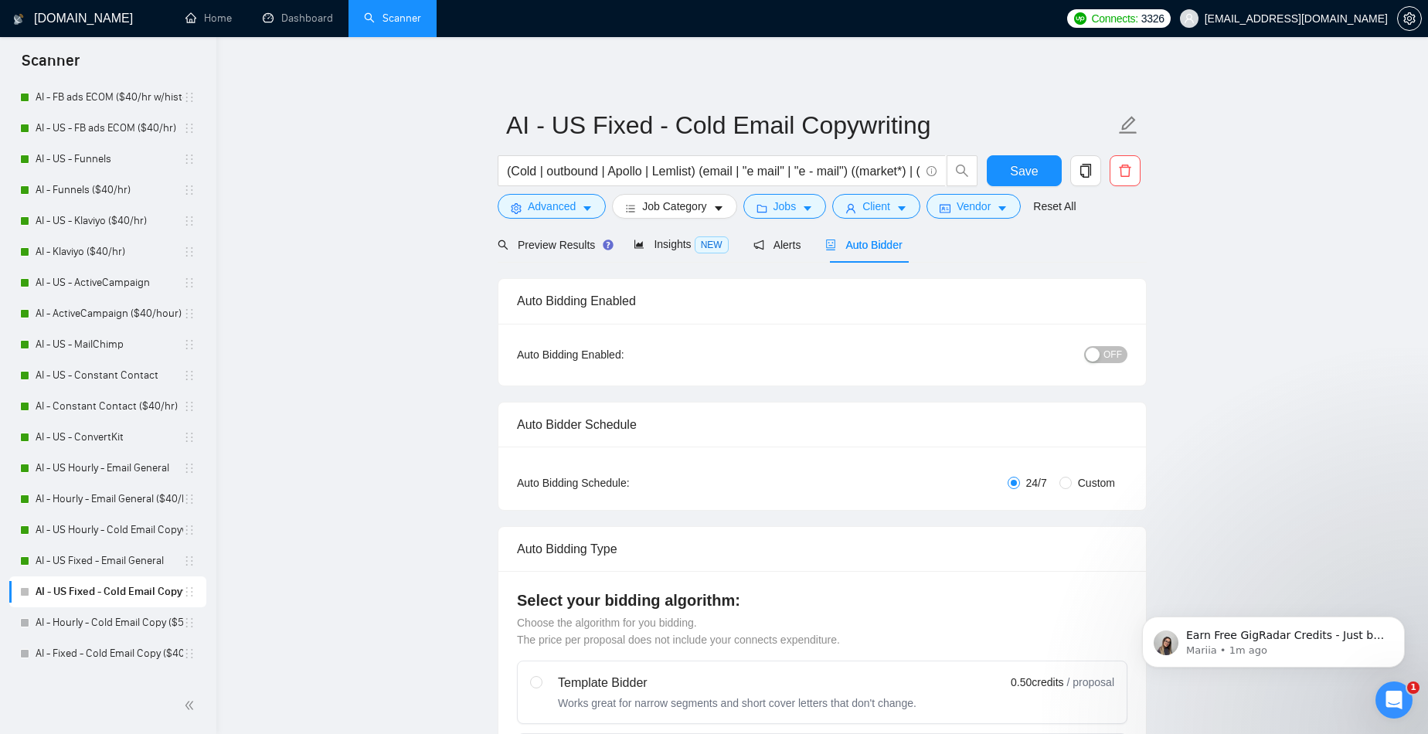
click at [1112, 358] on span "OFF" at bounding box center [1112, 354] width 19 height 17
click at [1024, 182] on button "Save" at bounding box center [1023, 170] width 75 height 31
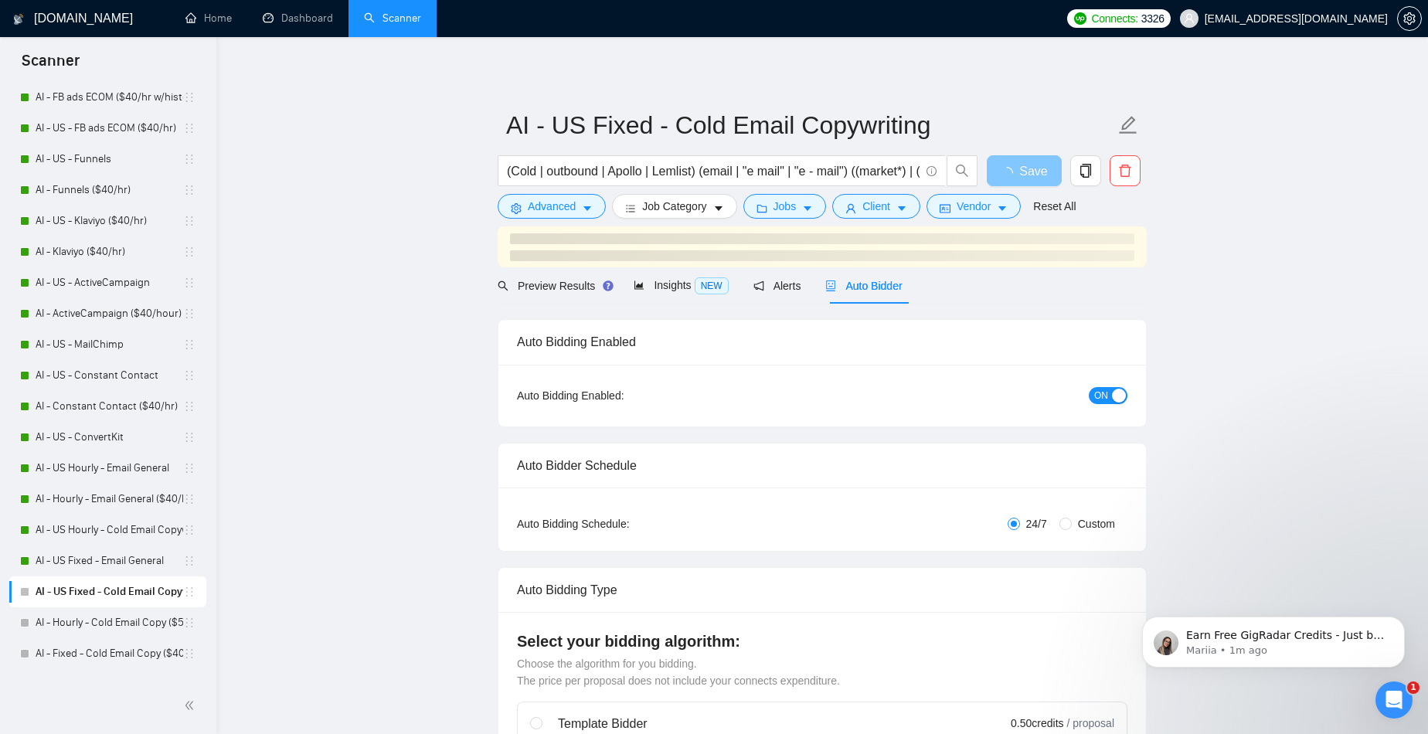
scroll to position [189, 0]
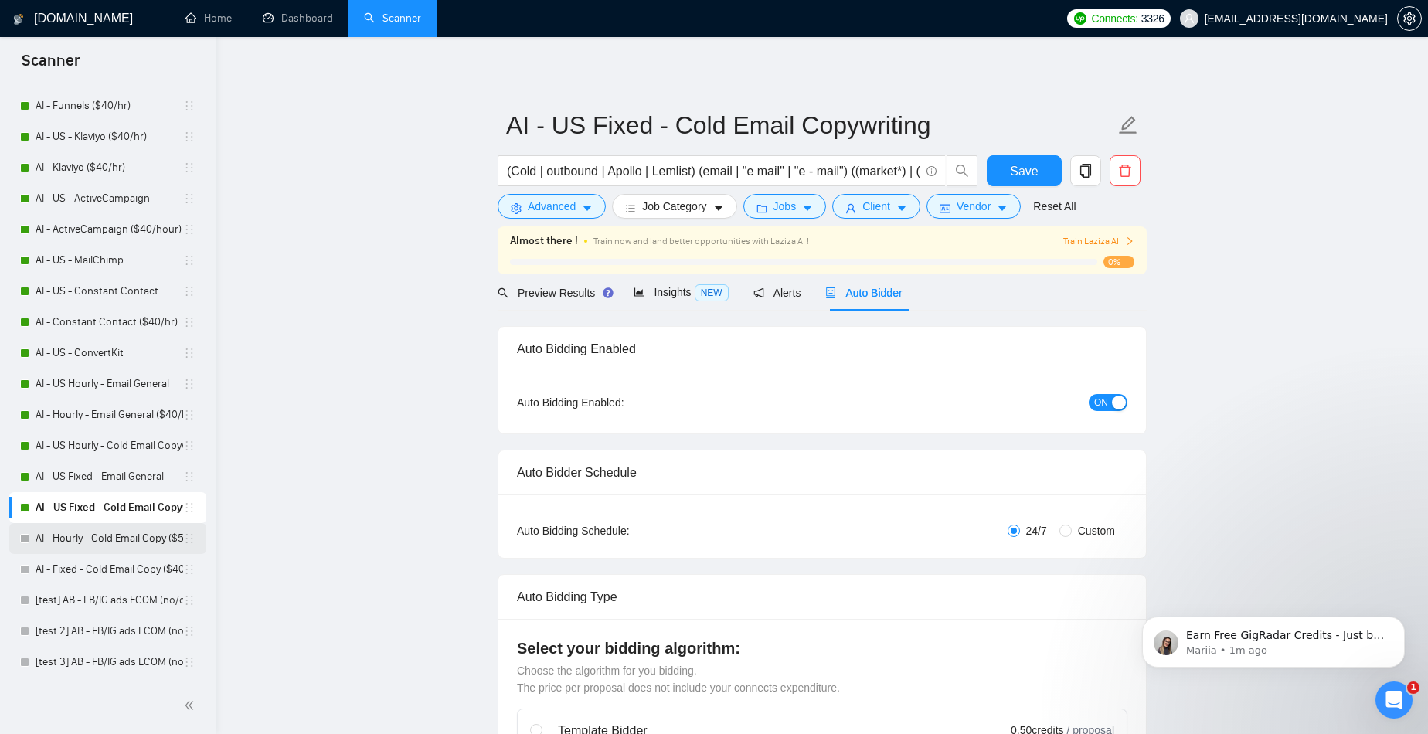
click at [105, 535] on link "AI - Hourly - Cold Email Copy ($50/hr)" at bounding box center [110, 538] width 148 height 31
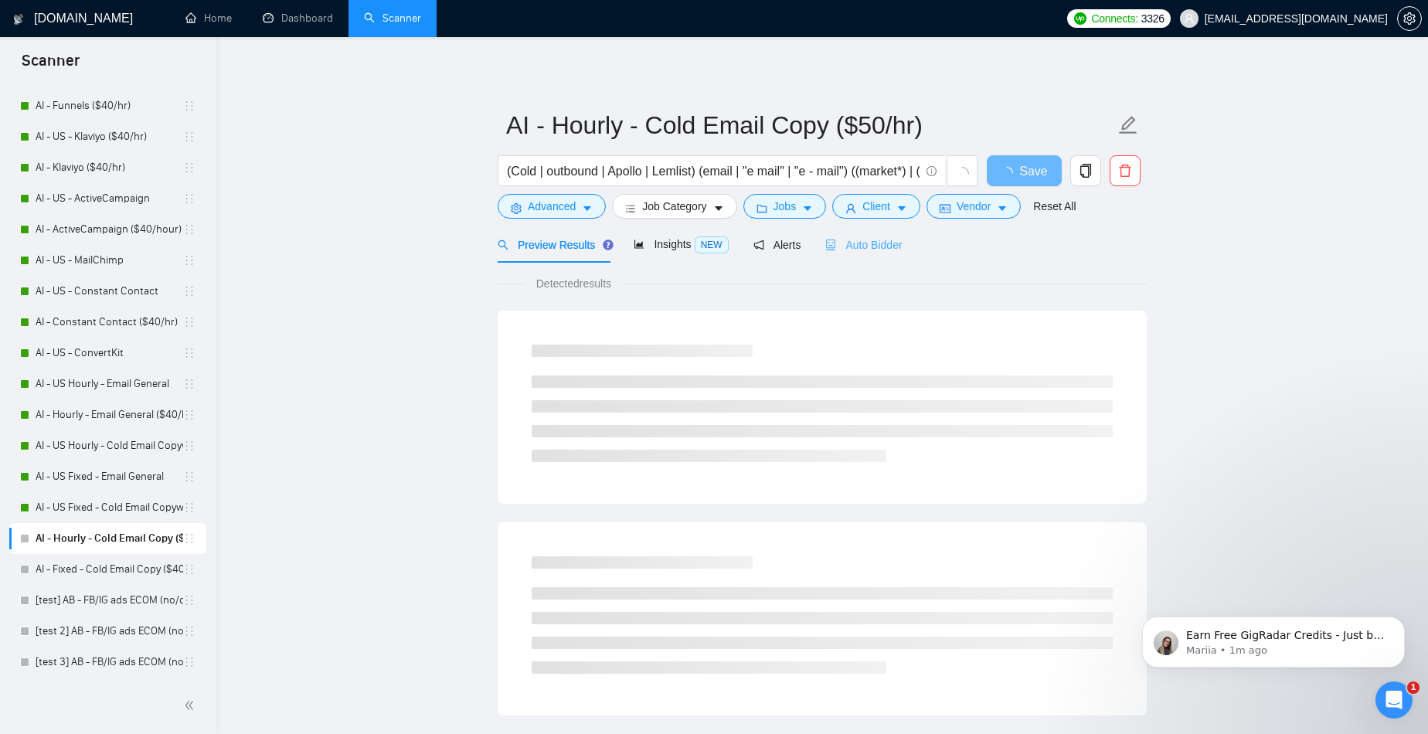
drag, startPoint x: 836, startPoint y: 229, endPoint x: 846, endPoint y: 239, distance: 14.2
click at [836, 229] on div "Auto Bidder" at bounding box center [863, 244] width 76 height 36
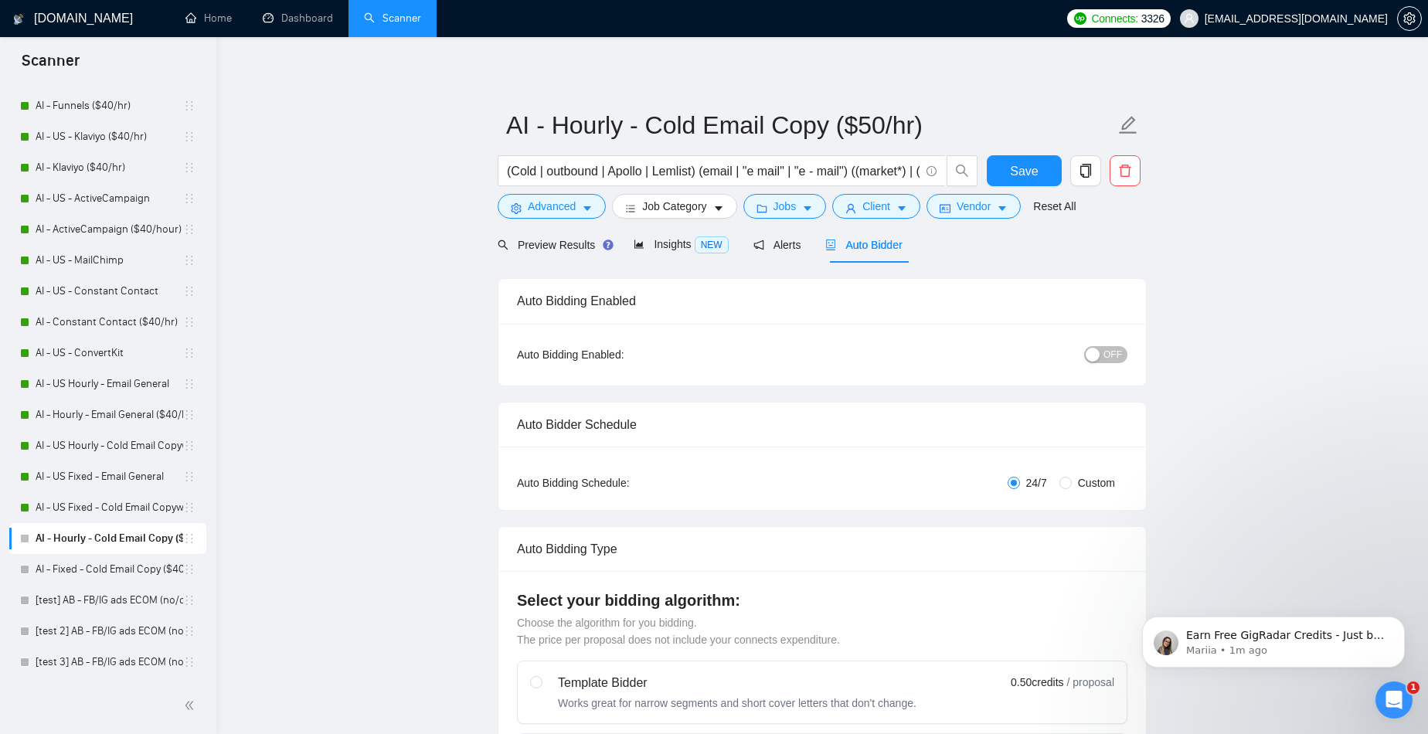
click at [1122, 357] on button "OFF" at bounding box center [1105, 354] width 43 height 17
click at [1025, 186] on div "Save" at bounding box center [1023, 174] width 81 height 39
click at [1014, 171] on span "Save" at bounding box center [1024, 170] width 28 height 19
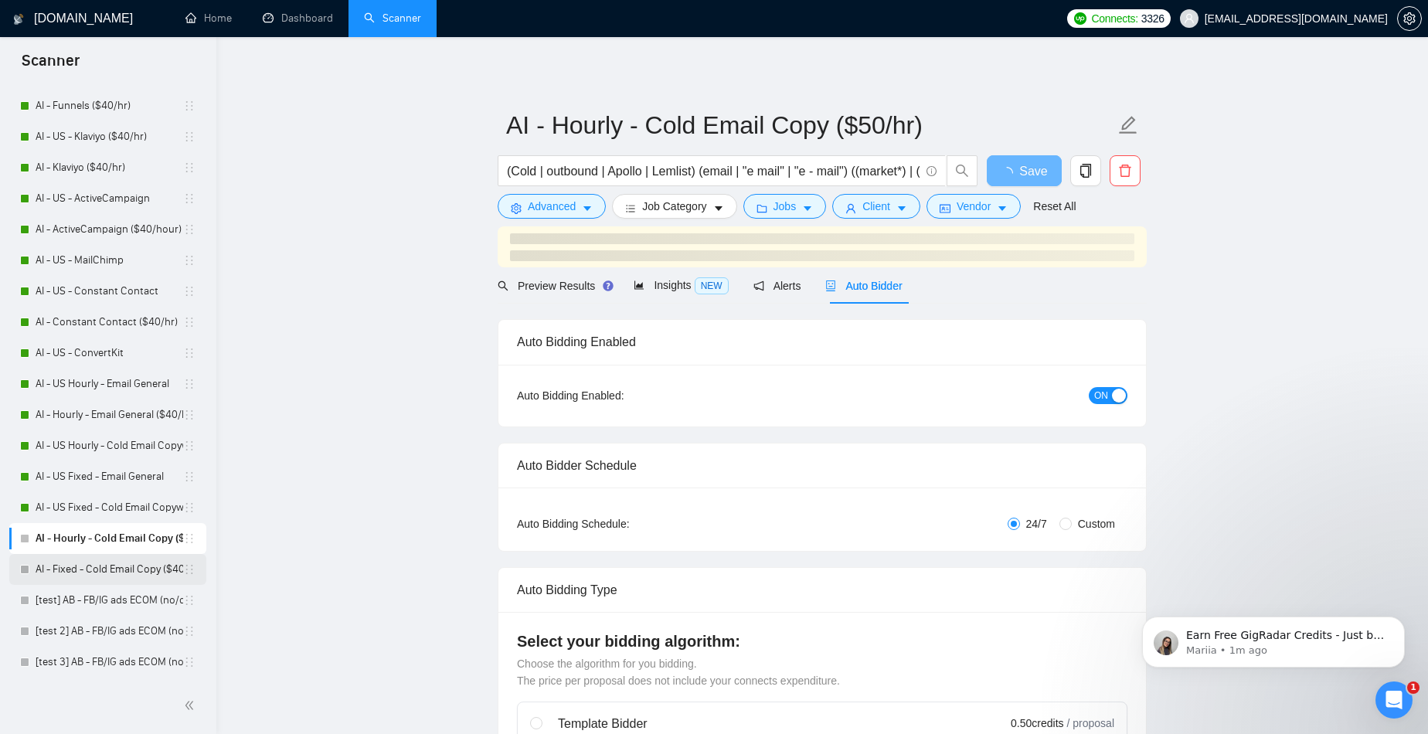
click at [66, 565] on link "AI - Fixed - Cold Email Copy ($40/hr w/history)" at bounding box center [110, 569] width 148 height 31
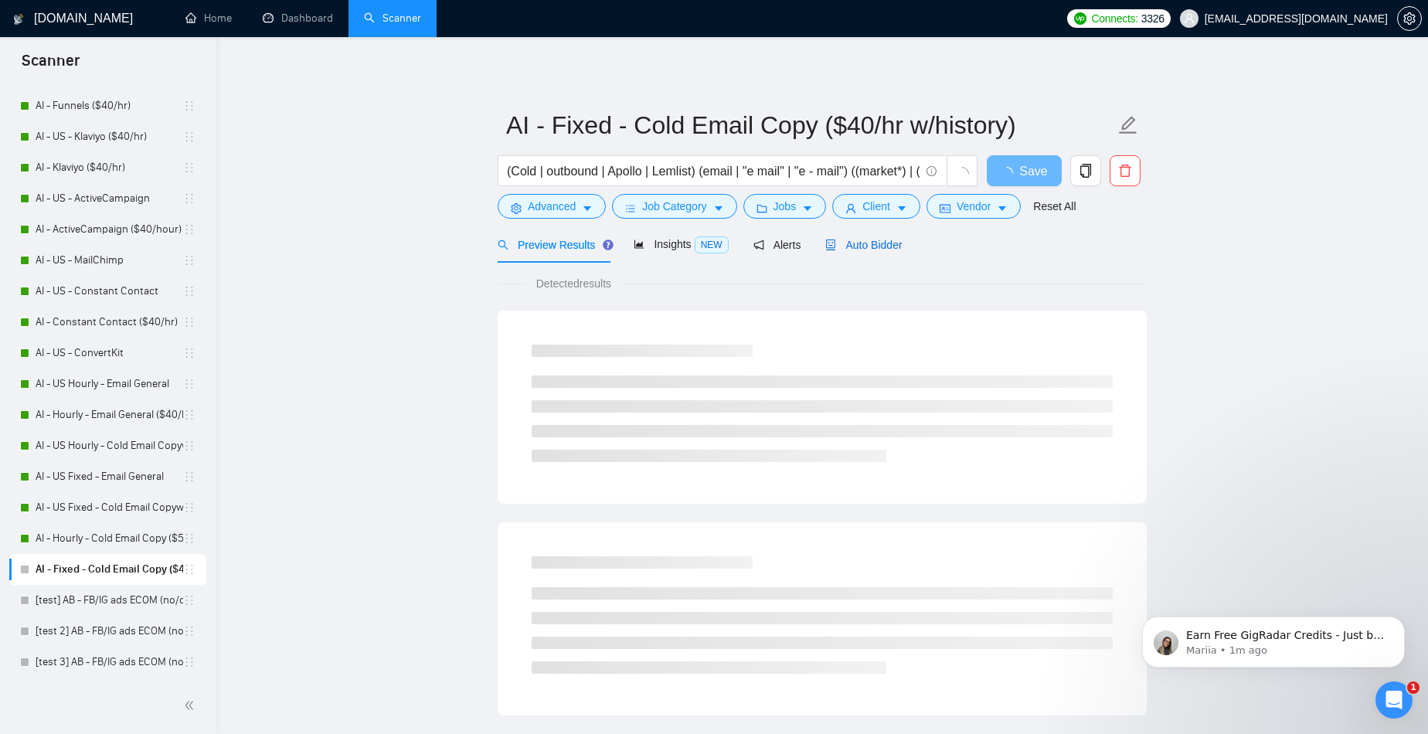
click at [856, 250] on span "Auto Bidder" at bounding box center [863, 245] width 76 height 12
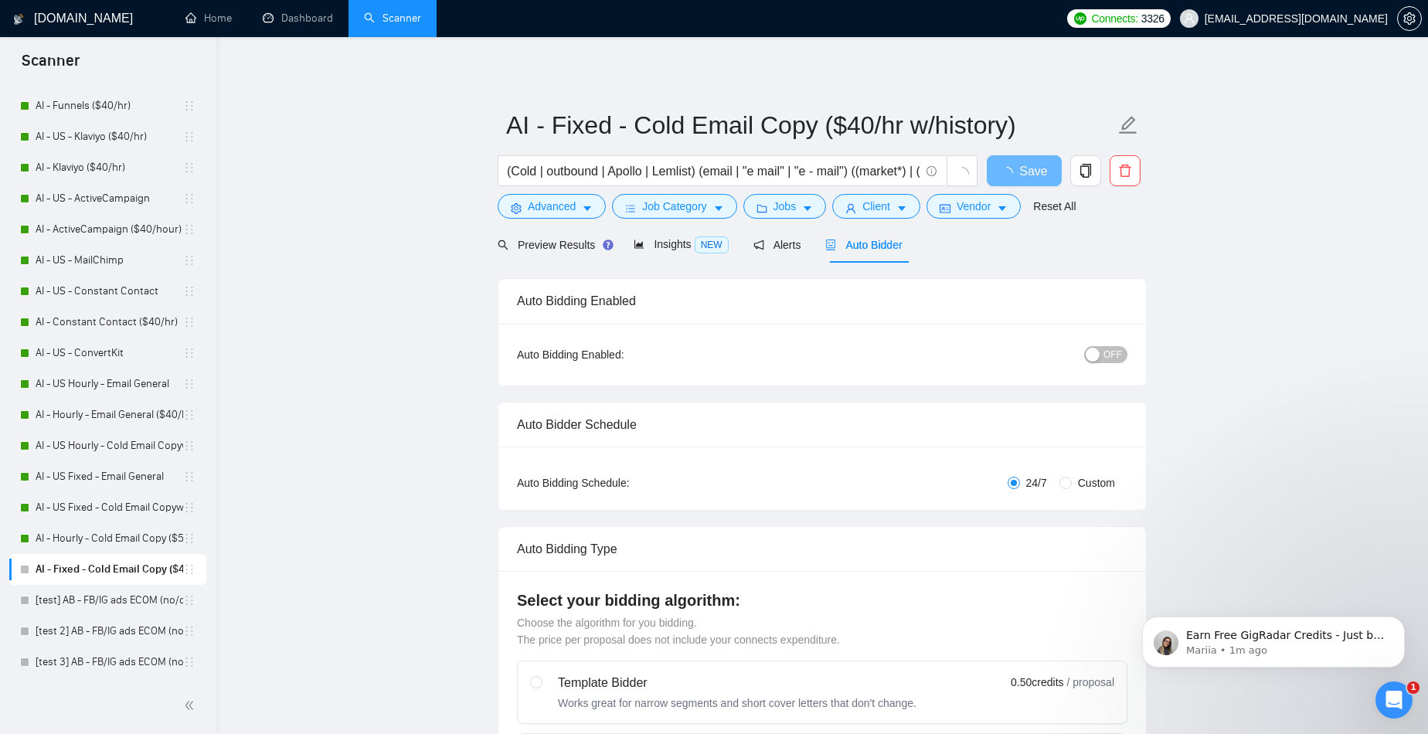
click at [1085, 352] on div "OFF" at bounding box center [1025, 354] width 203 height 18
click at [1091, 355] on div "button" at bounding box center [1092, 355] width 14 height 14
click at [1019, 168] on span "Save" at bounding box center [1024, 170] width 28 height 19
